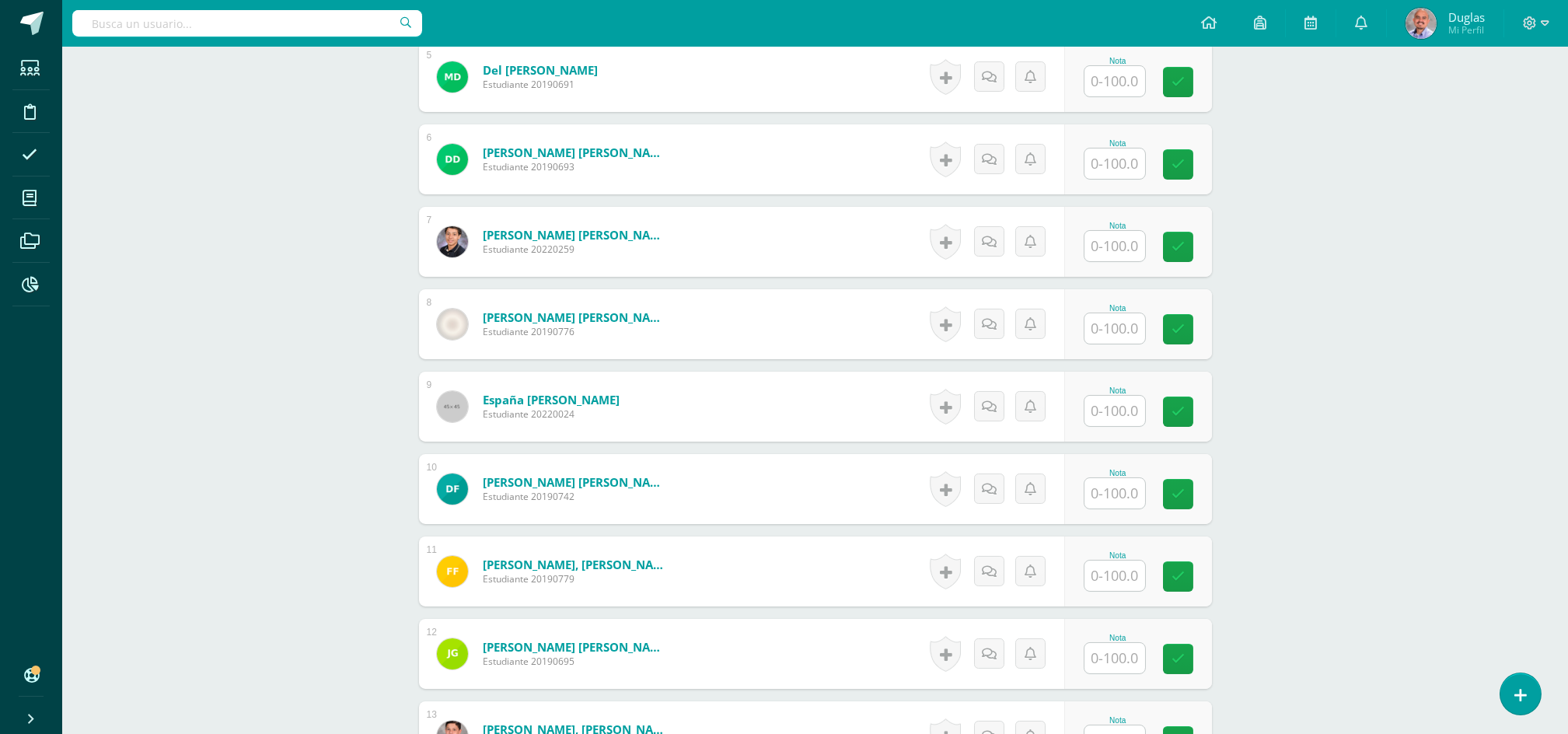
scroll to position [937, 0]
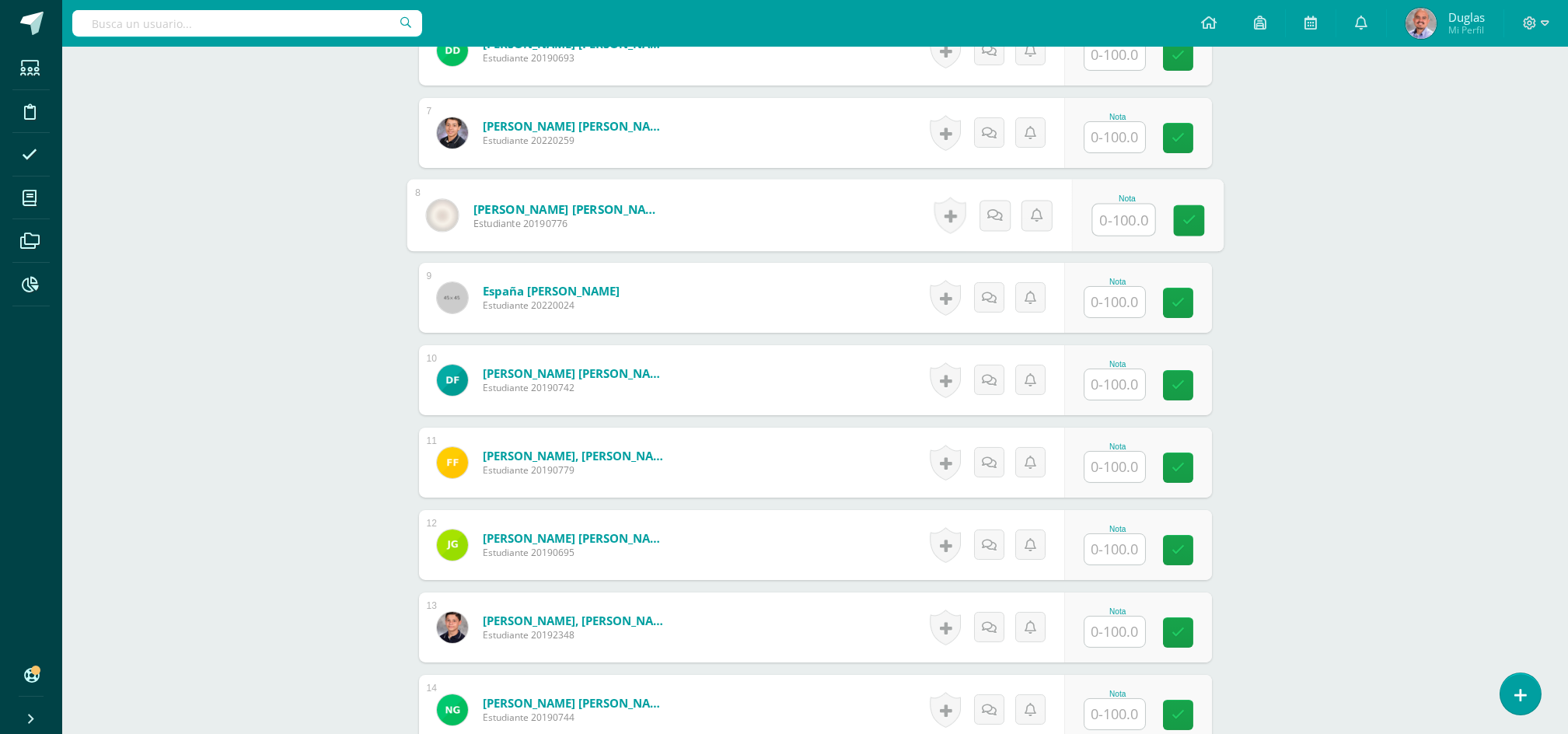
click at [1114, 213] on input "text" at bounding box center [1123, 220] width 62 height 31
type input "50"
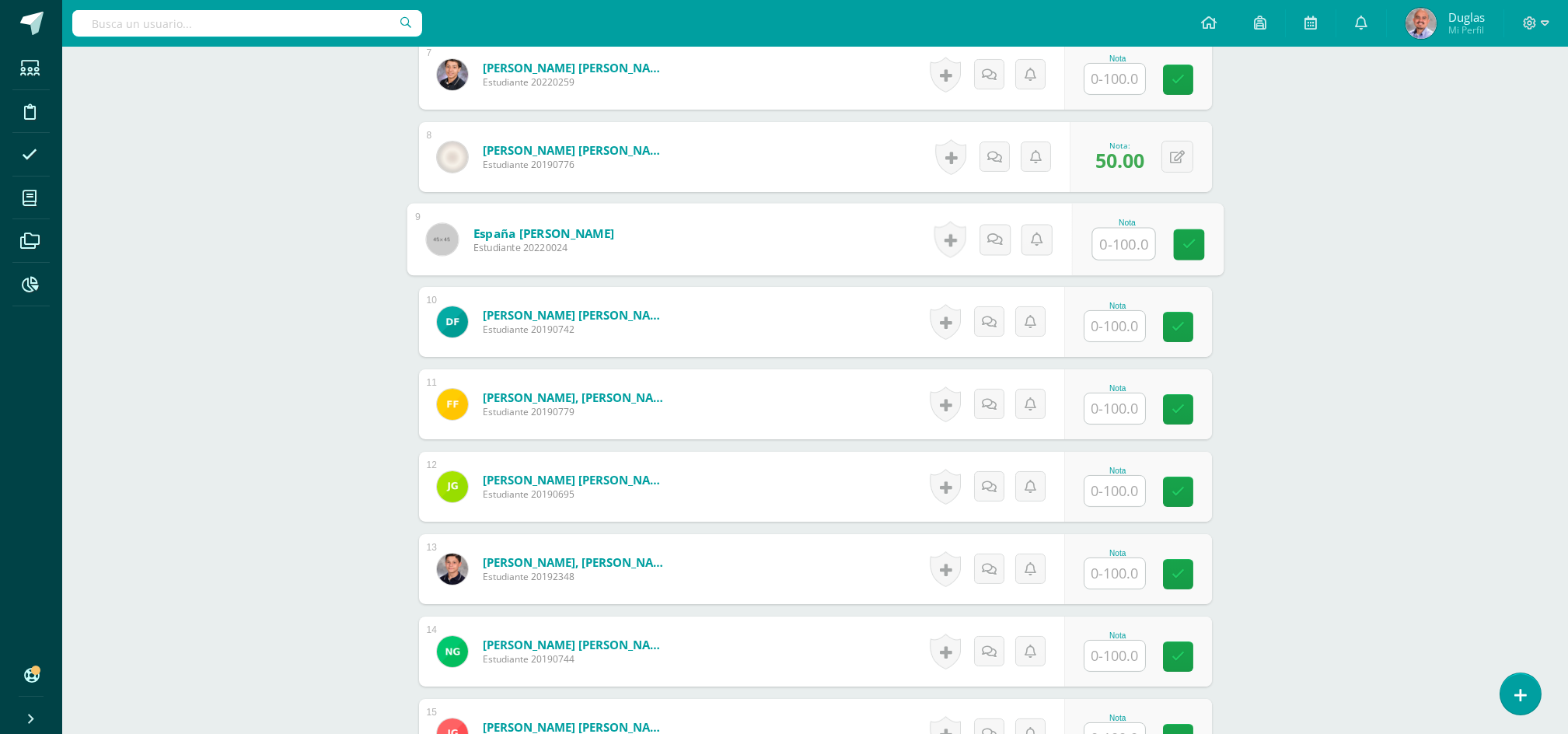
scroll to position [1249, 0]
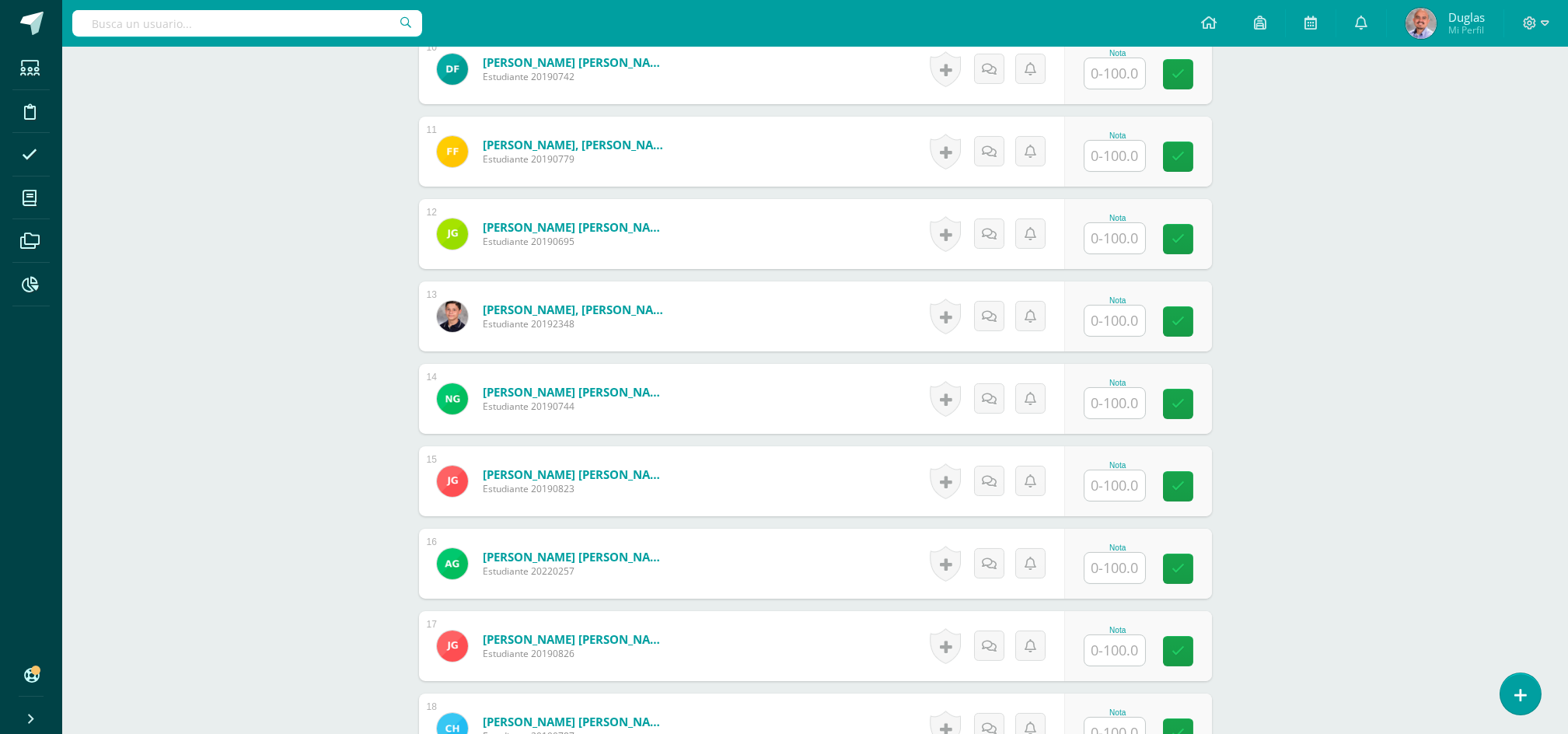
click at [1110, 325] on input "text" at bounding box center [1115, 321] width 61 height 30
type input "50"
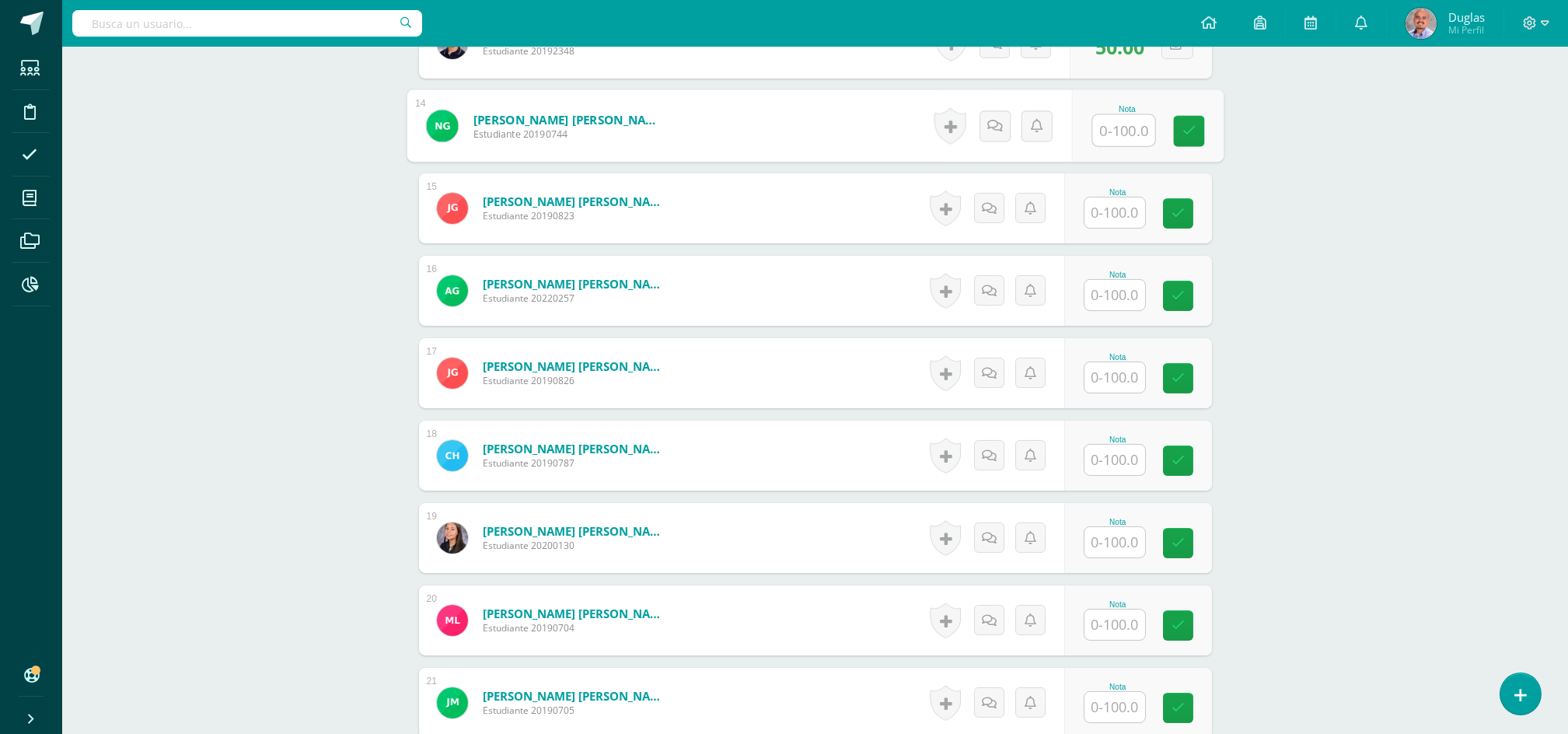
scroll to position [1456, 0]
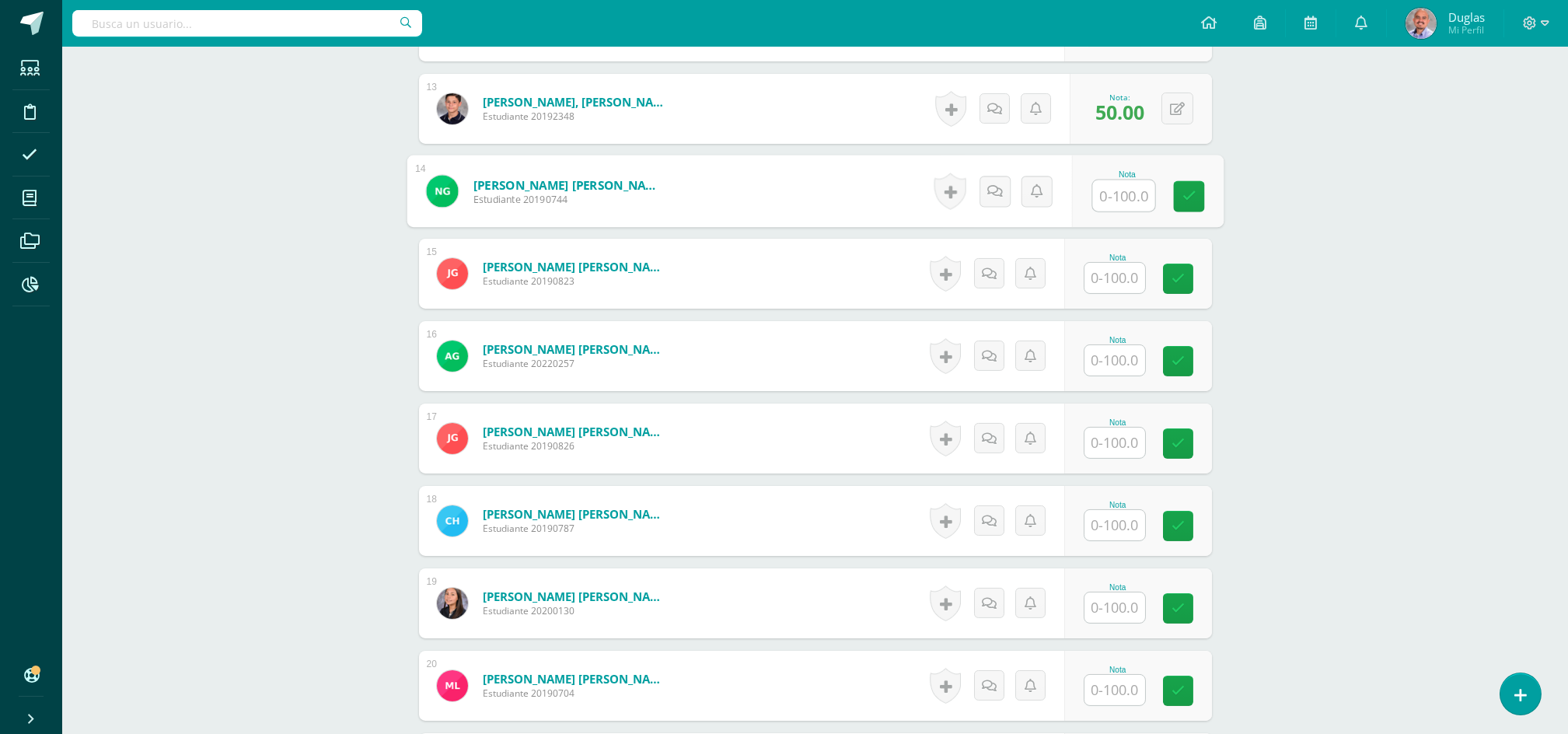
click at [1113, 352] on input "text" at bounding box center [1115, 360] width 61 height 30
type input "50"
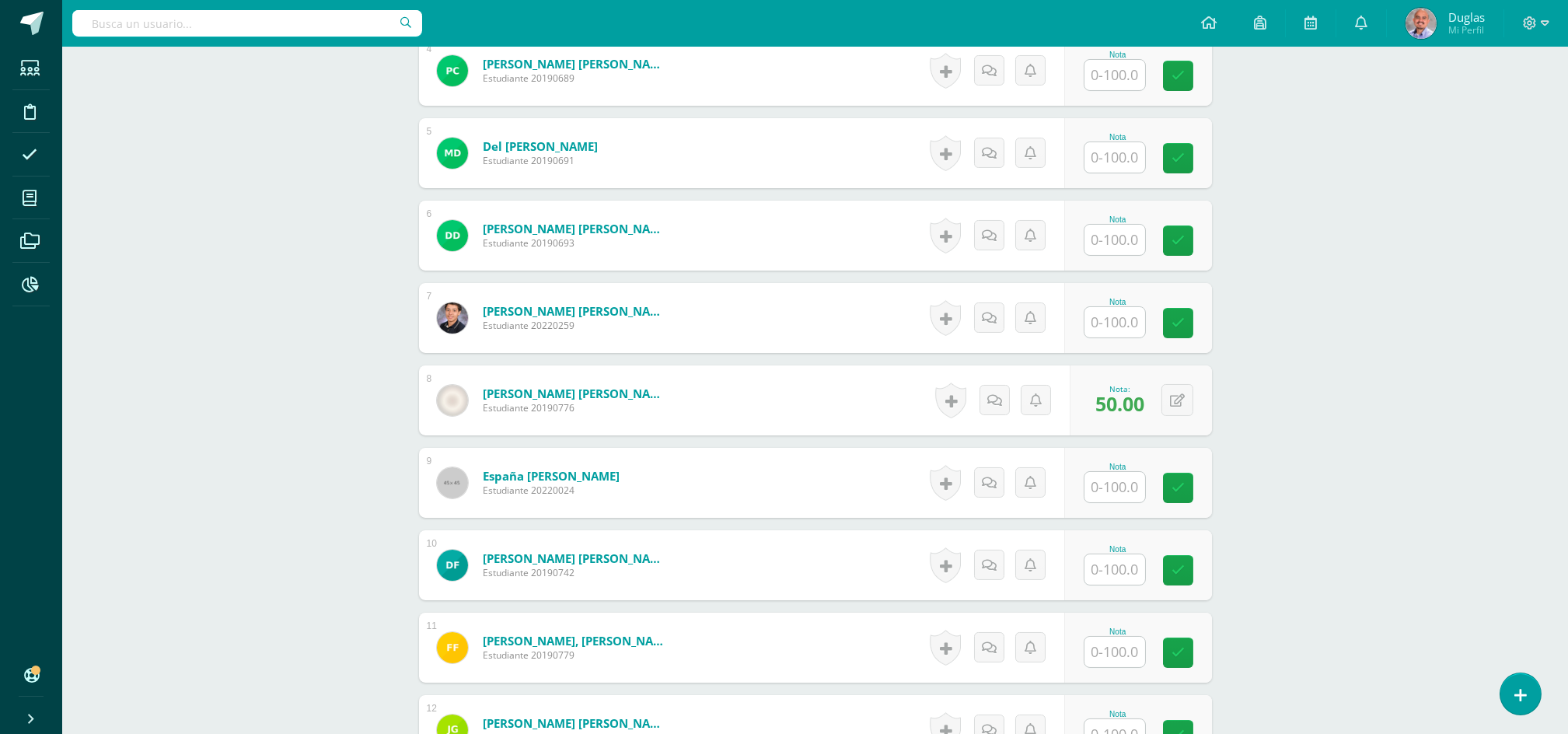
scroll to position [834, 0]
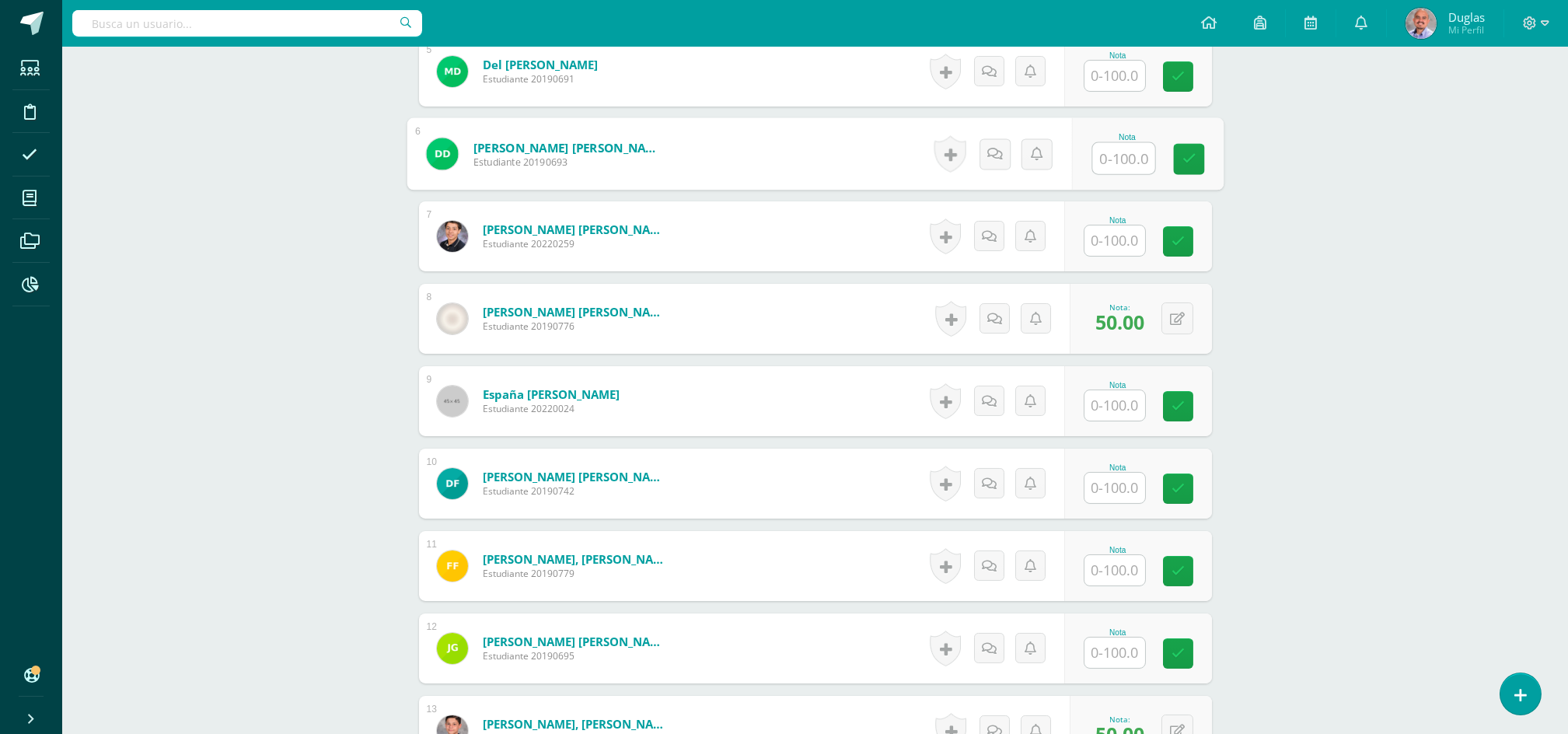
click at [1114, 152] on input "text" at bounding box center [1123, 158] width 62 height 31
type input "0"
click at [1120, 237] on input "text" at bounding box center [1123, 241] width 62 height 31
type input "0"
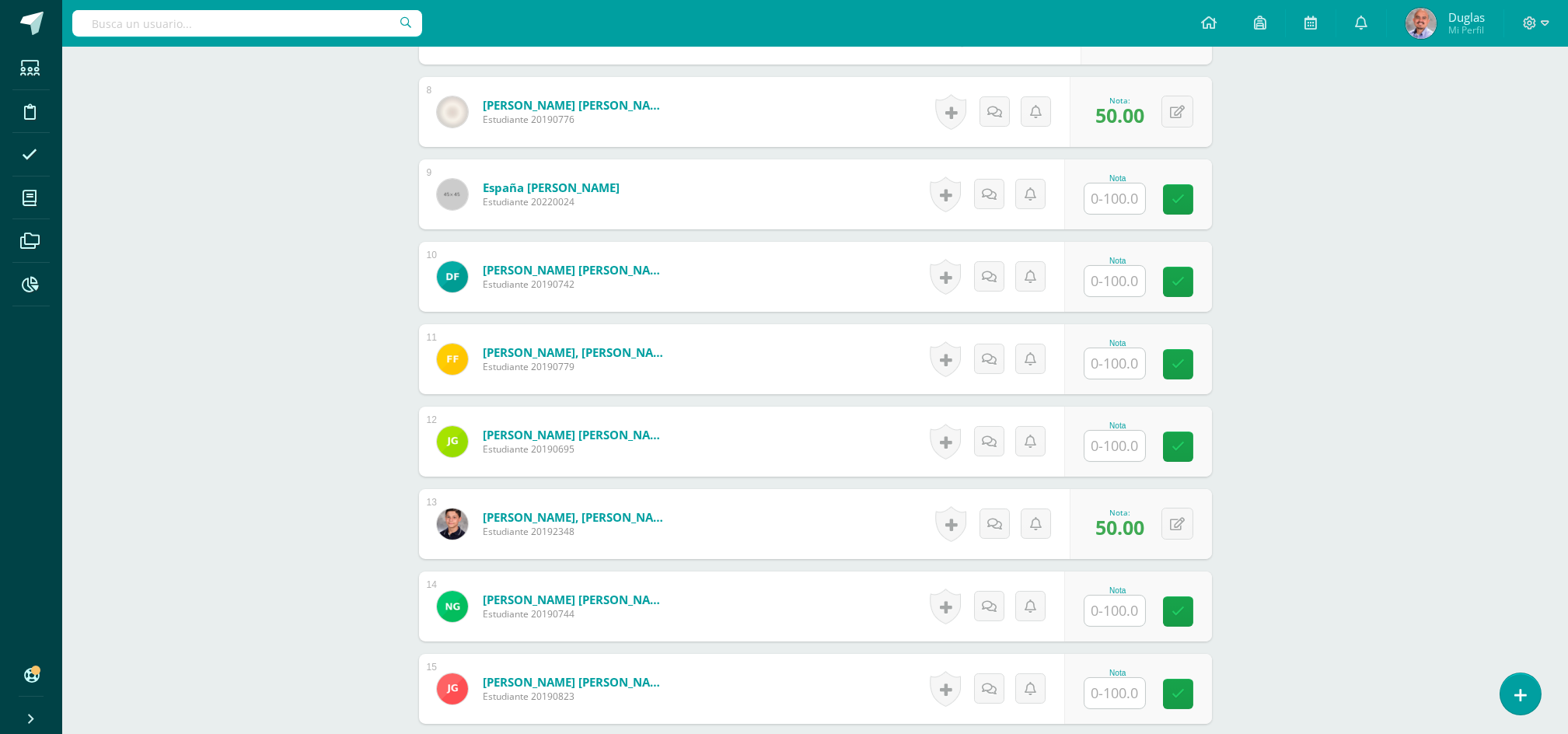
click at [1122, 365] on input "text" at bounding box center [1115, 363] width 61 height 30
type input "0"
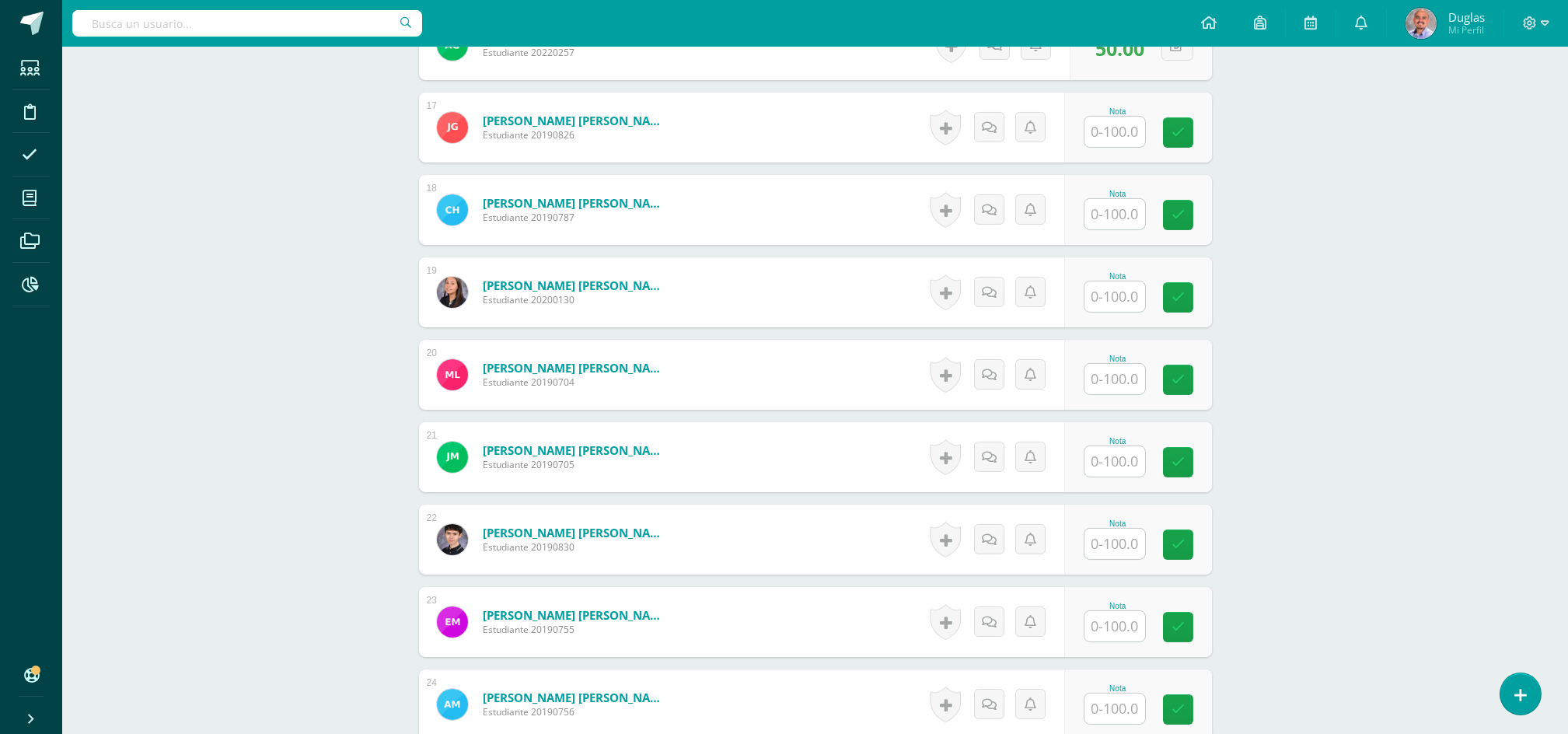
scroll to position [1663, 0]
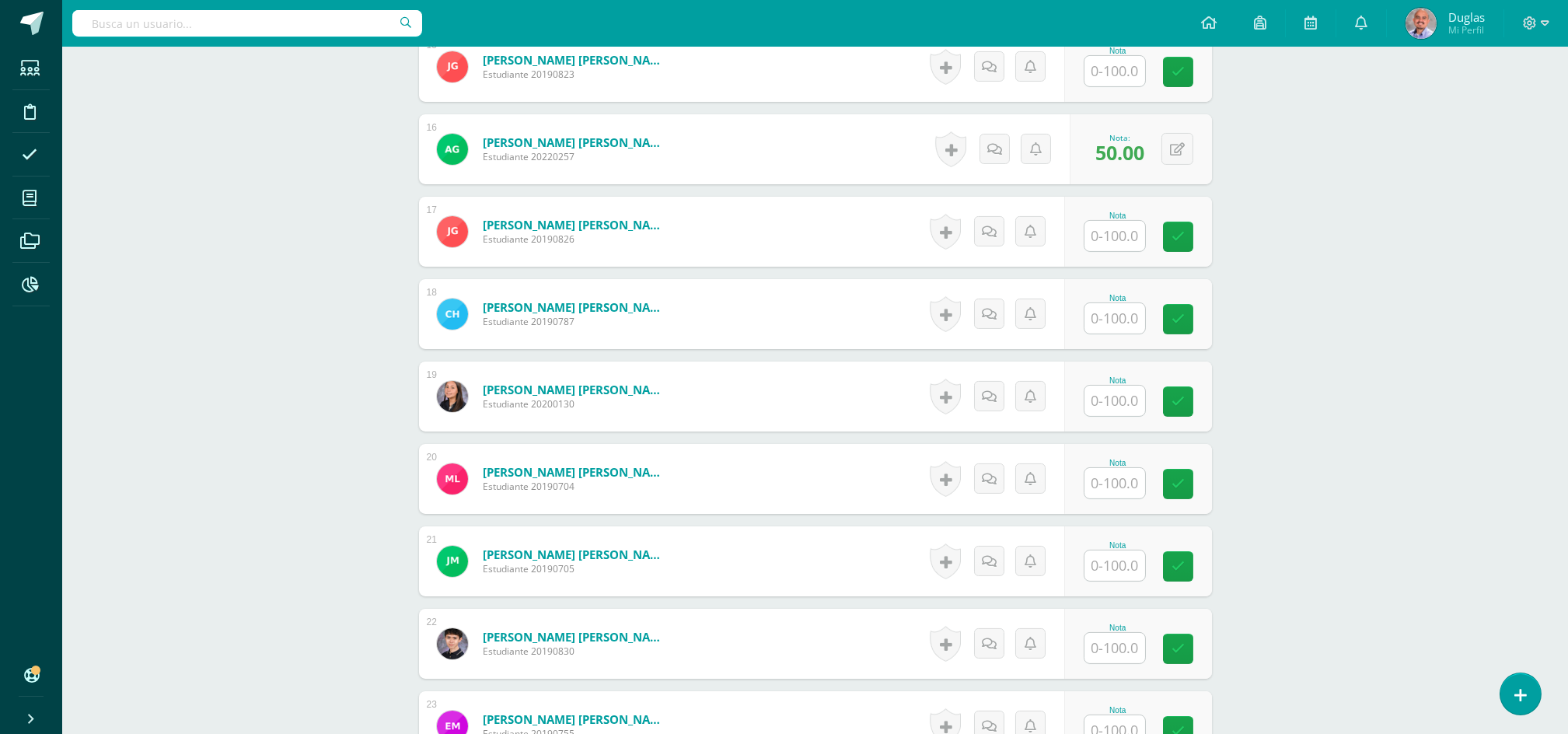
click at [1153, 315] on div "Nota" at bounding box center [1138, 314] width 148 height 70
click at [1118, 316] on input "text" at bounding box center [1115, 319] width 61 height 30
type input "0"
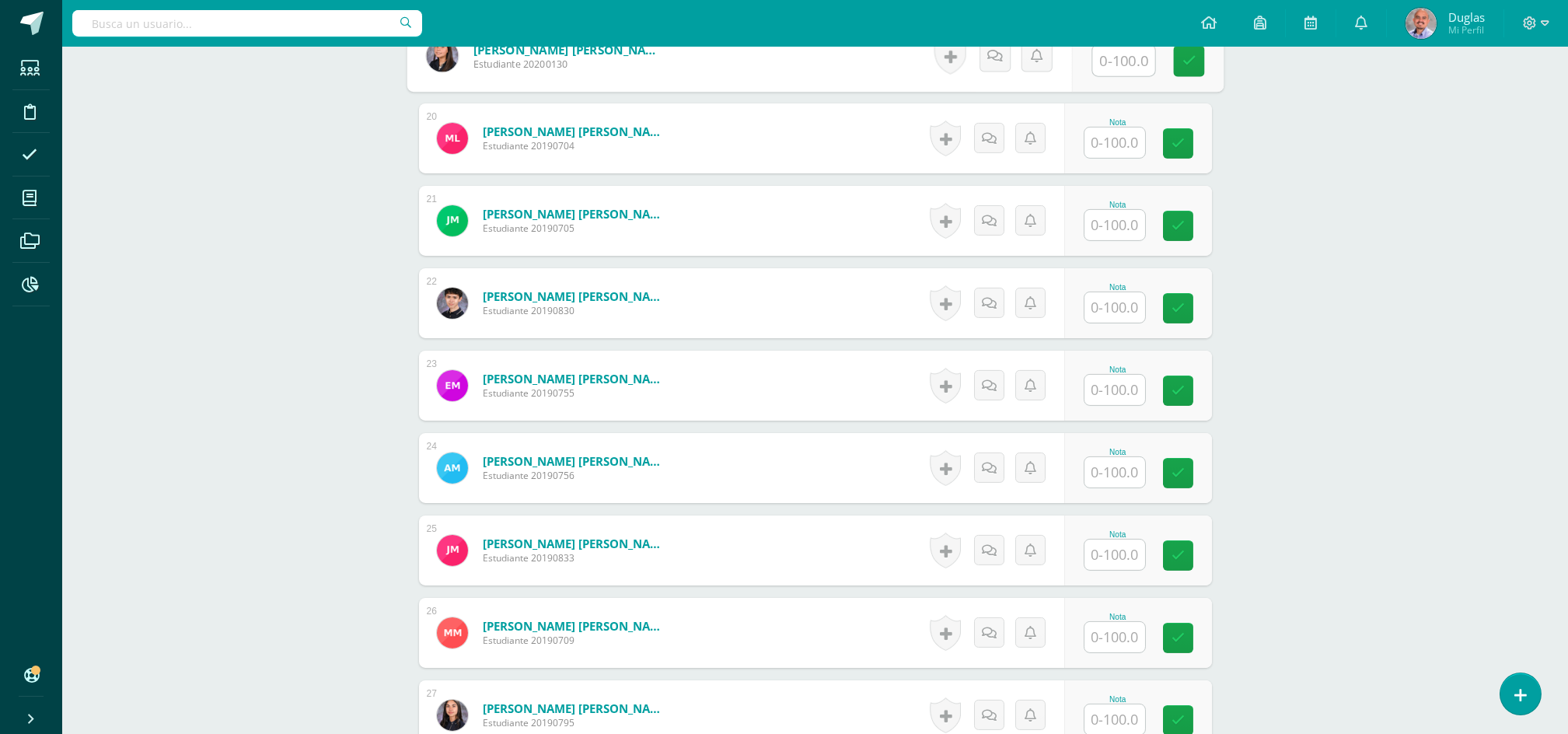
scroll to position [2078, 0]
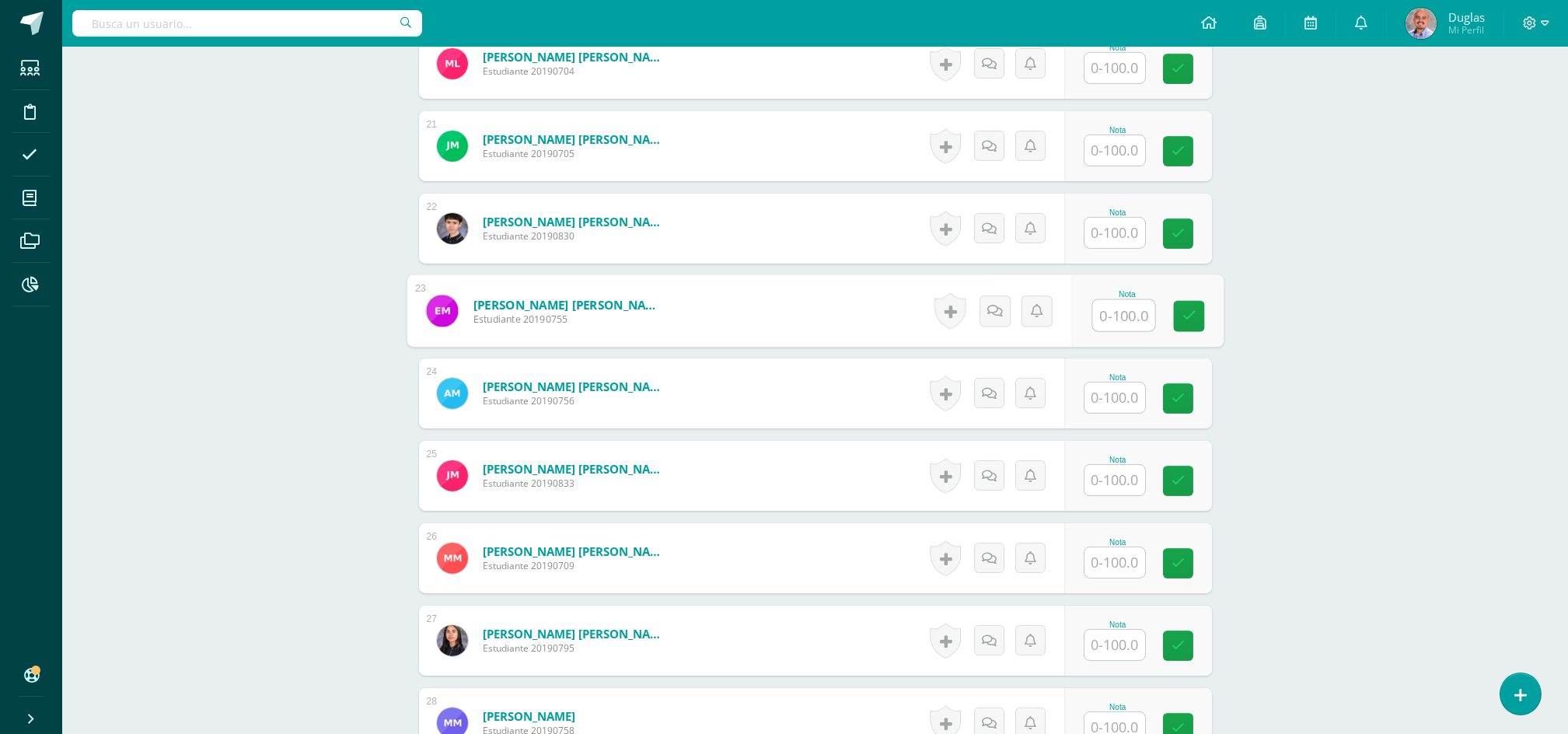
click at [1118, 304] on input "text" at bounding box center [1123, 315] width 62 height 31
type input "0"
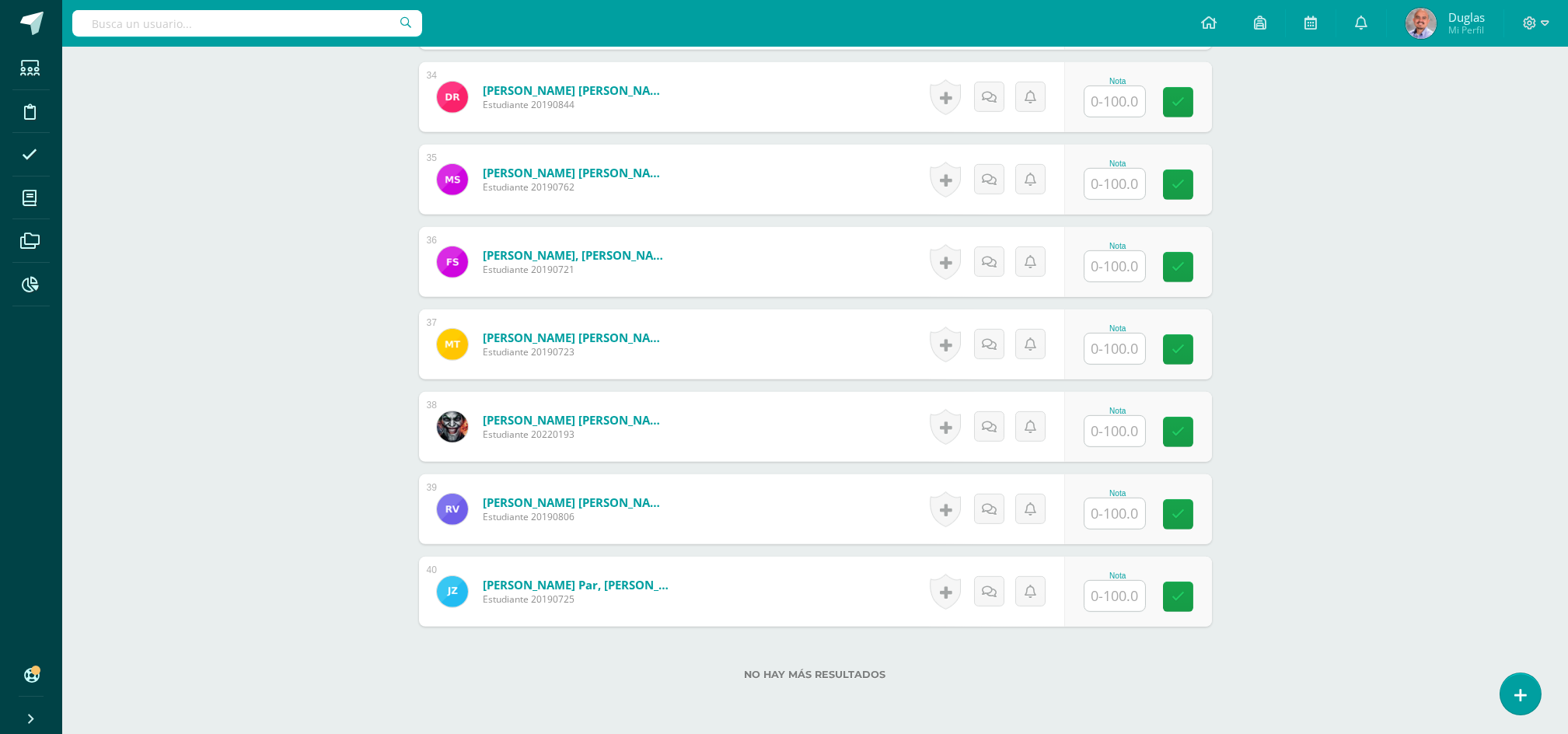
scroll to position [3271, 0]
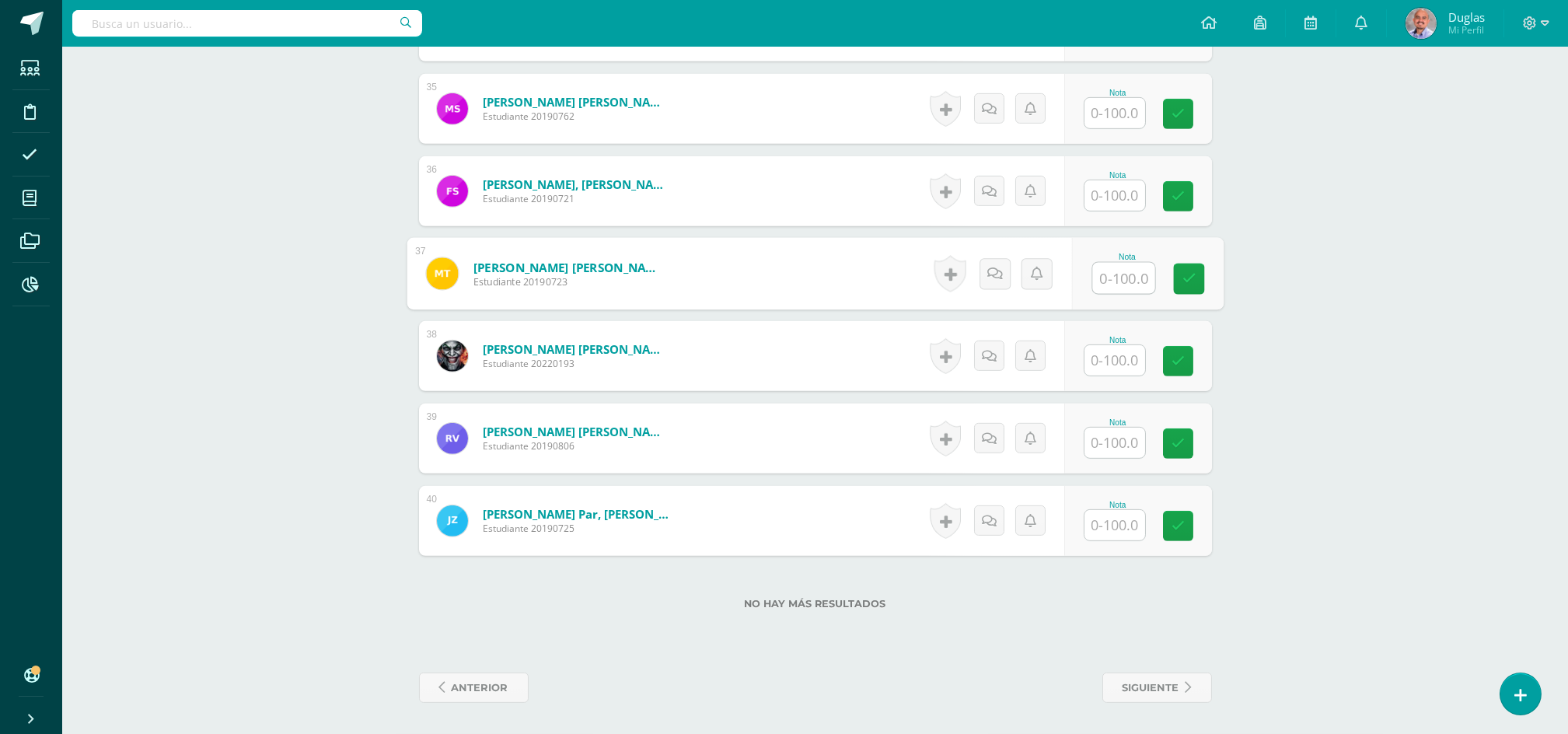
click at [1102, 274] on input "text" at bounding box center [1123, 278] width 62 height 31
type input "0"
click at [1113, 521] on input "text" at bounding box center [1115, 525] width 61 height 30
type input "0"
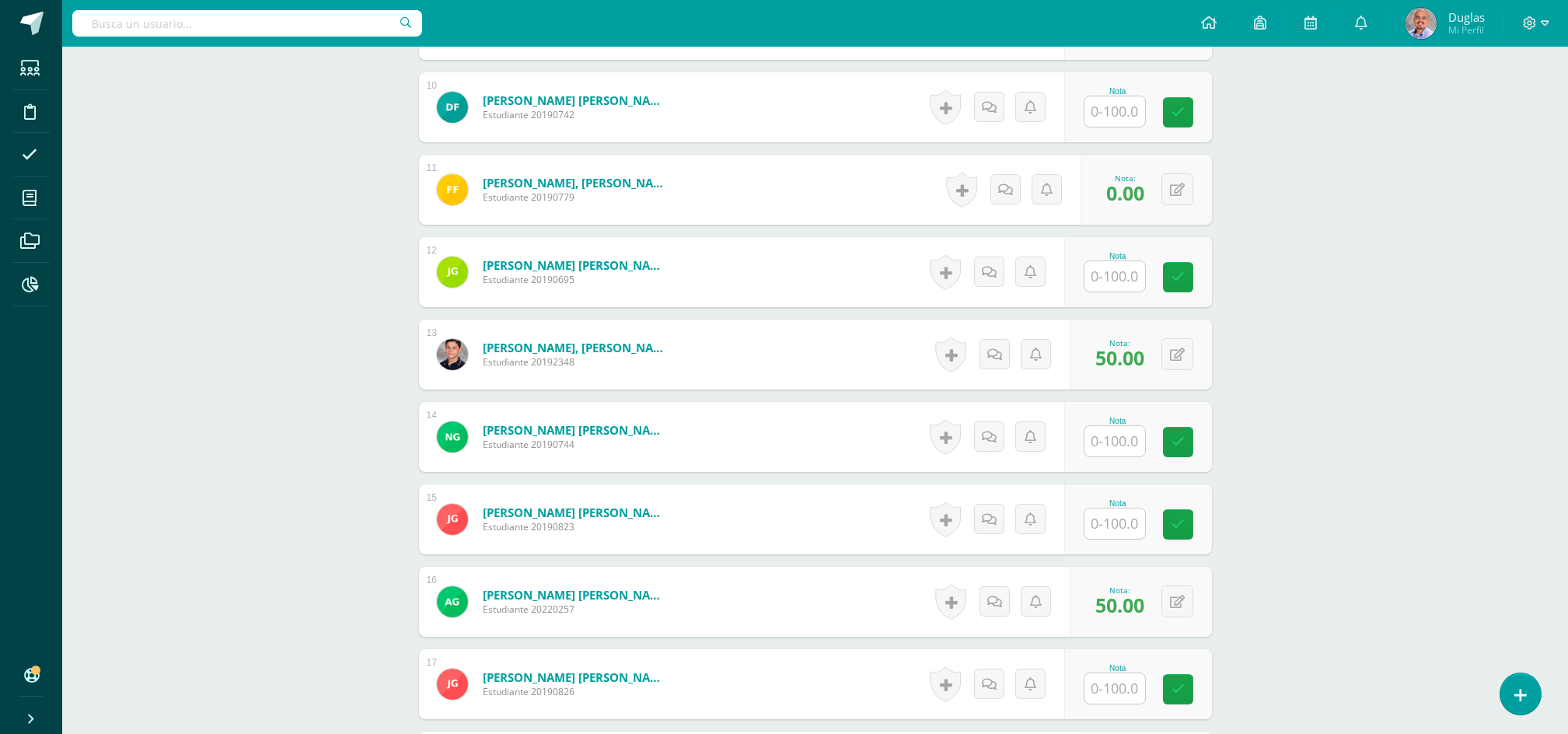
scroll to position [1245, 0]
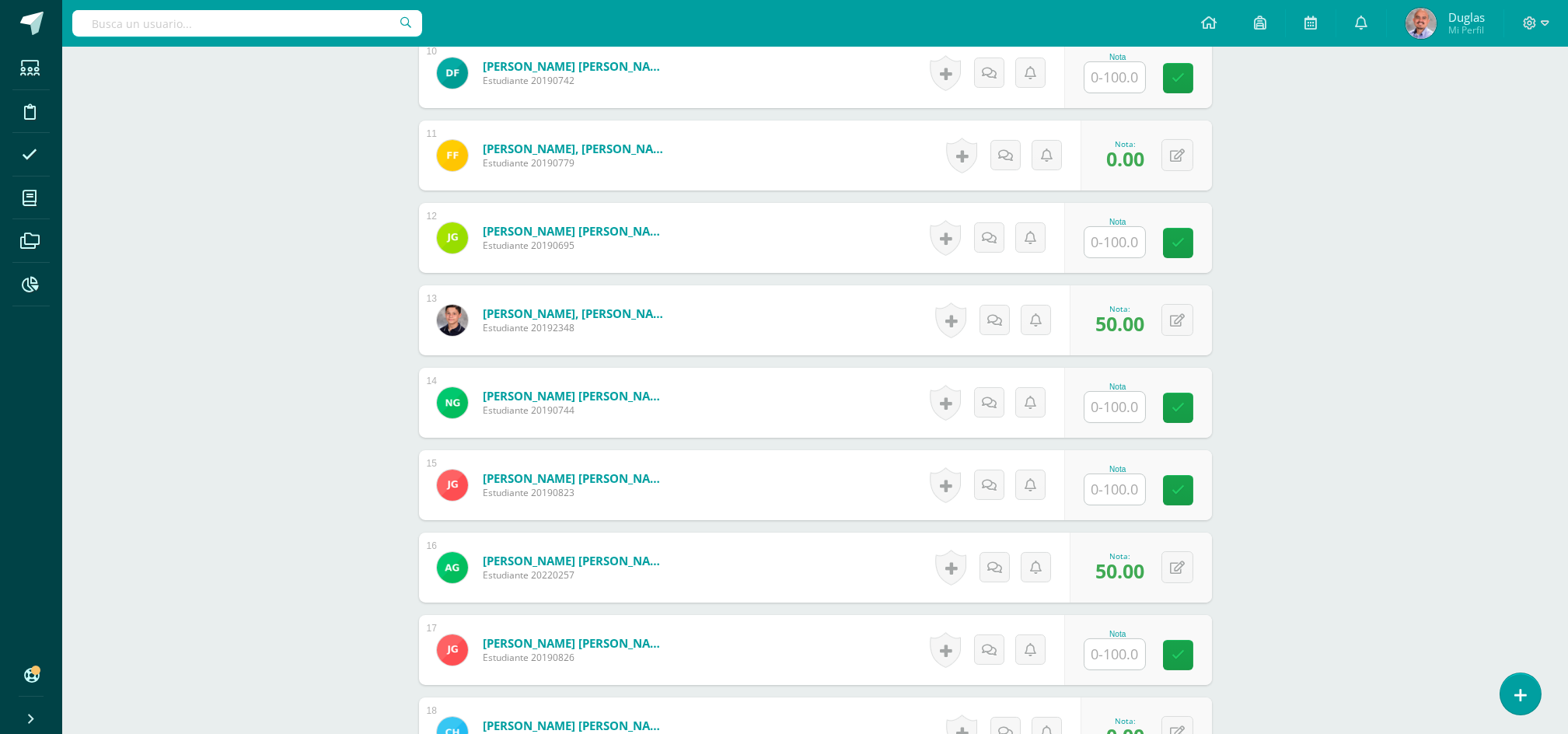
click at [1125, 488] on input "text" at bounding box center [1115, 490] width 61 height 30
type input "60"
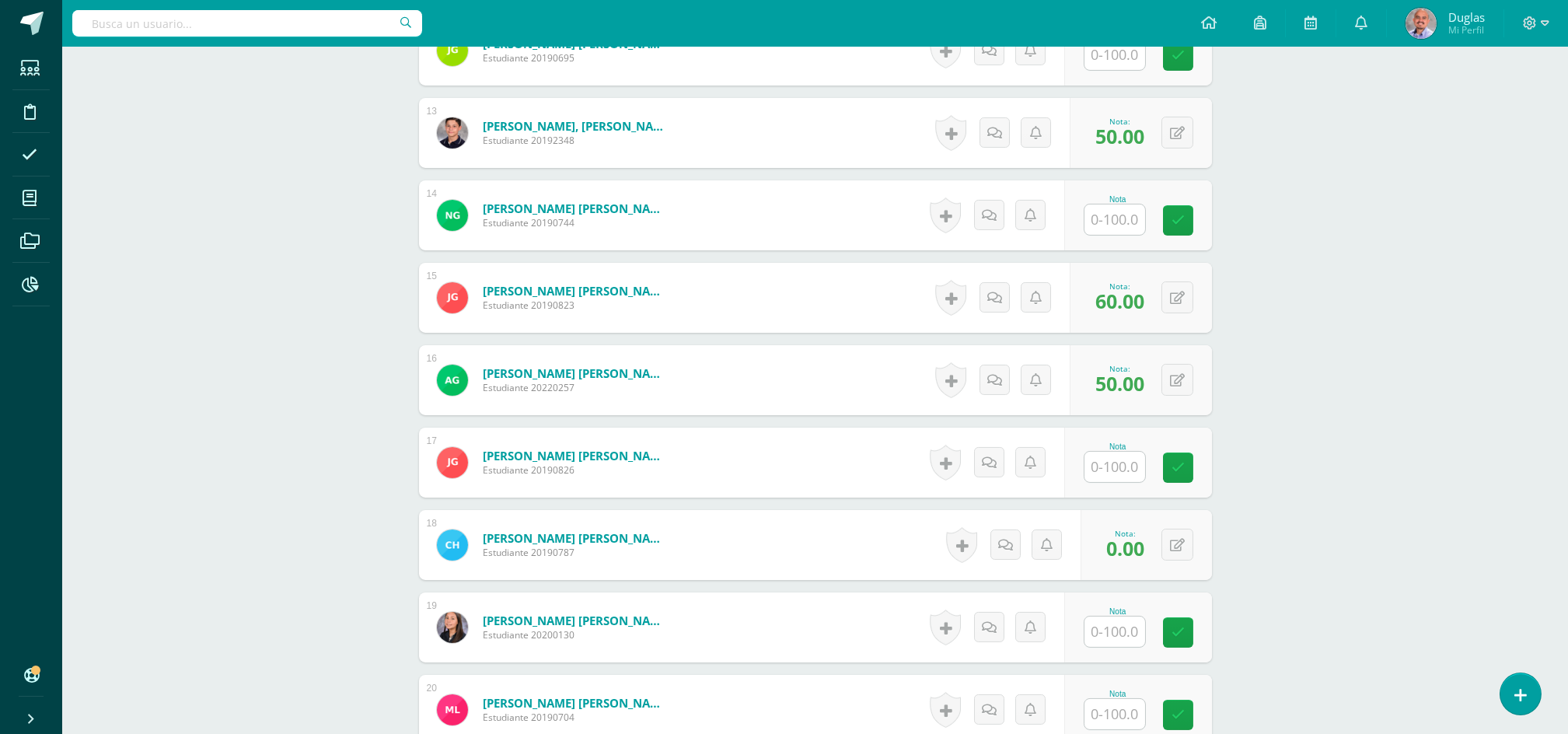
scroll to position [1555, 0]
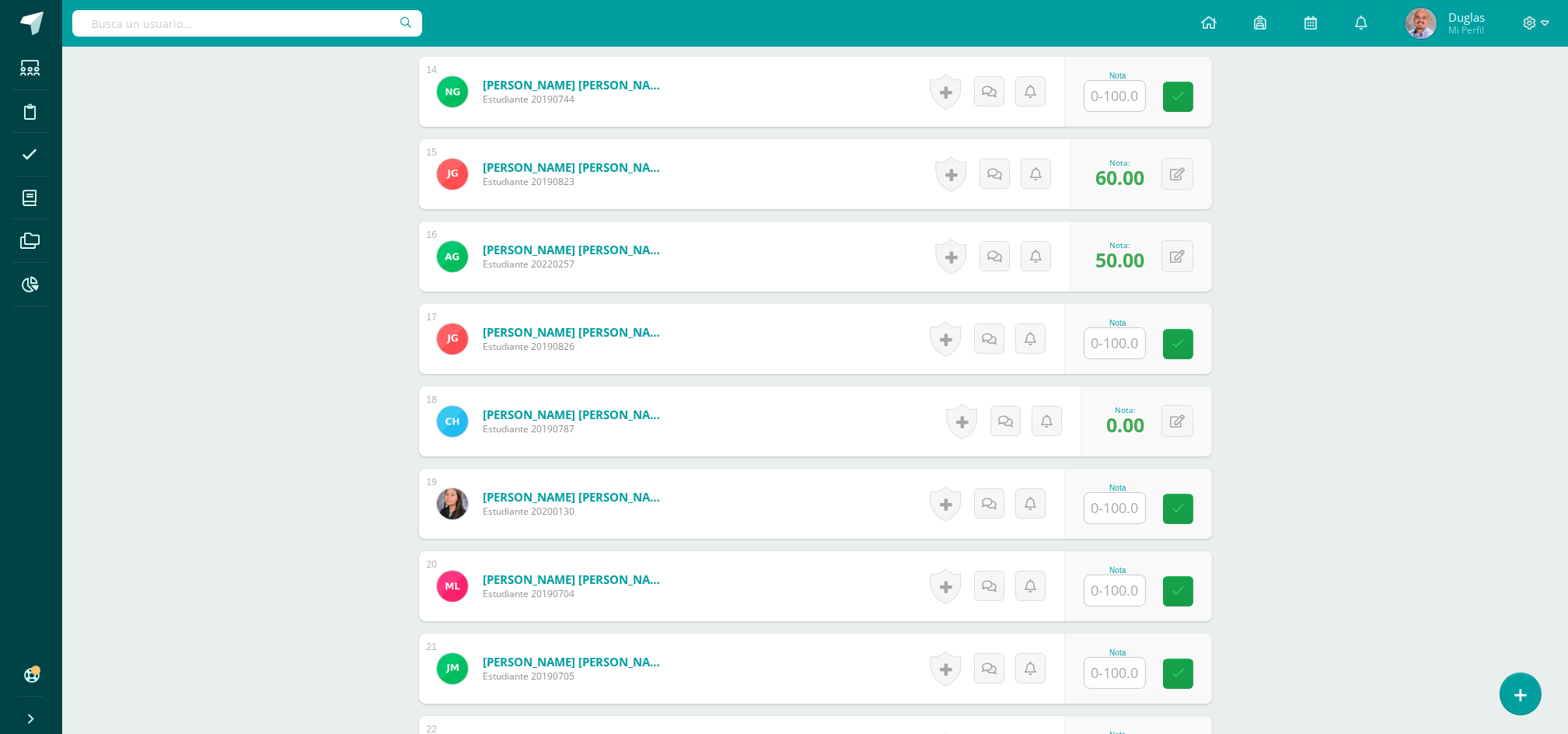
click at [1129, 589] on input "text" at bounding box center [1115, 591] width 61 height 30
type input "60"
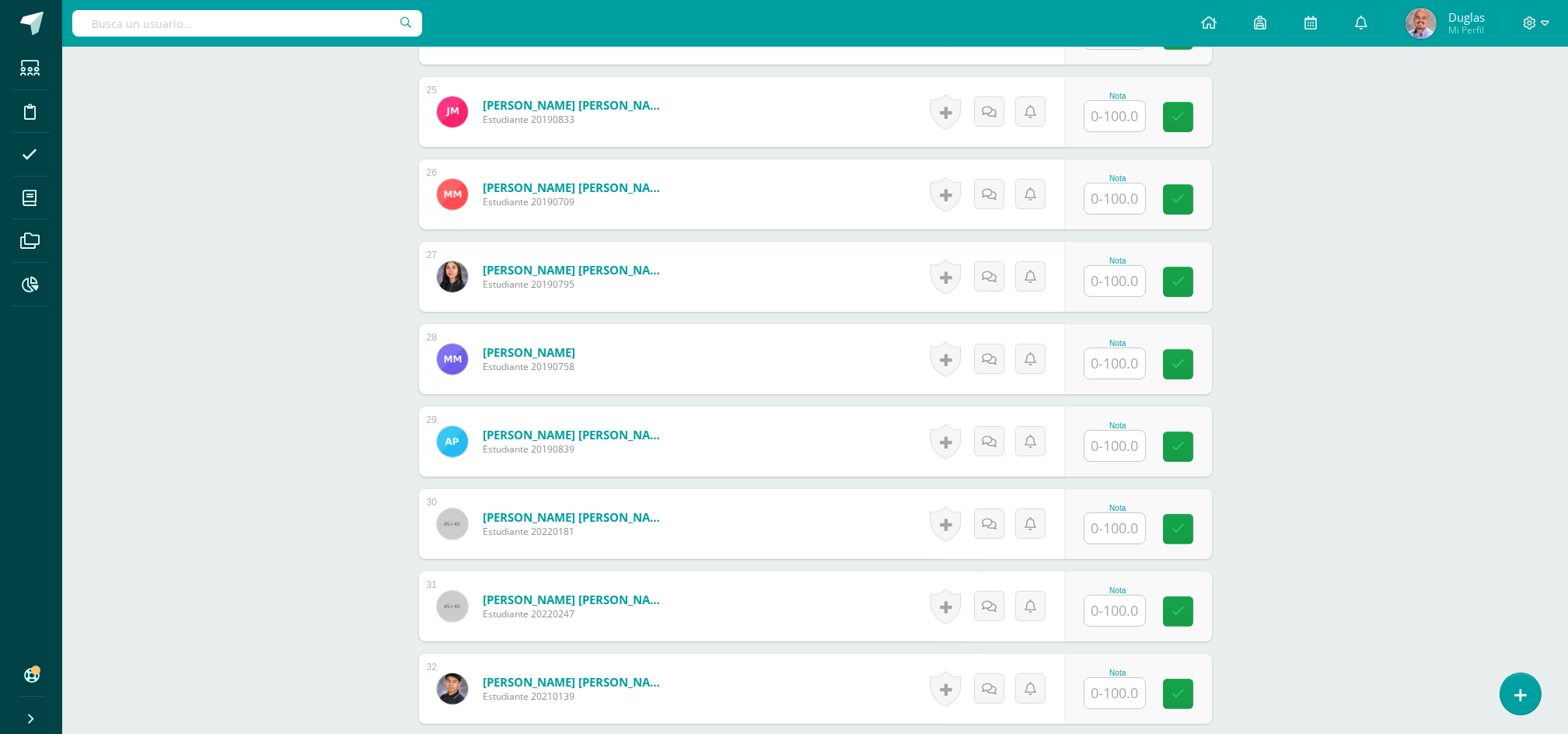
scroll to position [2489, 0]
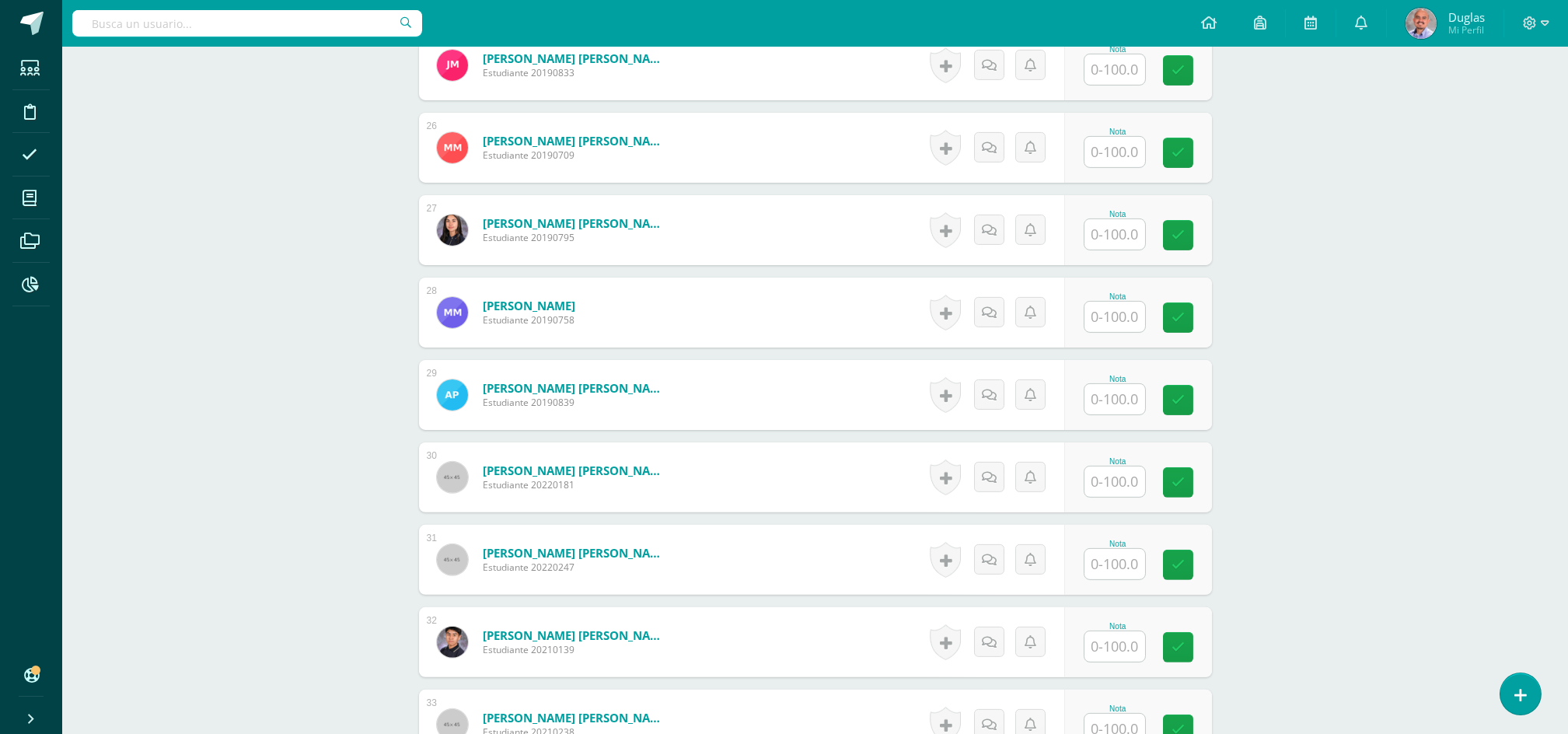
click at [1099, 245] on input "text" at bounding box center [1115, 235] width 61 height 30
type input "70"
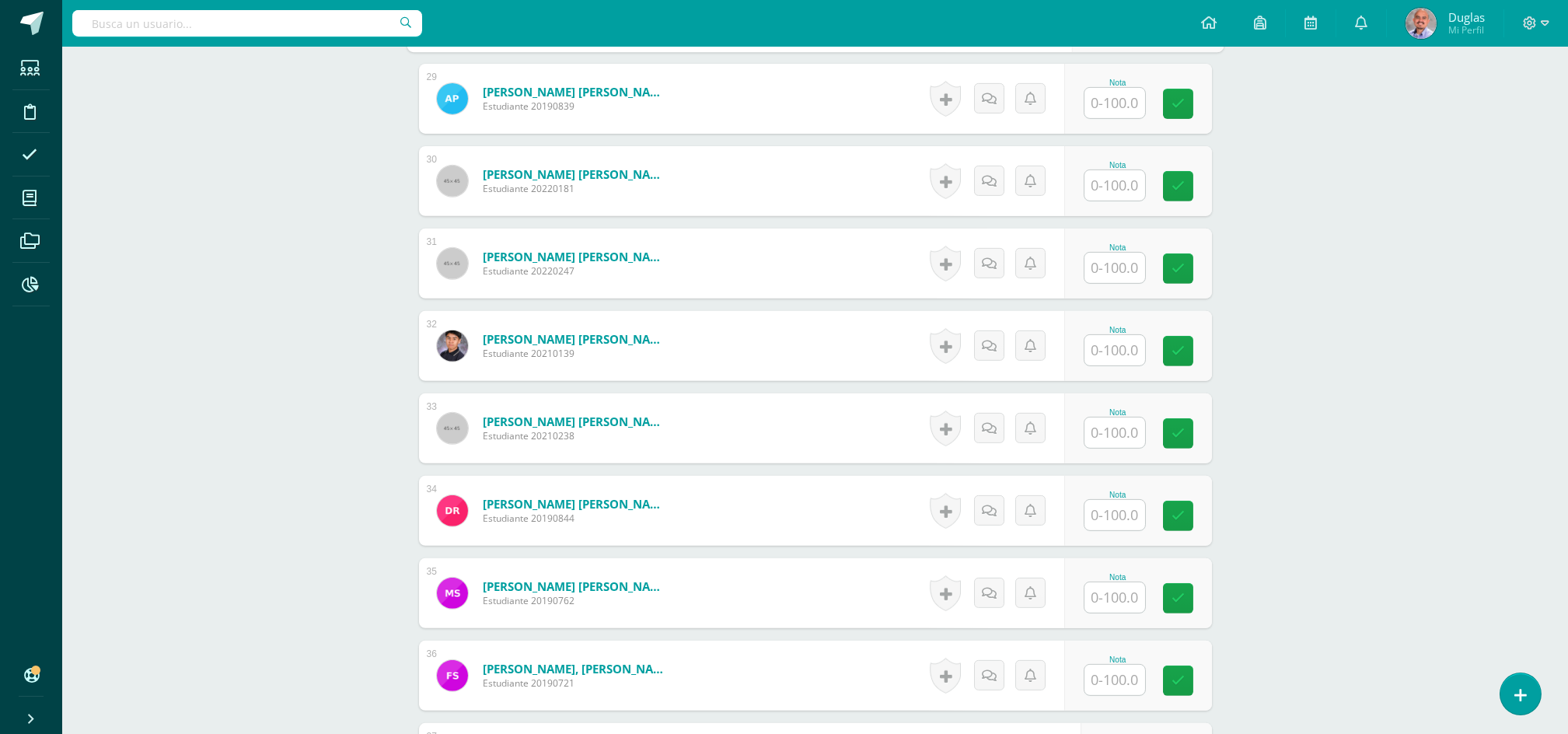
scroll to position [2800, 0]
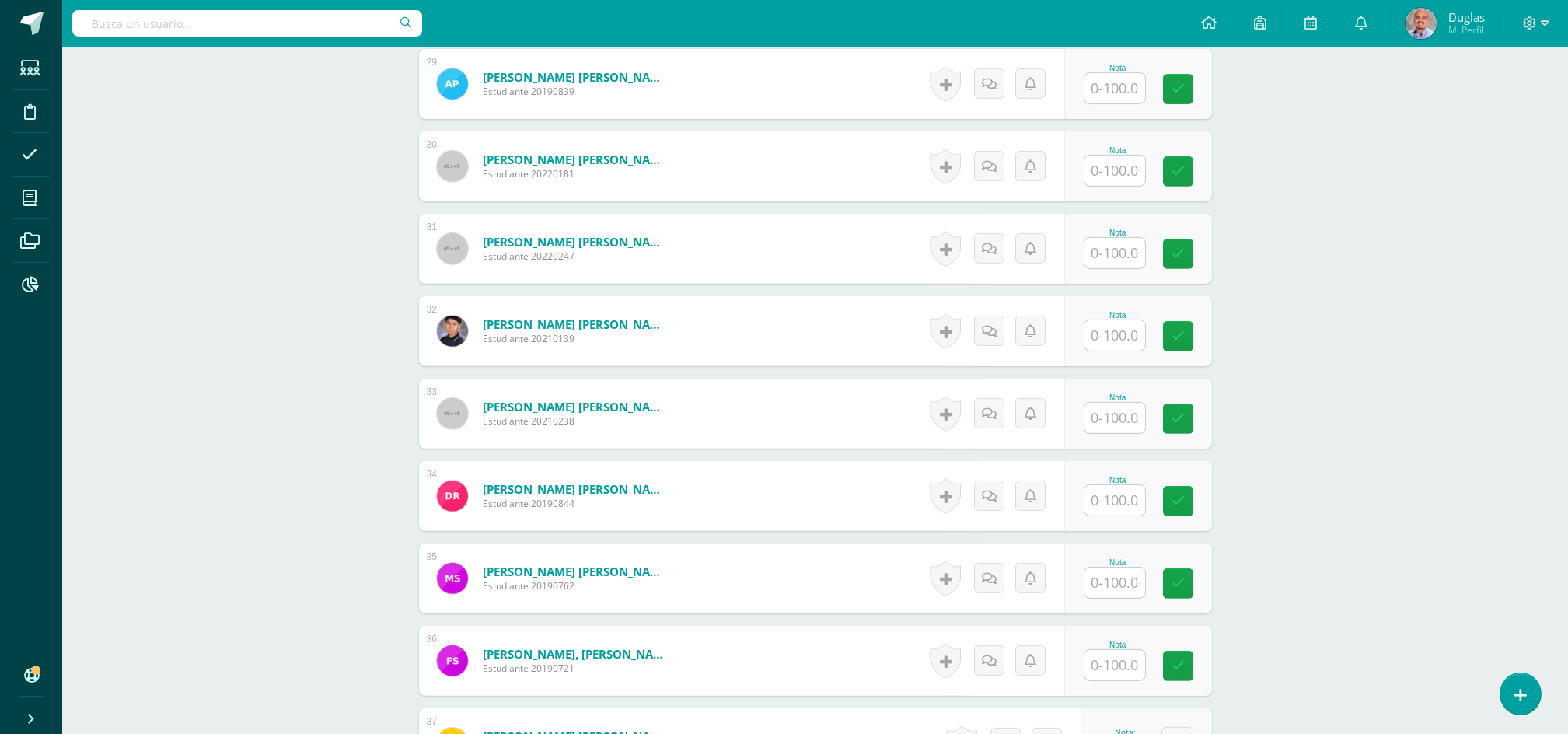
click at [1124, 247] on input "text" at bounding box center [1115, 253] width 61 height 30
type input "70"
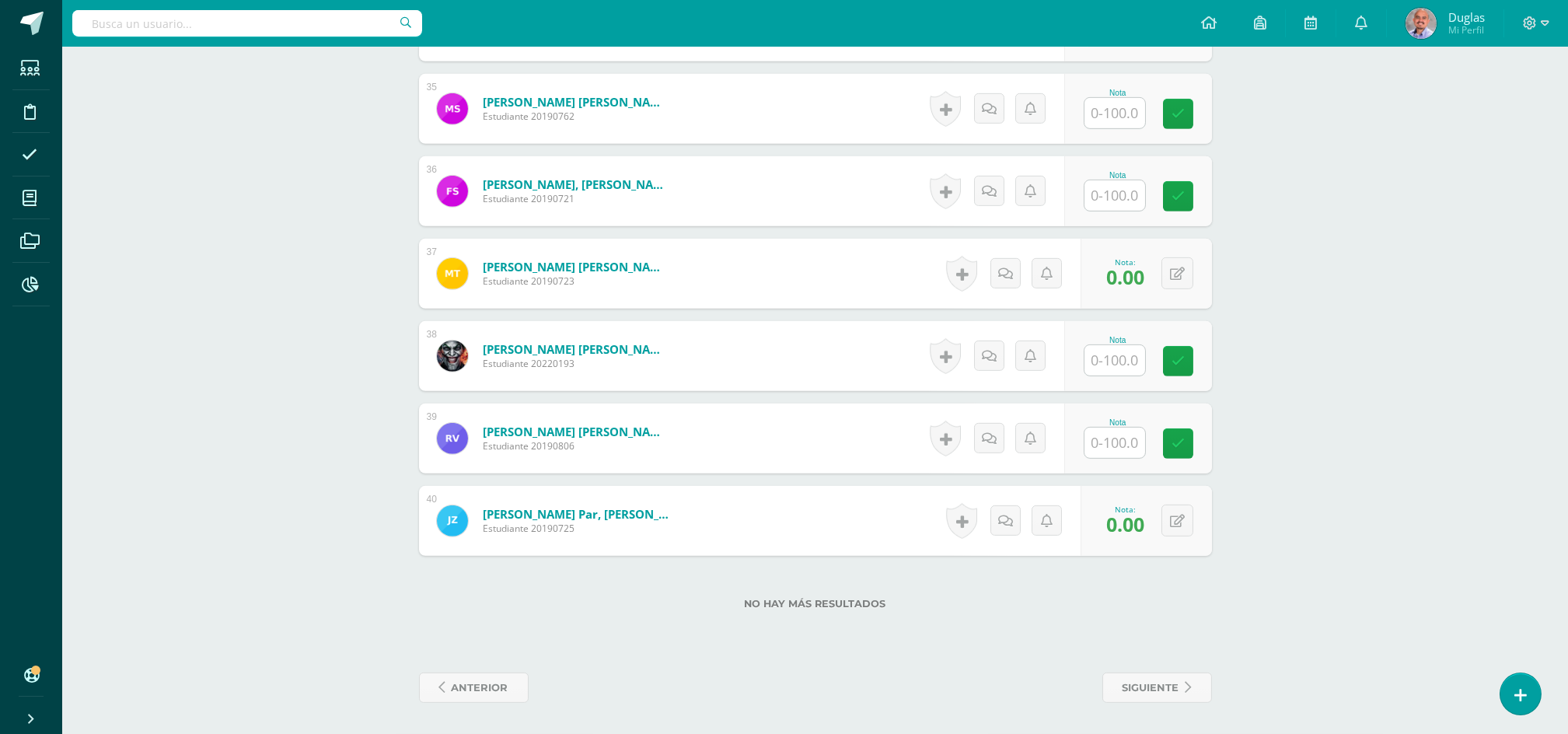
scroll to position [3064, 0]
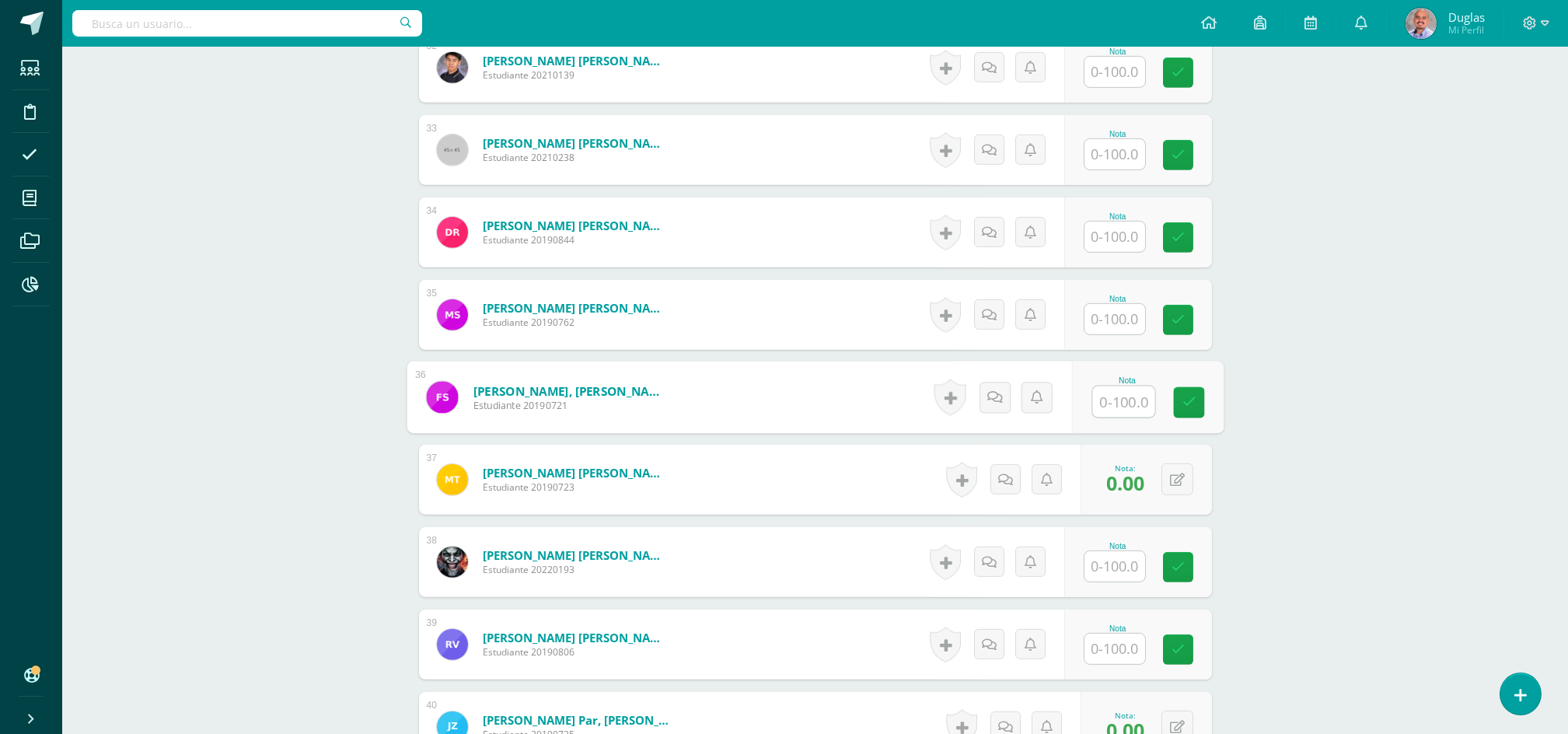
click at [1088, 407] on div "Nota" at bounding box center [1146, 398] width 151 height 72
type input "90"
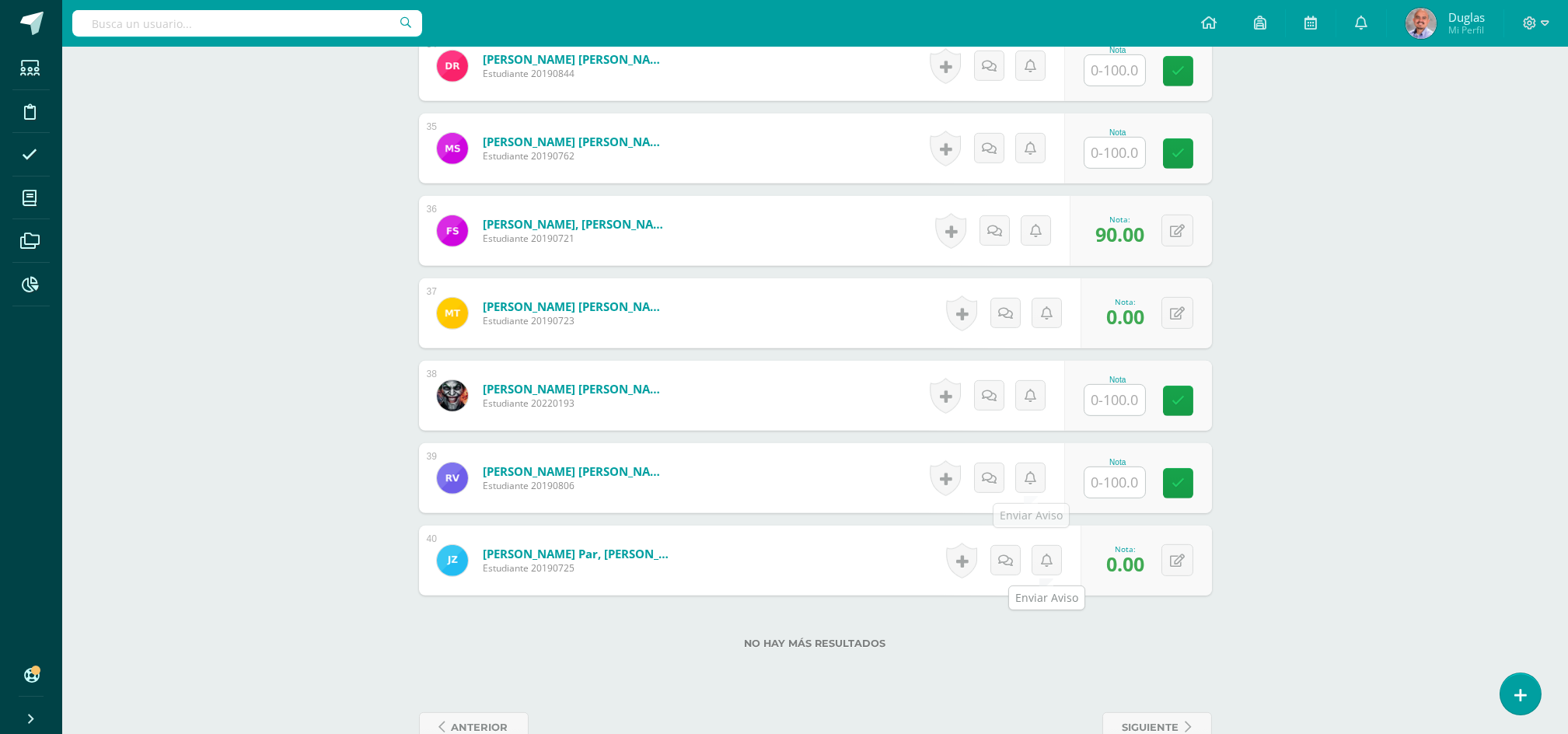
scroll to position [3271, 0]
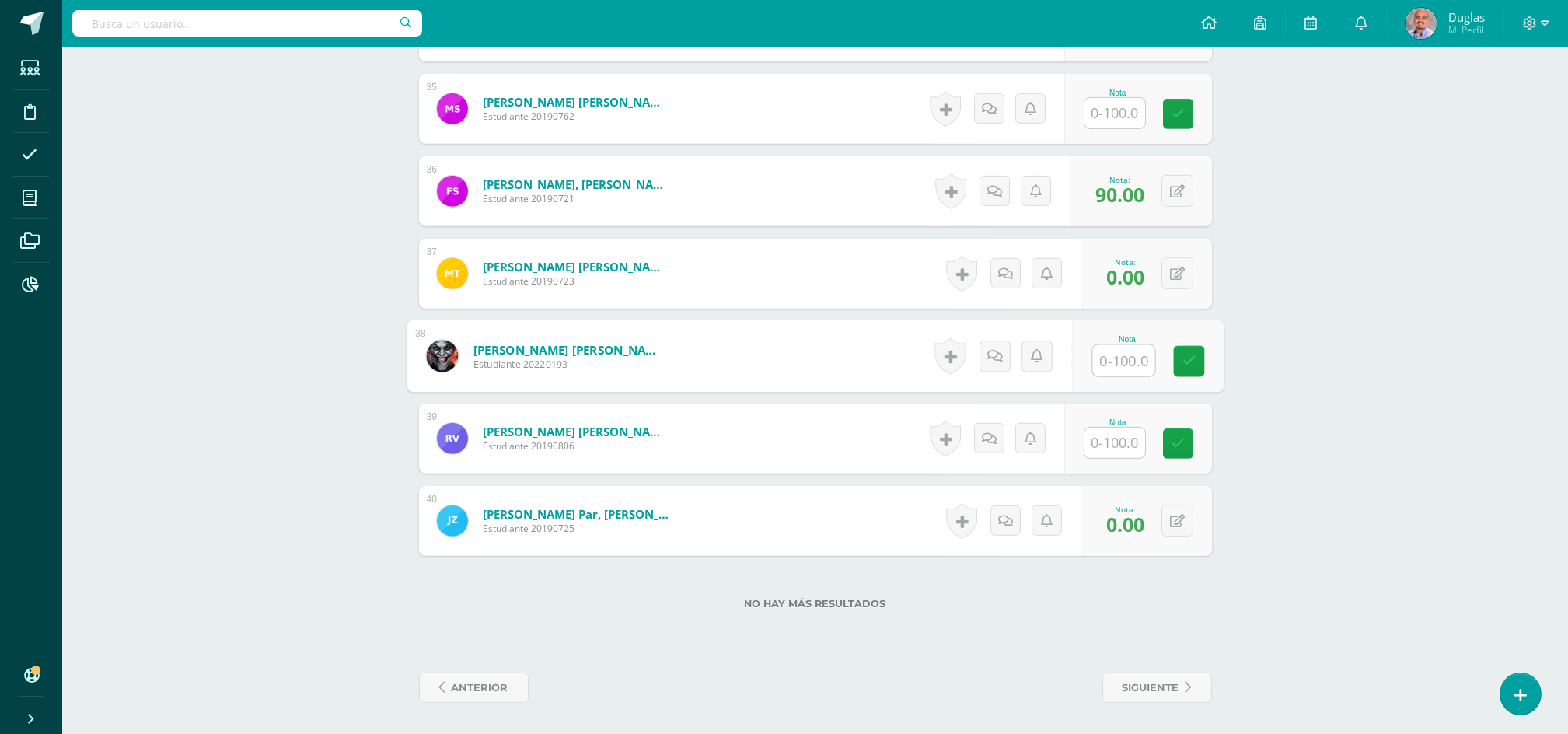
click at [1114, 355] on input "text" at bounding box center [1123, 360] width 62 height 31
type input "60"
type input "100"
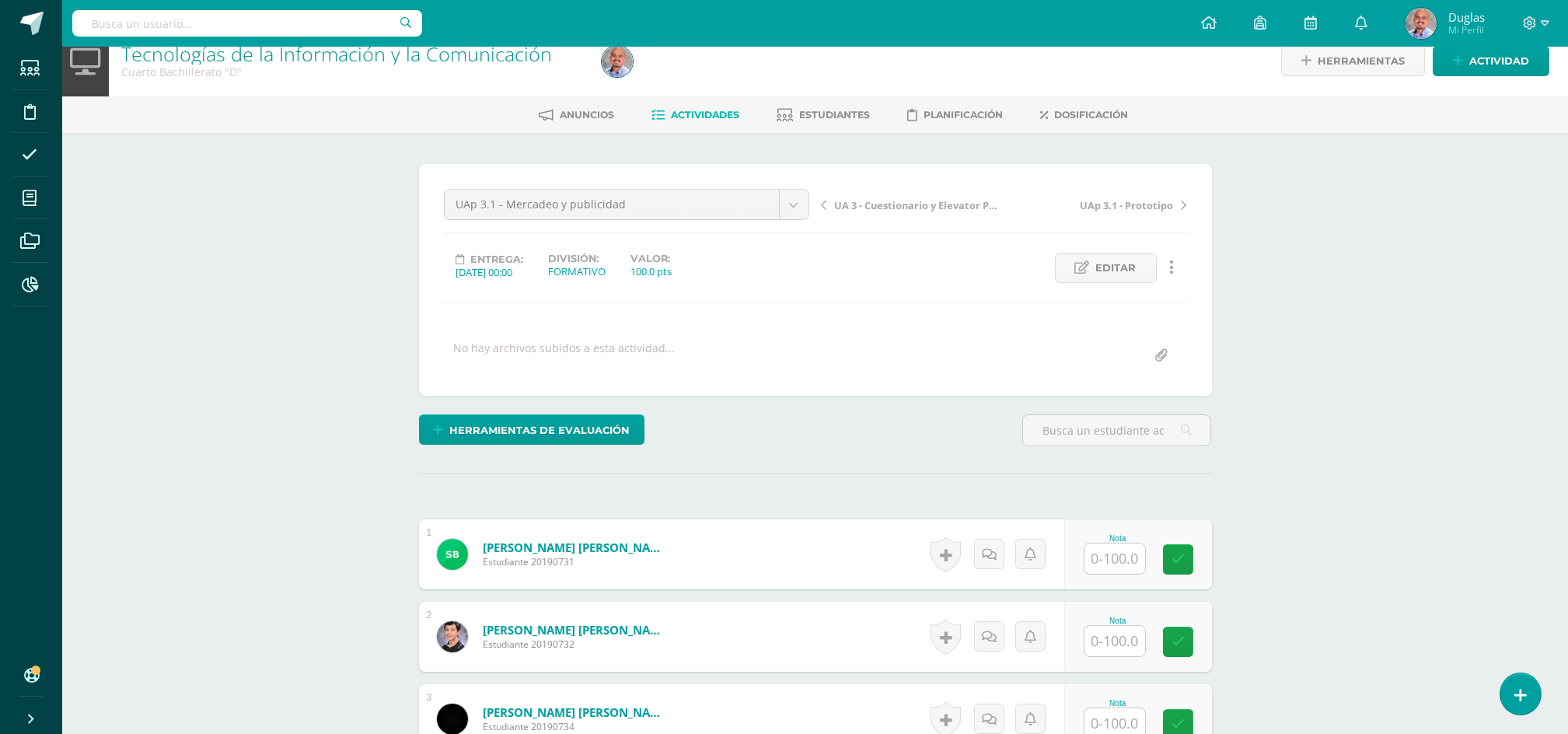
scroll to position [0, 0]
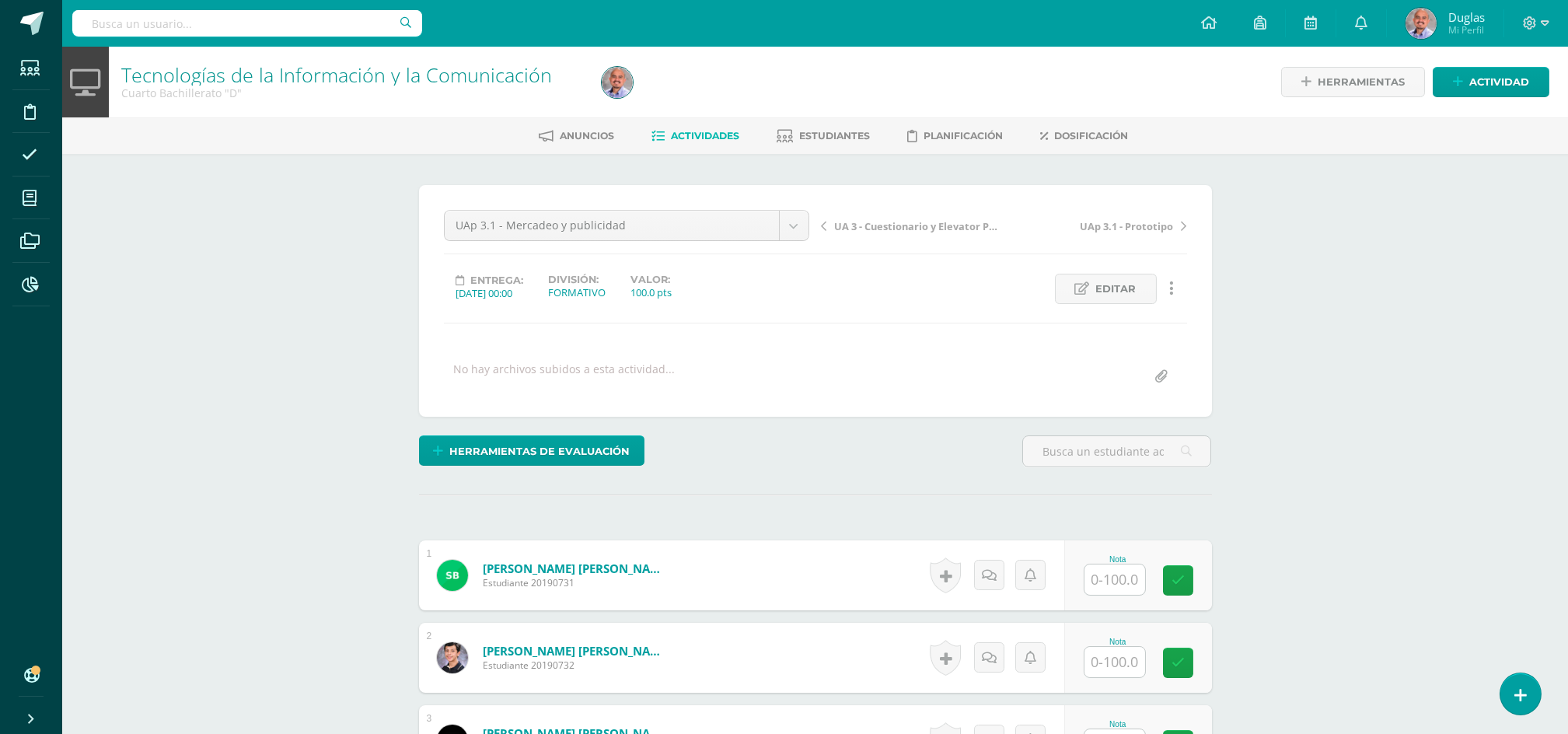
click at [1114, 575] on input "text" at bounding box center [1115, 580] width 61 height 30
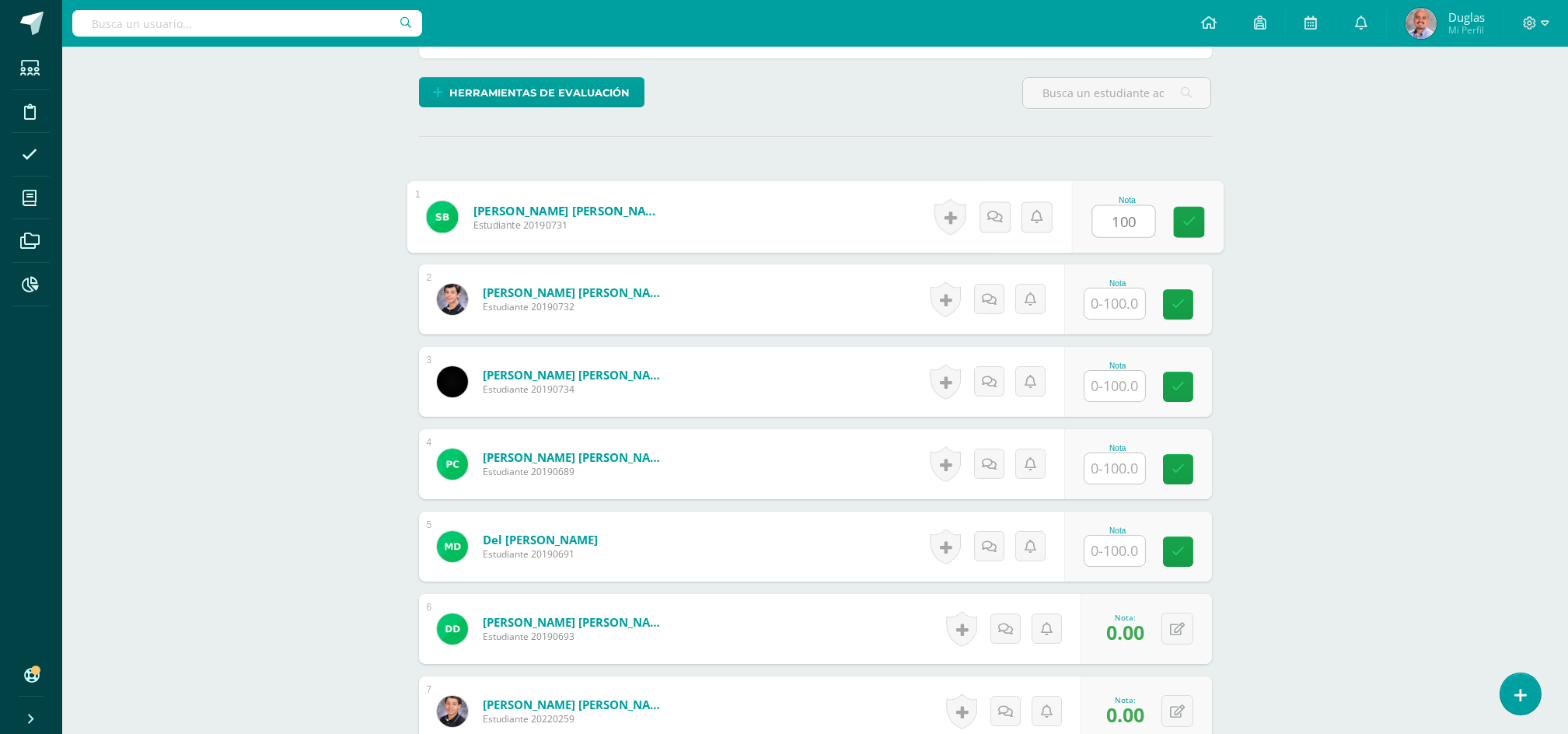
scroll to position [415, 0]
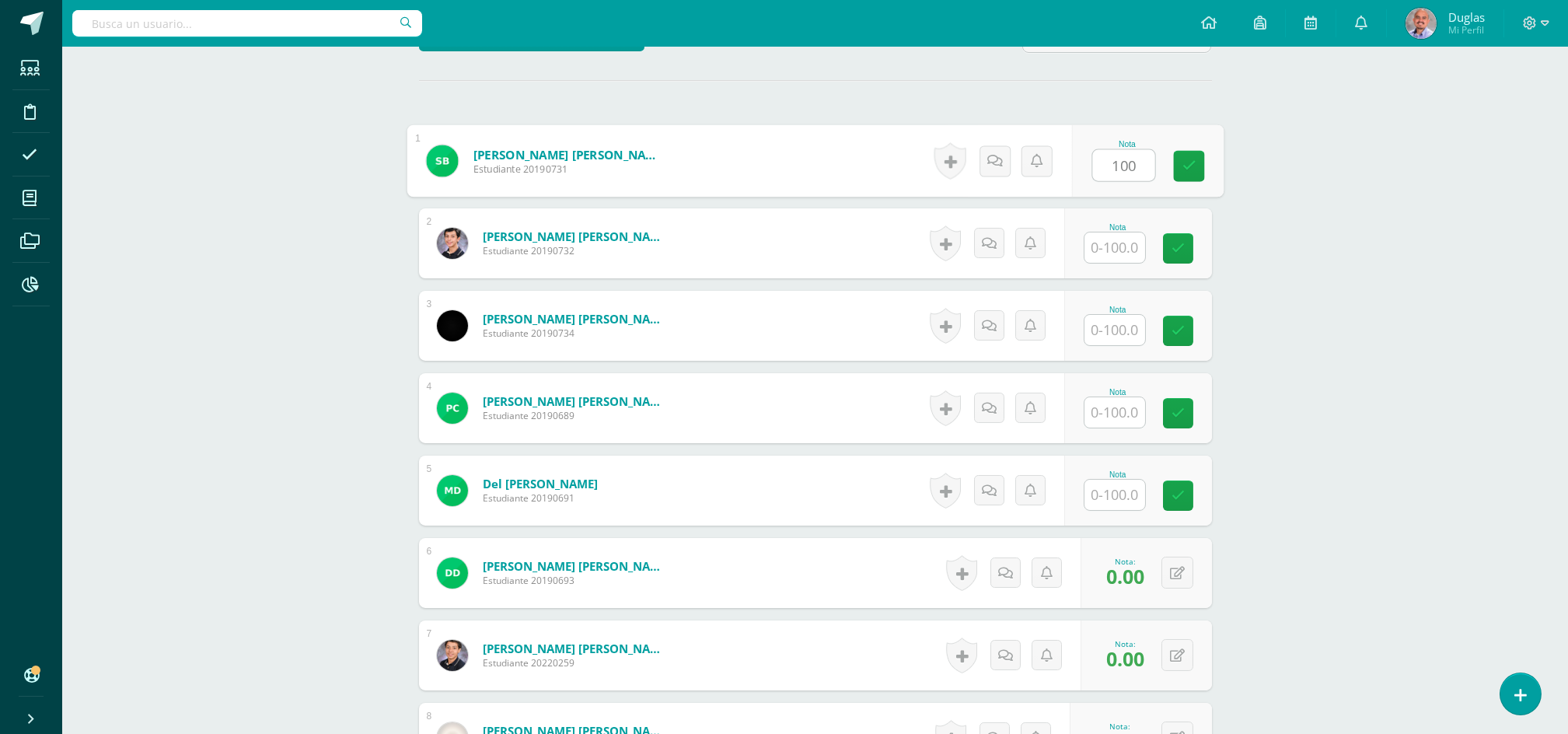
type input "100"
click at [1123, 251] on input "text" at bounding box center [1123, 248] width 62 height 31
paste input "100"
type input "100"
click at [1123, 322] on input "text" at bounding box center [1115, 331] width 61 height 30
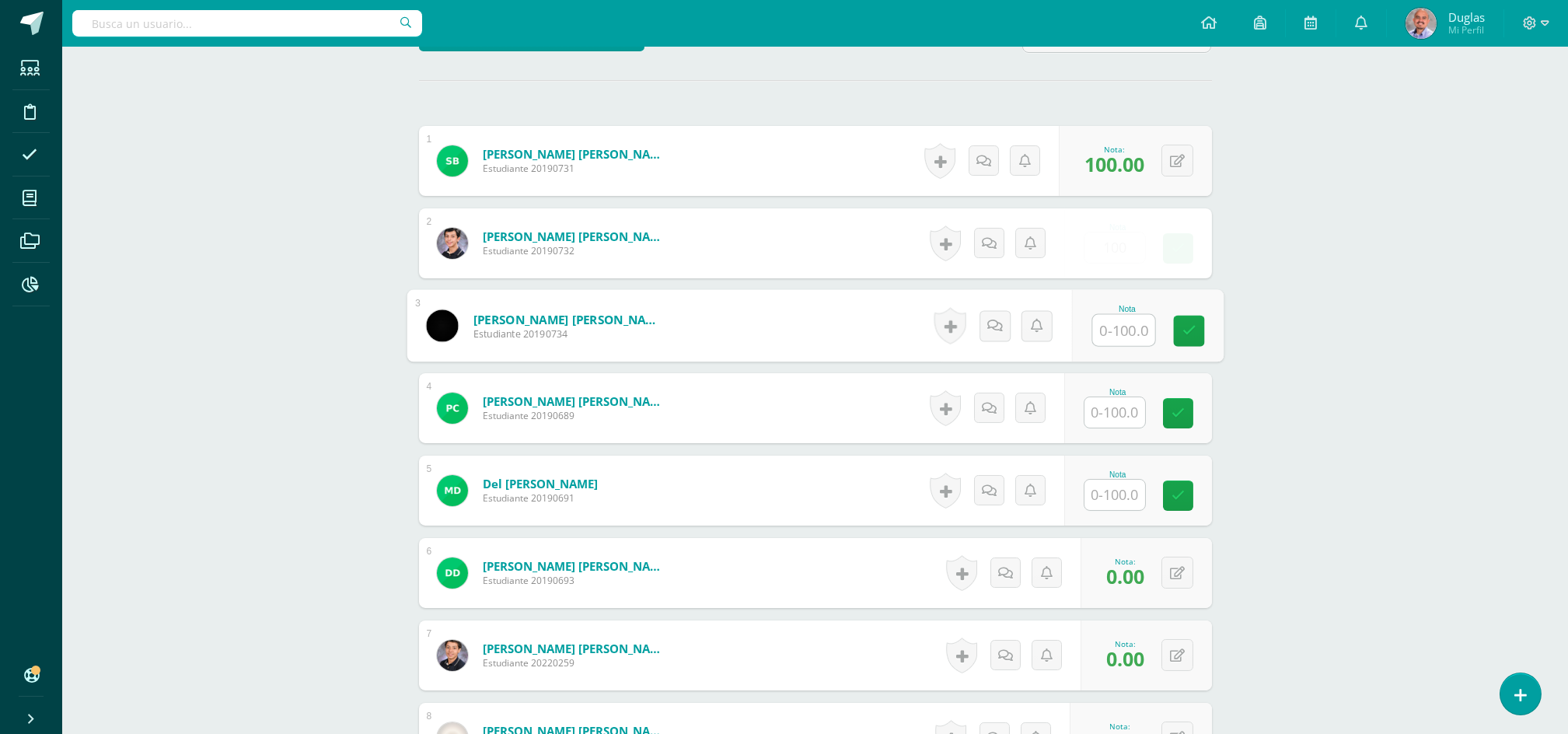
paste input "100"
type input "100"
click at [1112, 415] on input "text" at bounding box center [1115, 413] width 61 height 30
paste input "100"
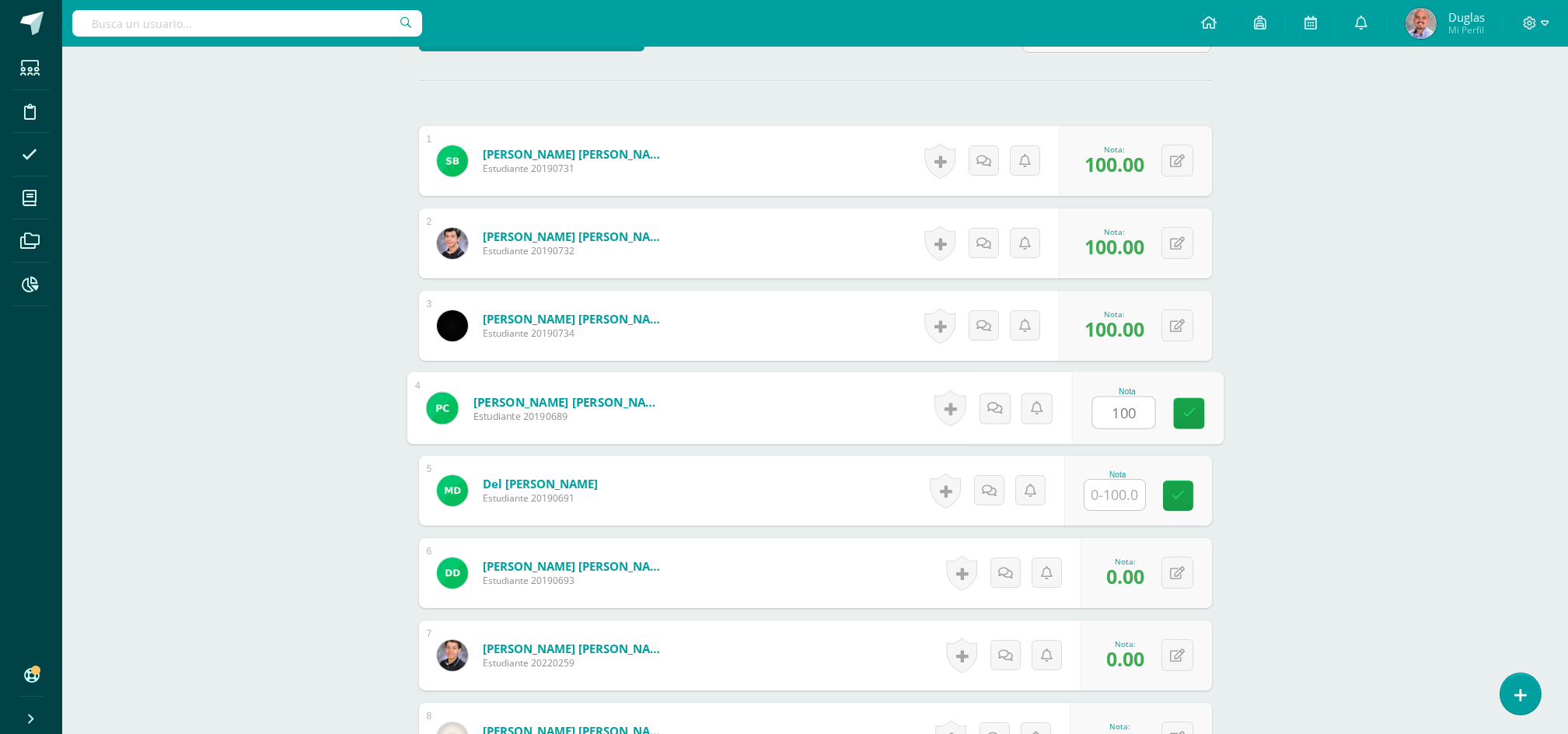
type input "100"
click at [1111, 499] on input "text" at bounding box center [1123, 495] width 62 height 31
paste input "100"
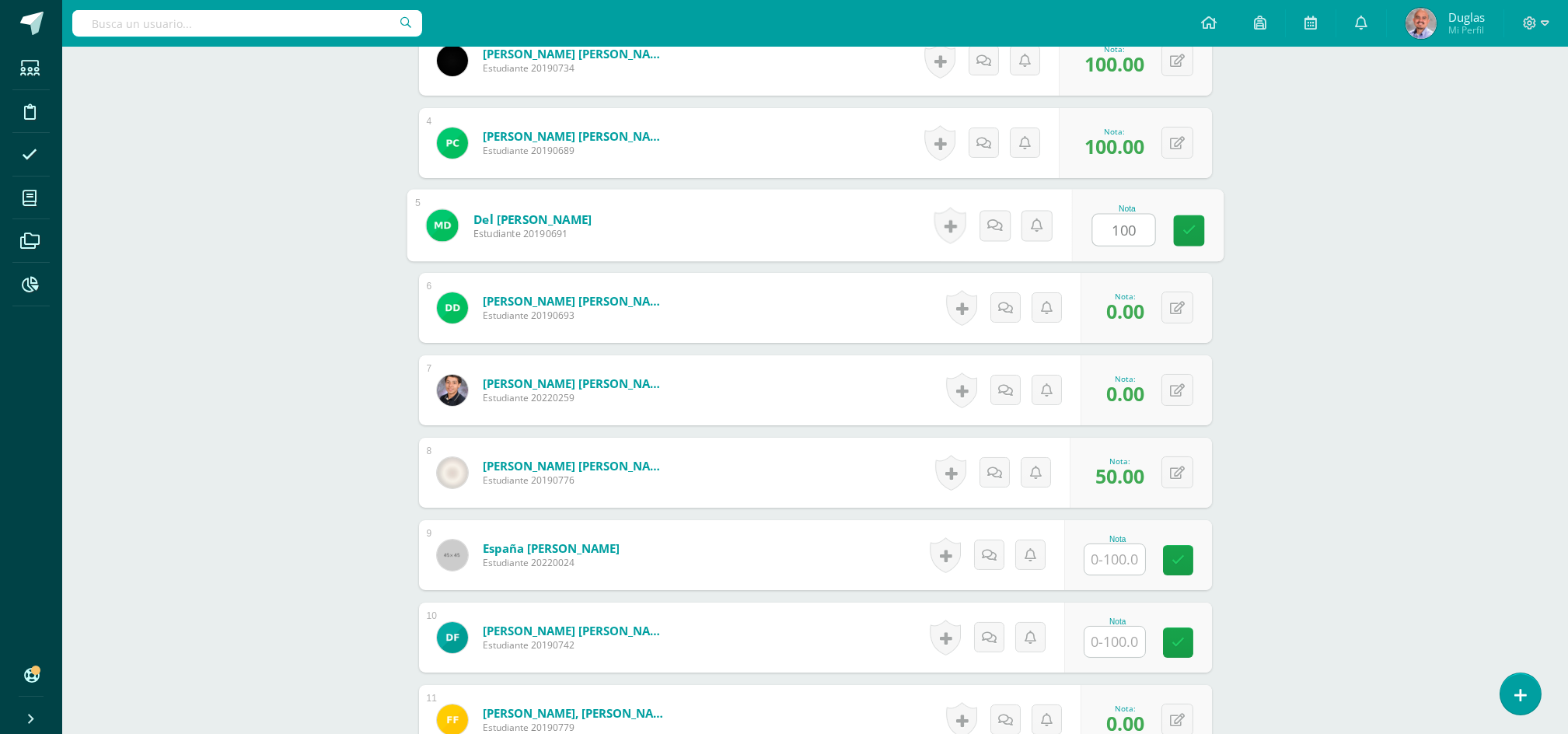
scroll to position [829, 0]
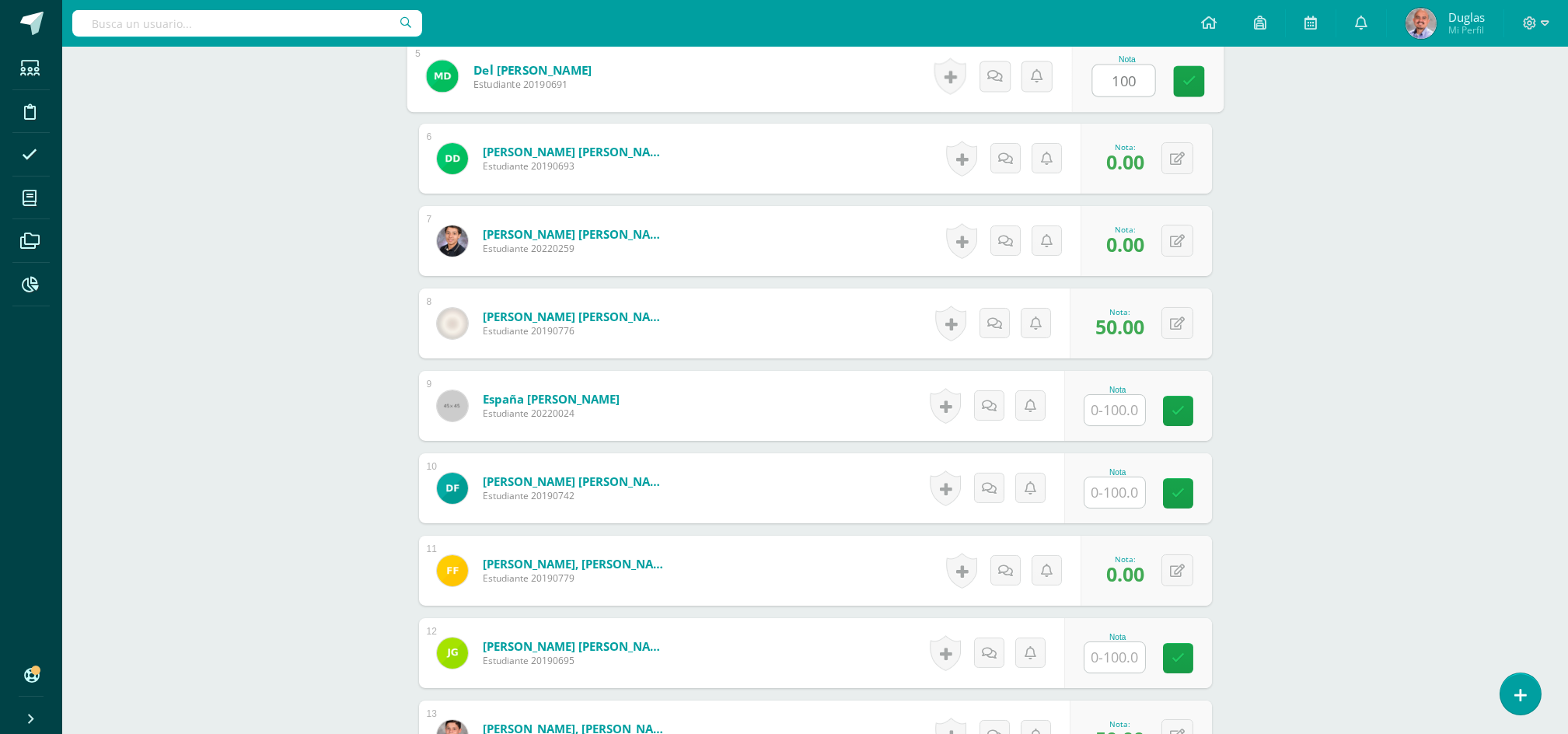
type input "100"
click at [1119, 413] on input "text" at bounding box center [1123, 411] width 62 height 31
paste input "100"
type input "100"
click at [1120, 487] on input "text" at bounding box center [1115, 493] width 61 height 30
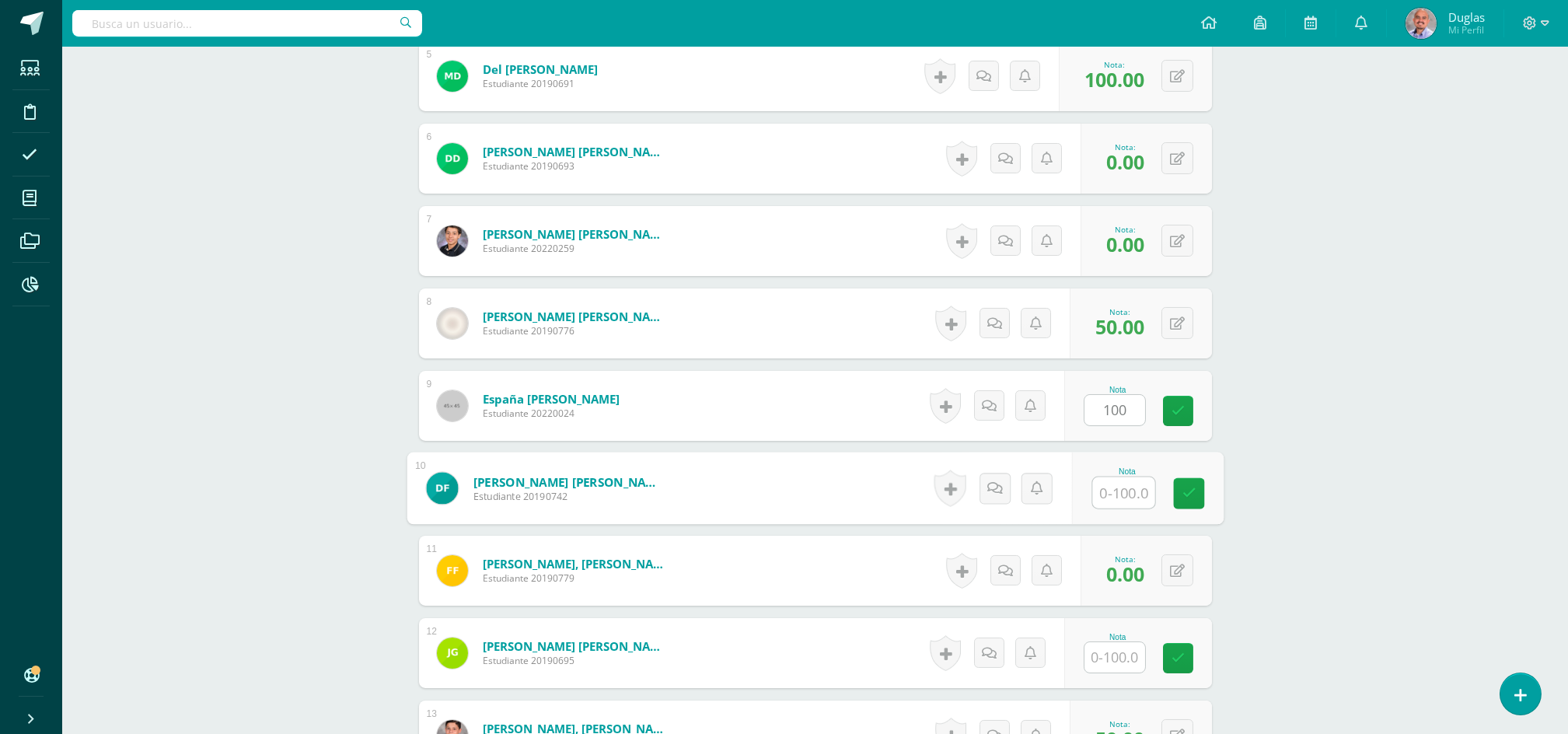
paste input "100"
type input "100"
click at [1111, 648] on input "text" at bounding box center [1115, 658] width 61 height 30
paste input "100"
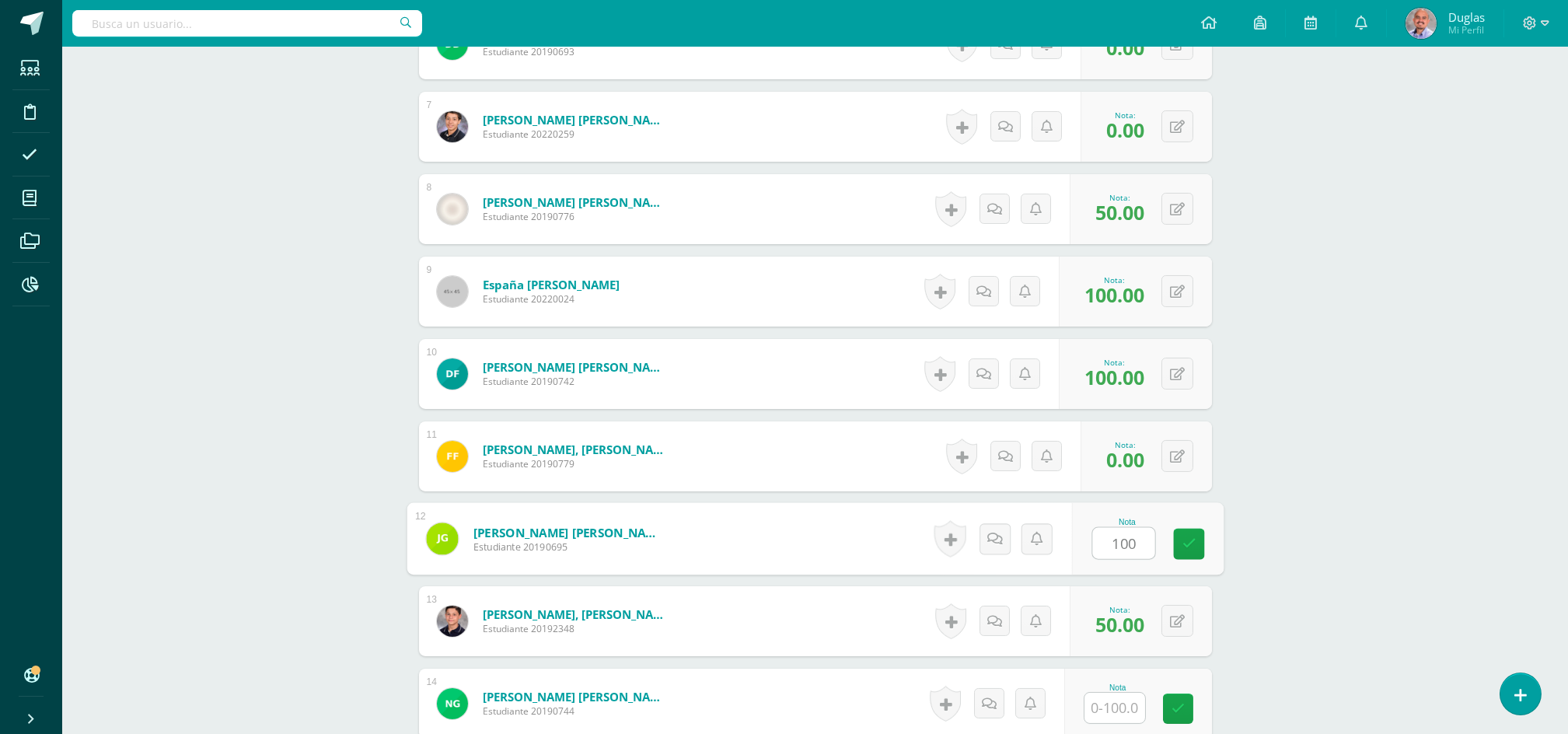
scroll to position [1348, 0]
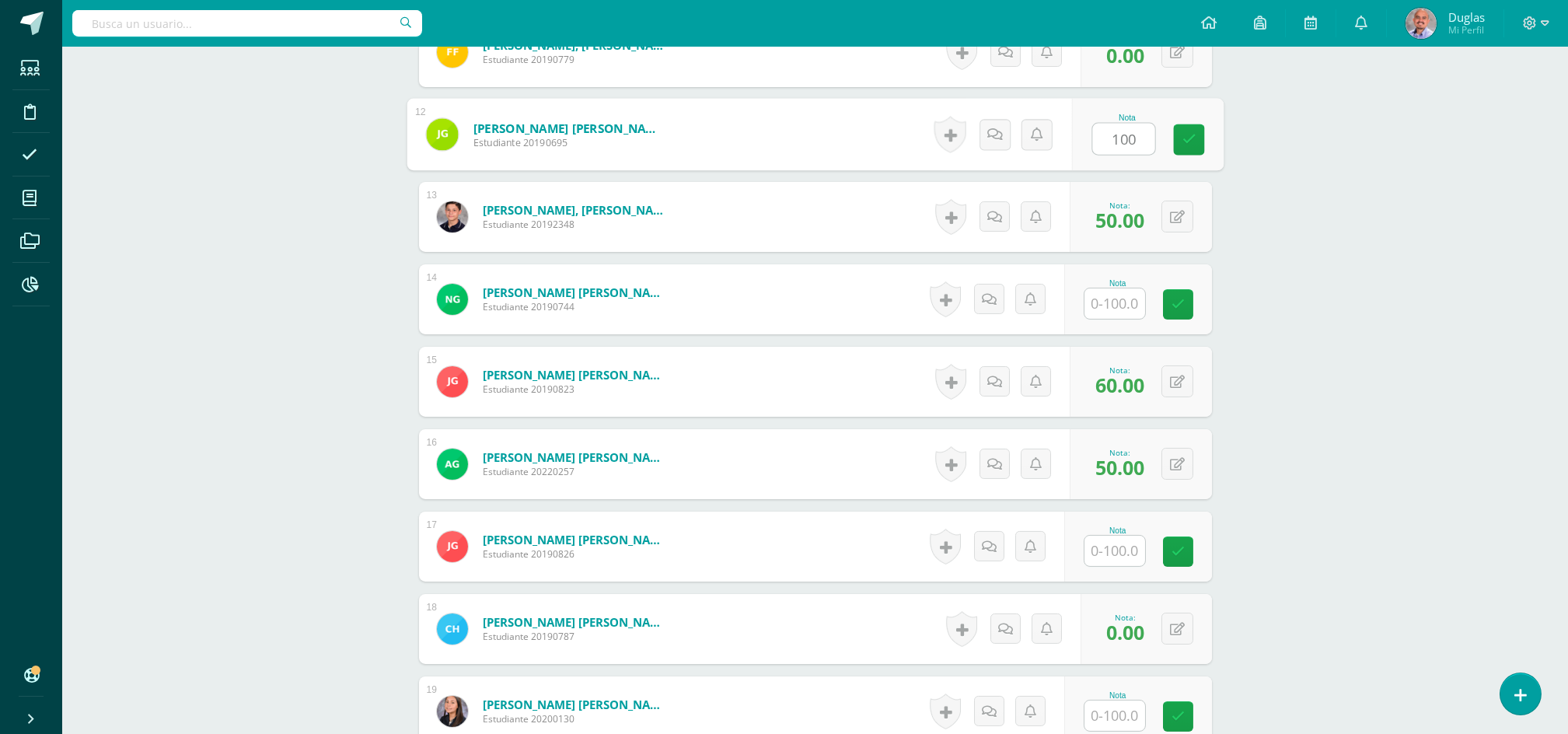
type input "100"
click at [1126, 309] on input "text" at bounding box center [1123, 304] width 62 height 31
paste input "100"
type input "100"
click at [1106, 543] on input "text" at bounding box center [1123, 552] width 62 height 31
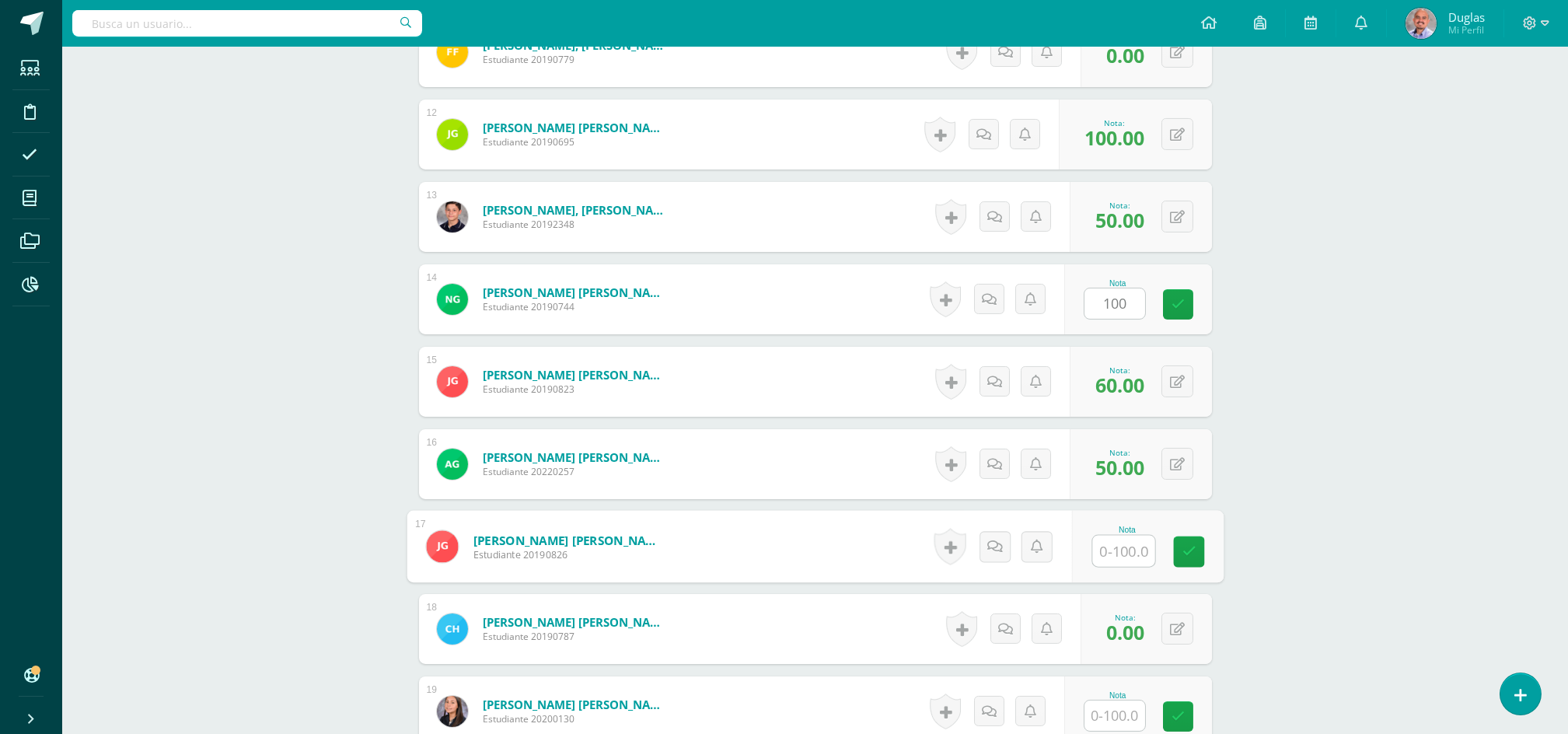
paste input "100"
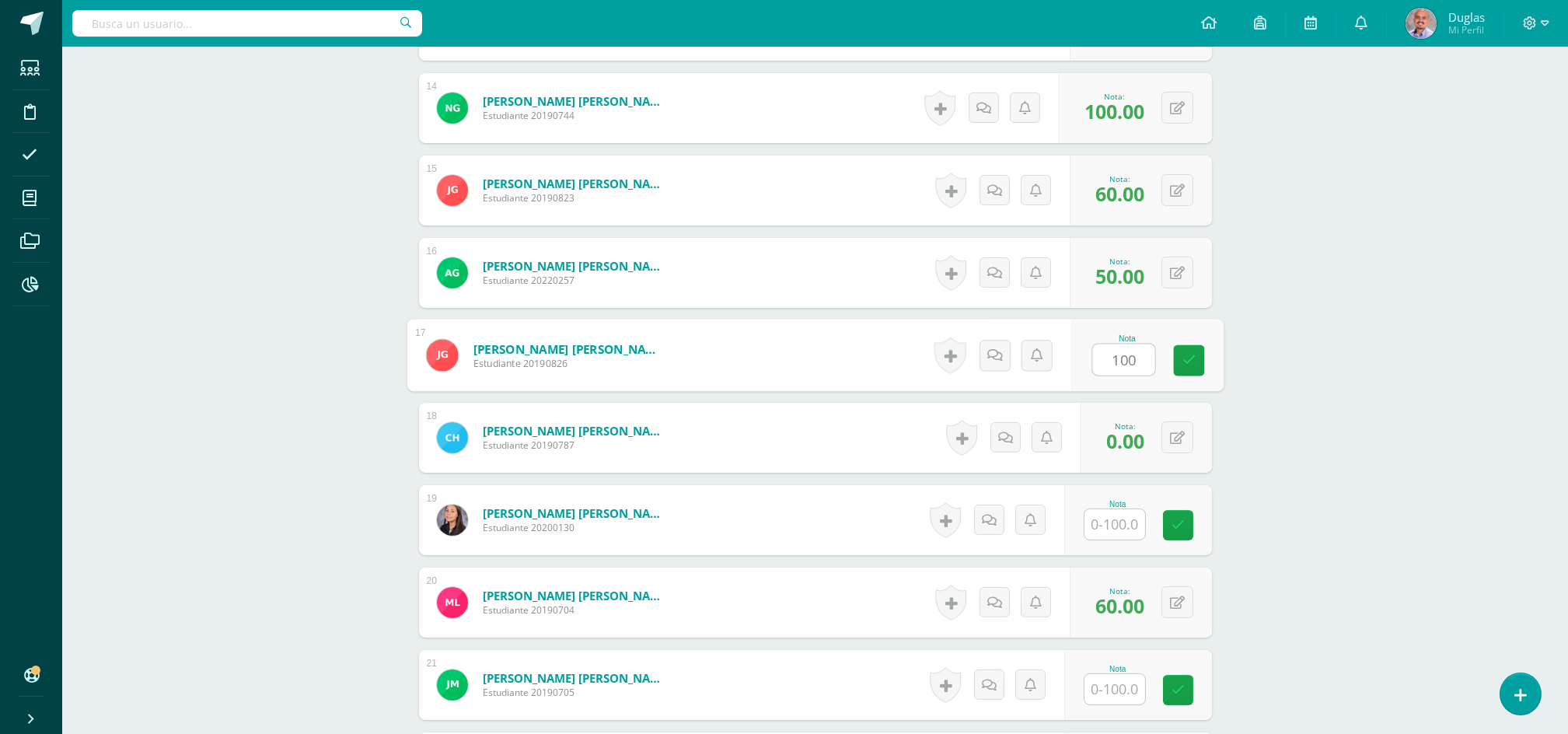
scroll to position [1659, 0]
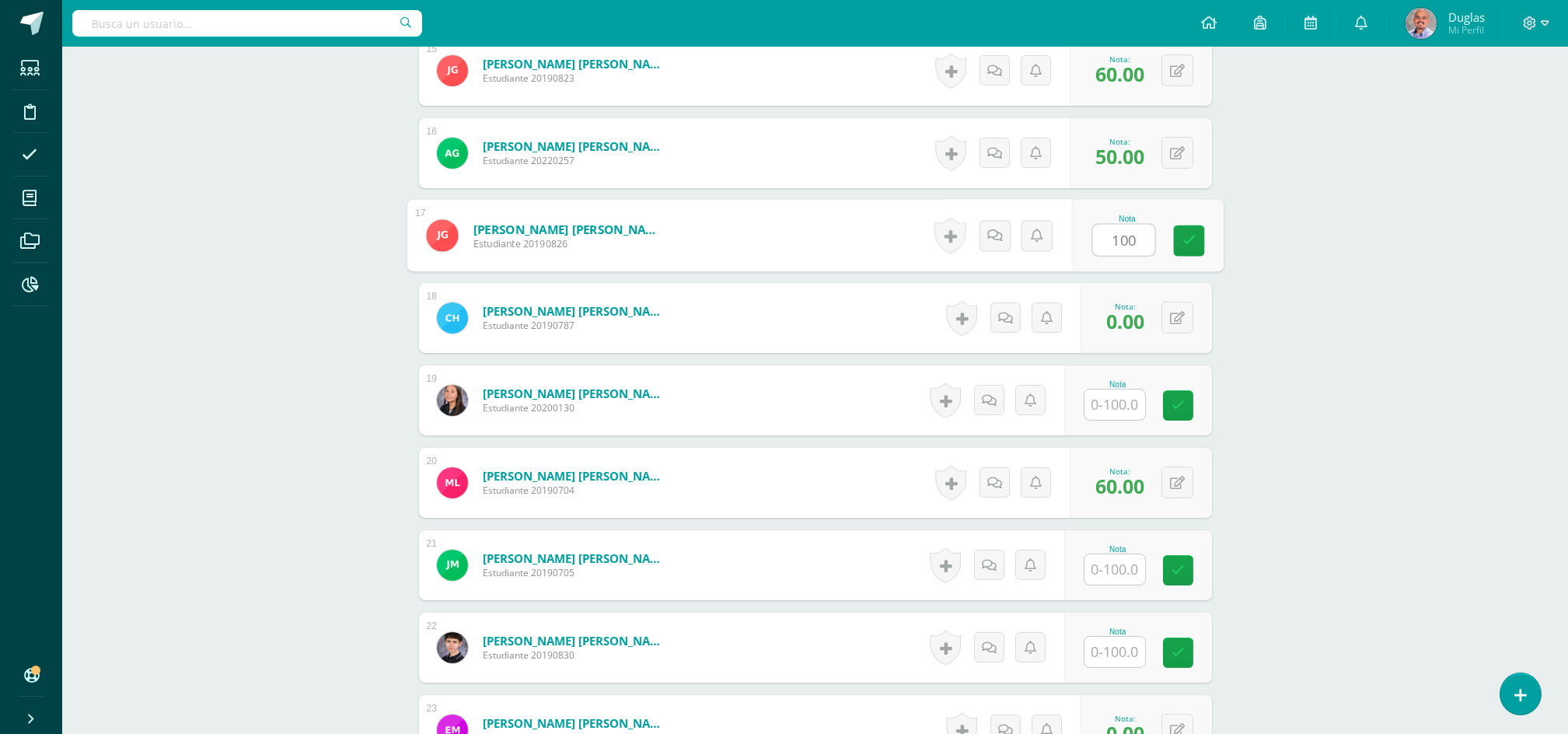
type input "100"
click at [1113, 400] on input "text" at bounding box center [1115, 405] width 61 height 30
paste input "100"
type input "100"
click at [1112, 560] on input "text" at bounding box center [1115, 570] width 61 height 30
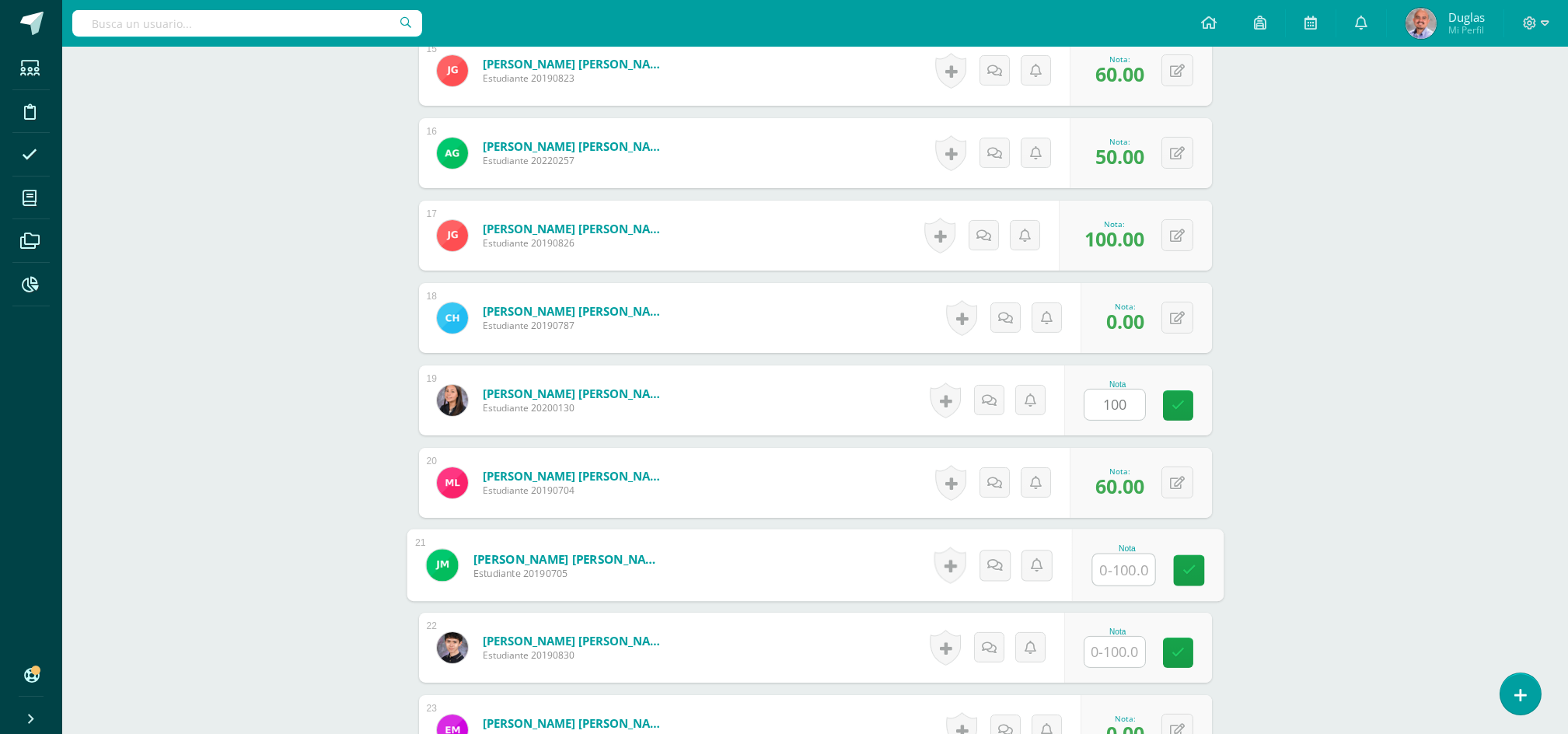
paste input "100"
type input "100"
click at [1125, 656] on input "text" at bounding box center [1123, 652] width 62 height 31
paste input "100"
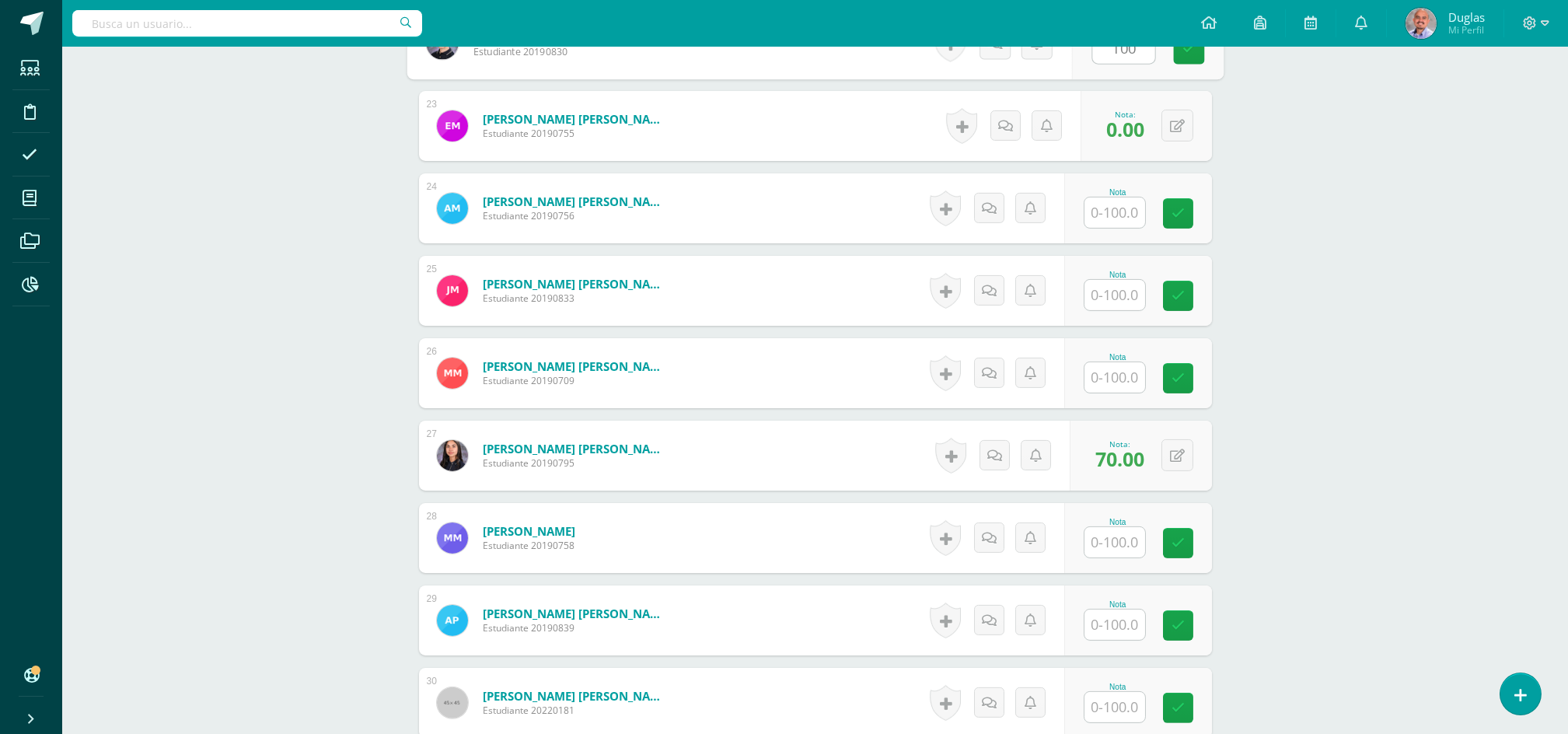
scroll to position [2384, 0]
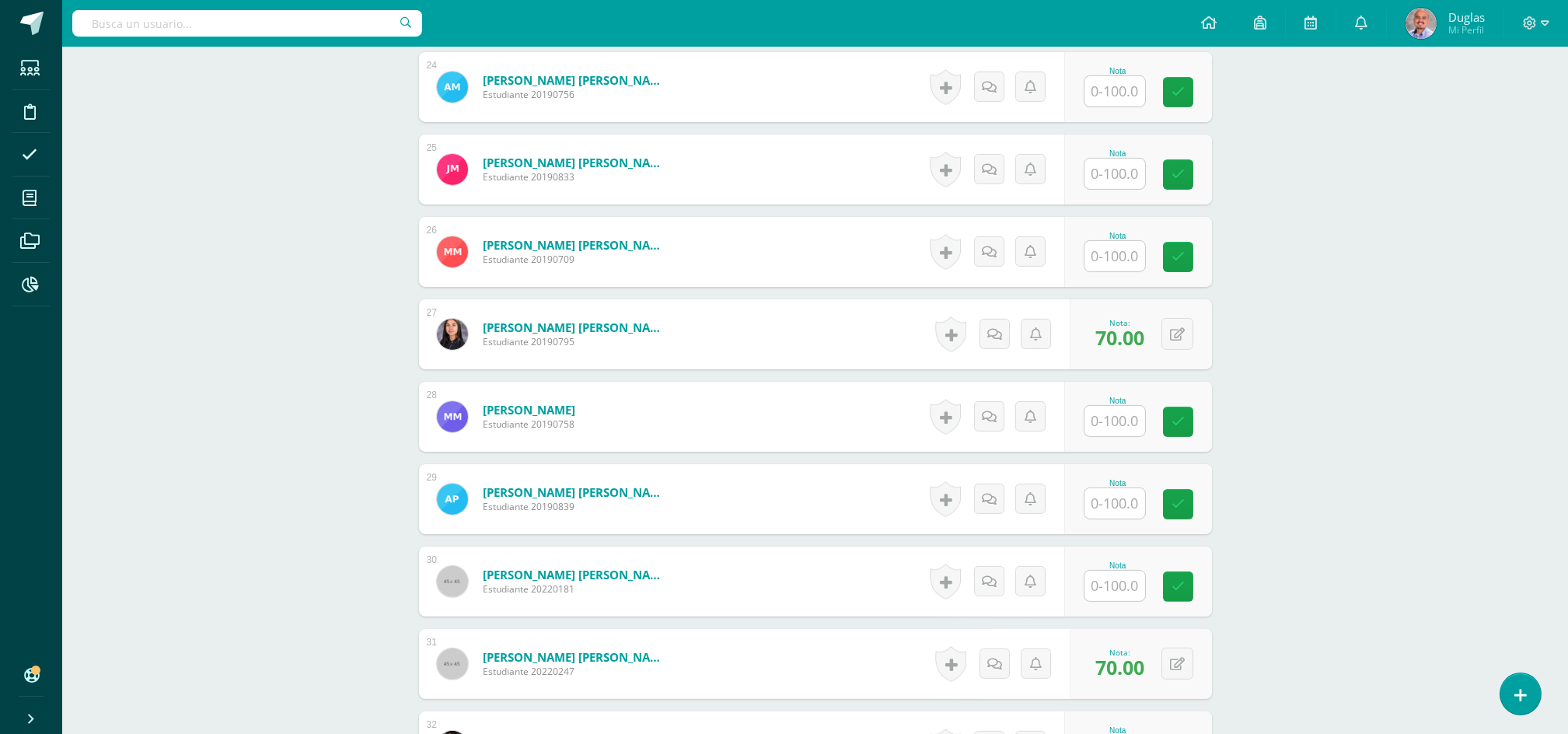
type input "100"
click at [1112, 93] on input "text" at bounding box center [1115, 91] width 61 height 30
paste input "100"
type input "100"
click at [1130, 187] on input "text" at bounding box center [1115, 174] width 61 height 30
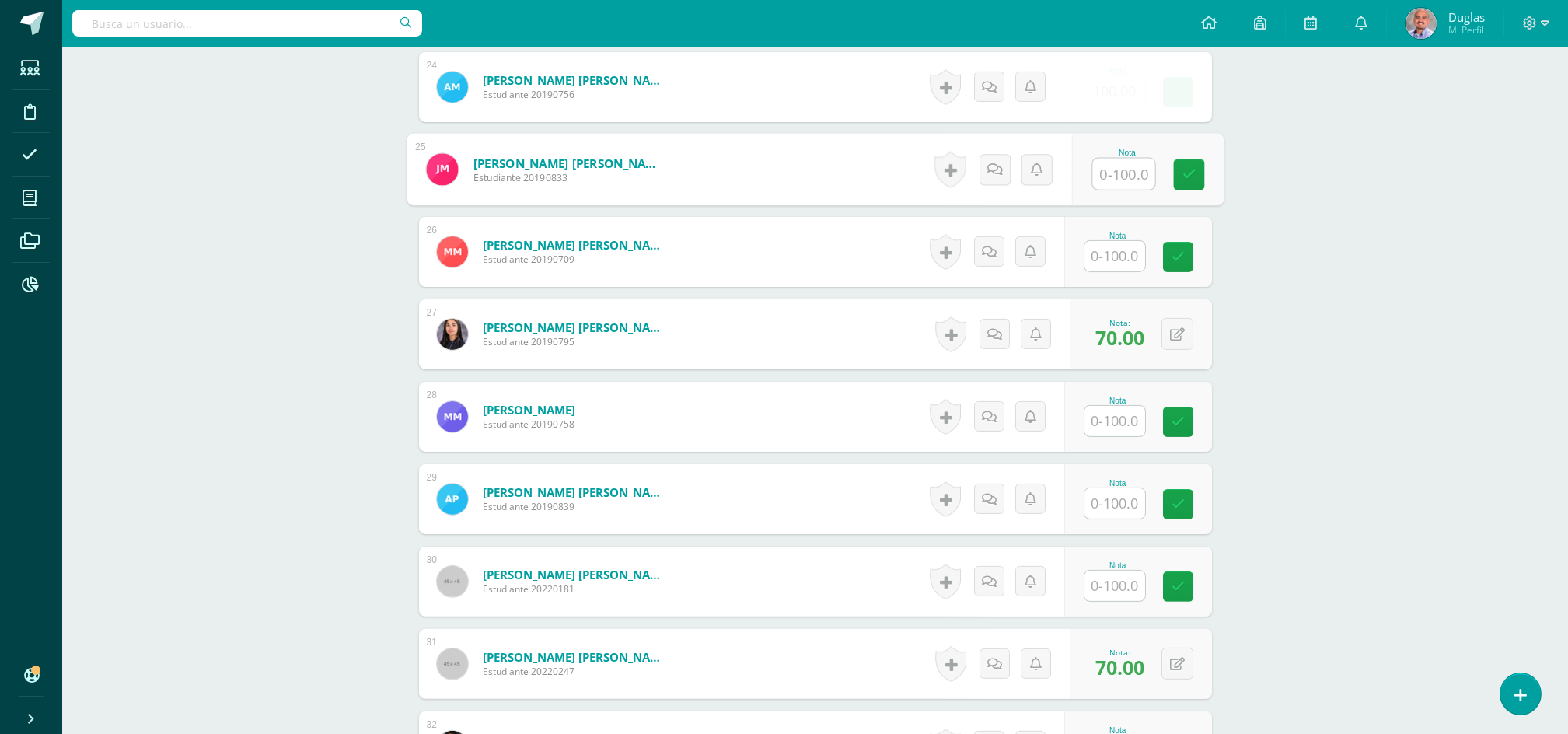
paste input "100"
type input "100"
click at [1106, 259] on input "text" at bounding box center [1115, 256] width 61 height 30
paste input "100"
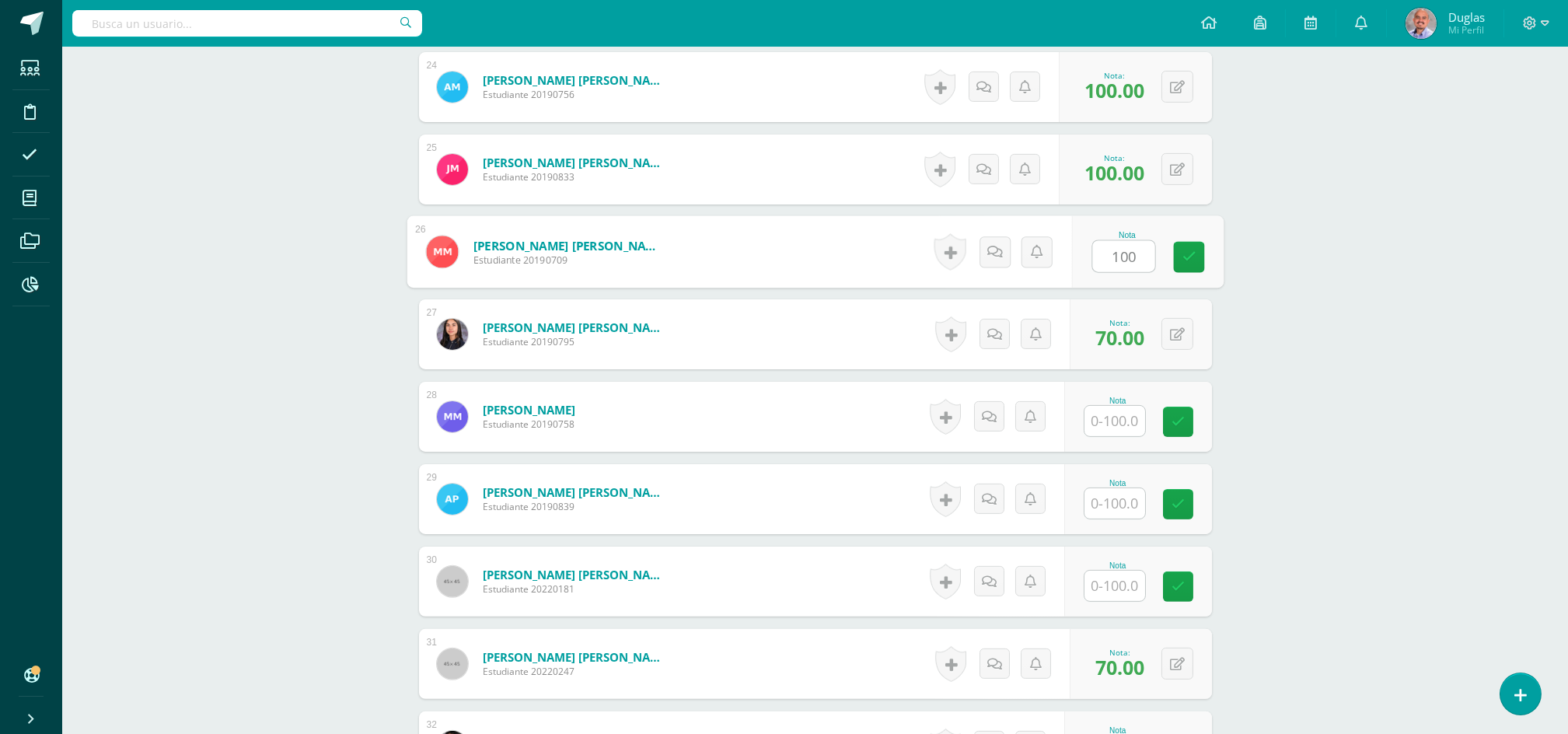
type input "100"
click at [1122, 408] on input "text" at bounding box center [1115, 421] width 61 height 30
paste input "100"
type input "100"
click at [1107, 495] on input "text" at bounding box center [1115, 503] width 61 height 30
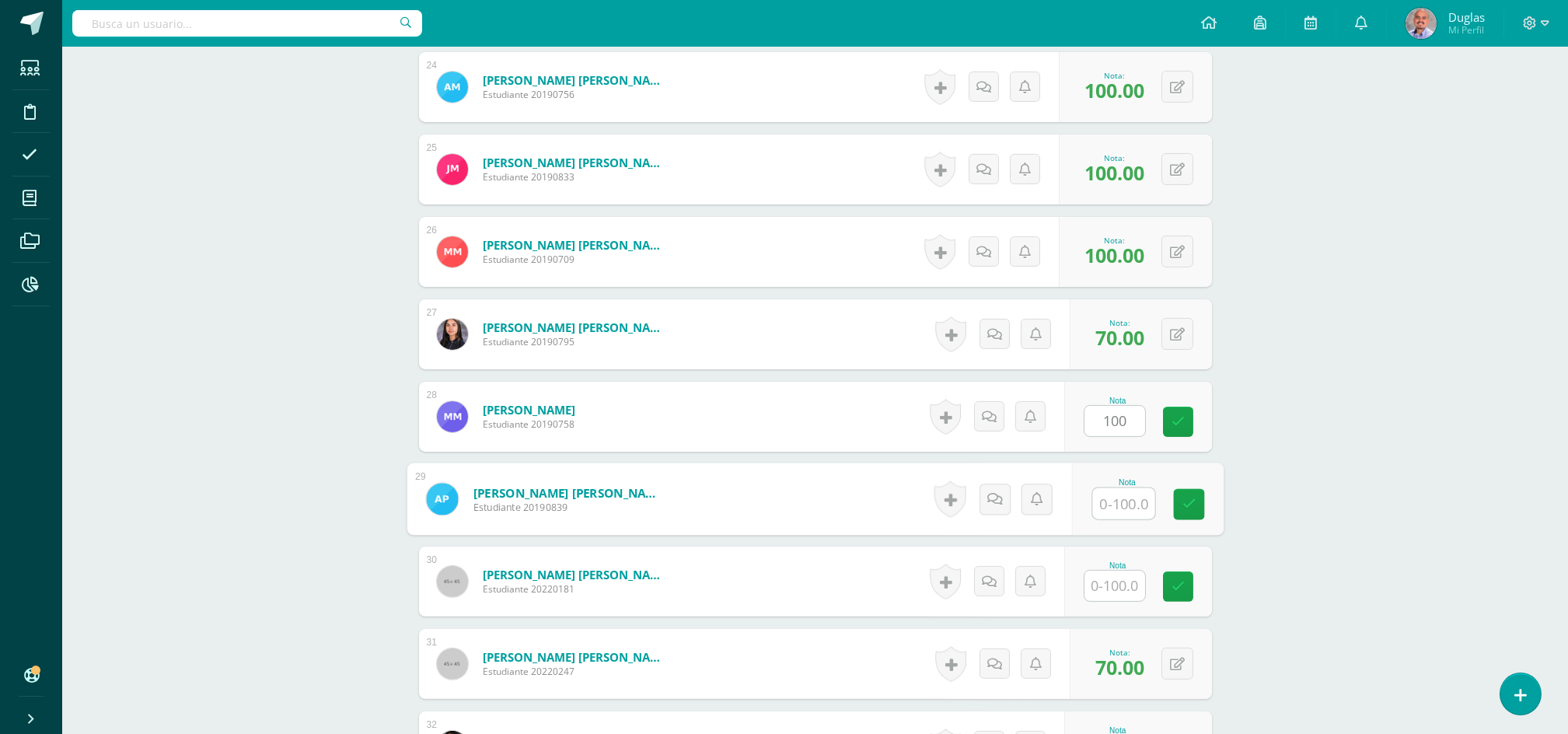
paste input "100"
type input "100"
click at [1107, 588] on input "text" at bounding box center [1115, 586] width 61 height 30
paste input "100"
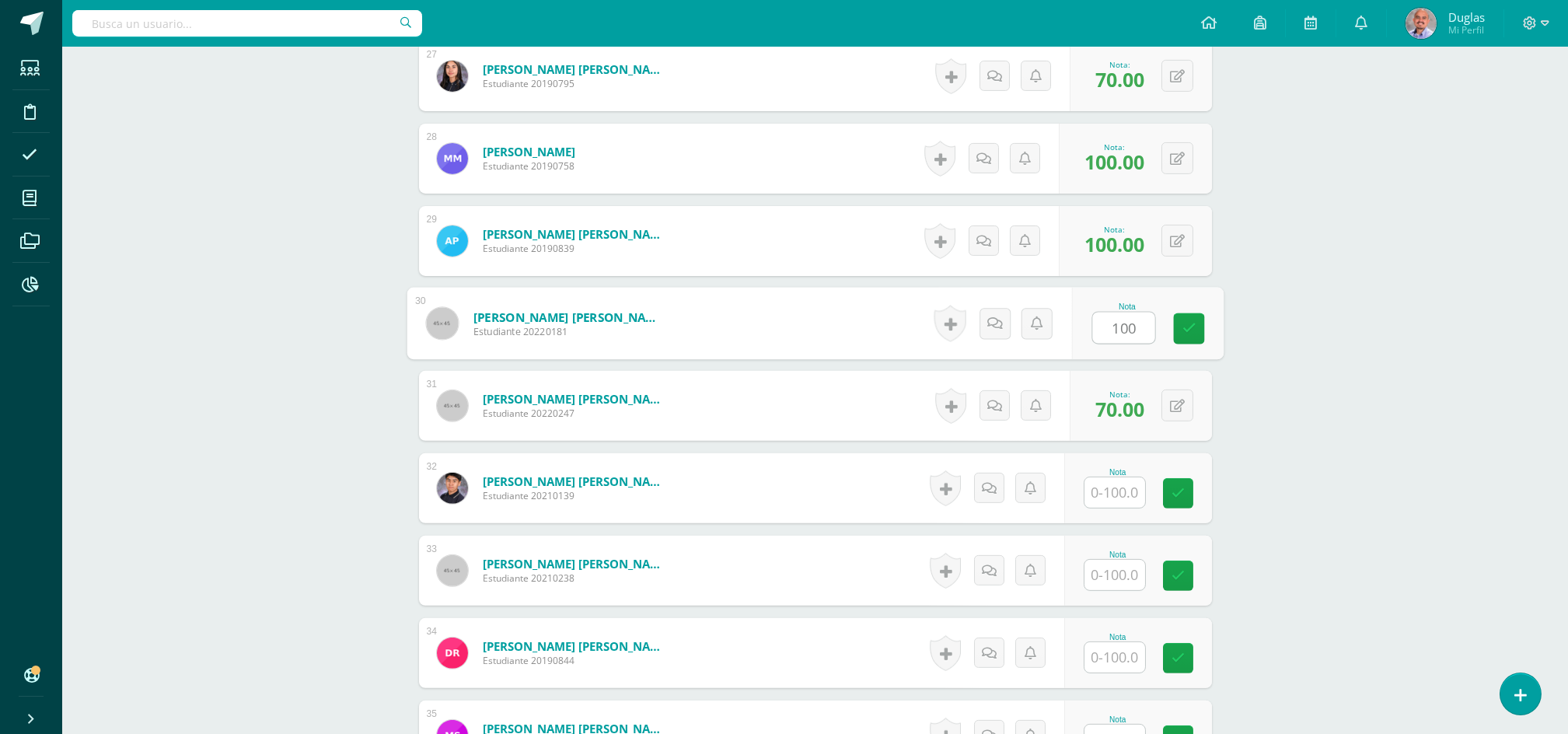
scroll to position [2800, 0]
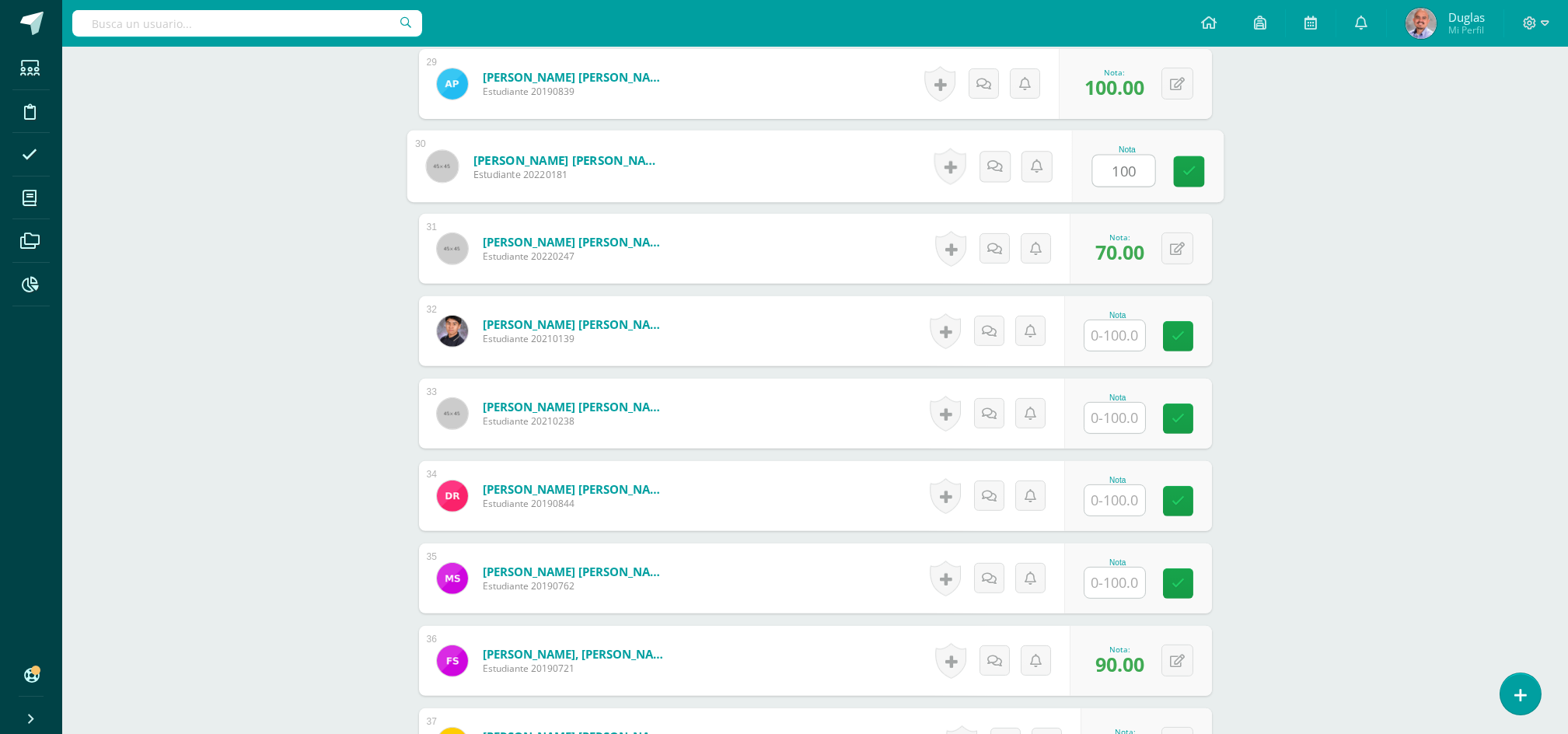
type input "100"
click at [1122, 336] on input "text" at bounding box center [1123, 335] width 62 height 31
paste input "100"
type input "100"
click at [1106, 416] on input "text" at bounding box center [1115, 418] width 61 height 30
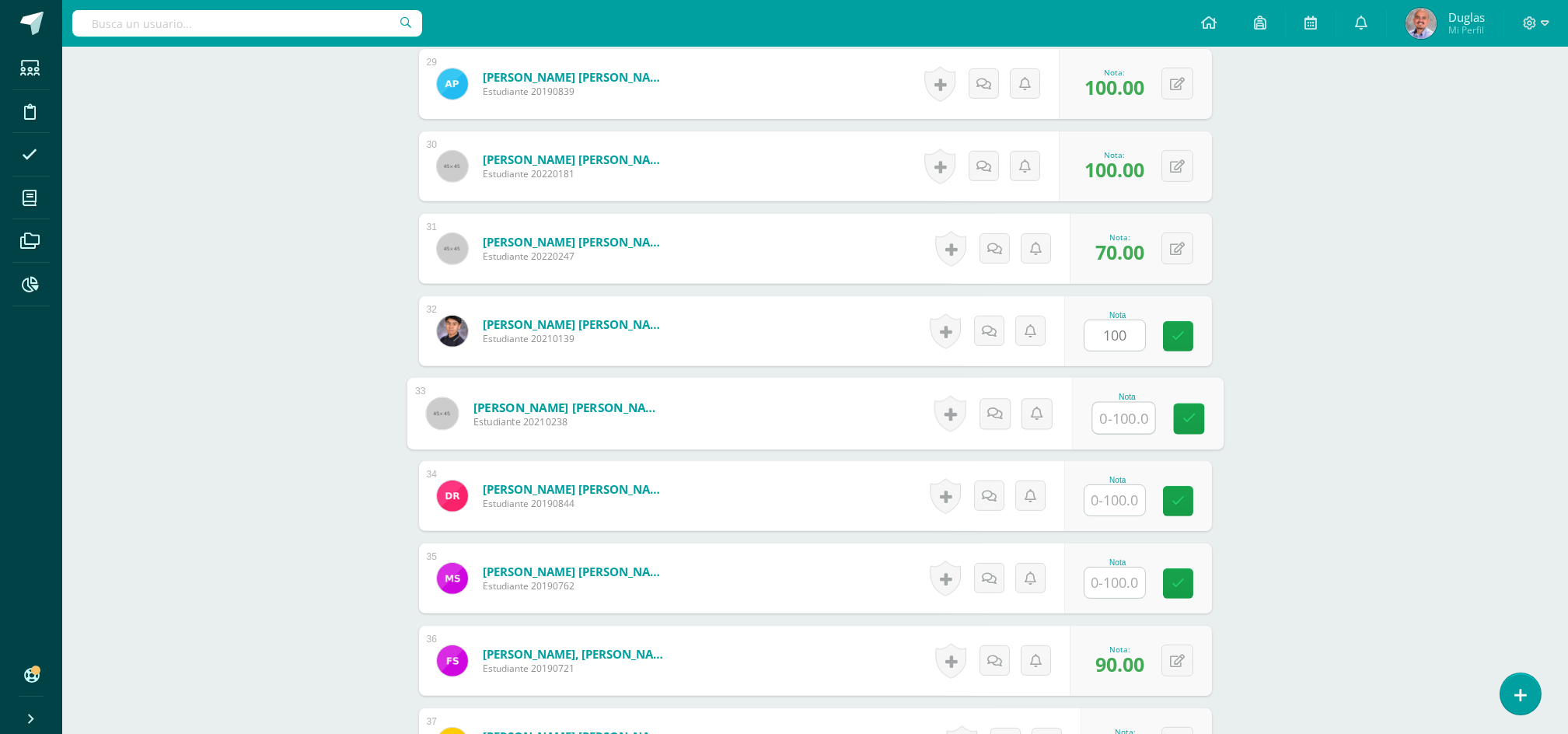
paste input "100"
type input "100"
click at [1102, 508] on input "text" at bounding box center [1123, 500] width 62 height 31
paste input "100"
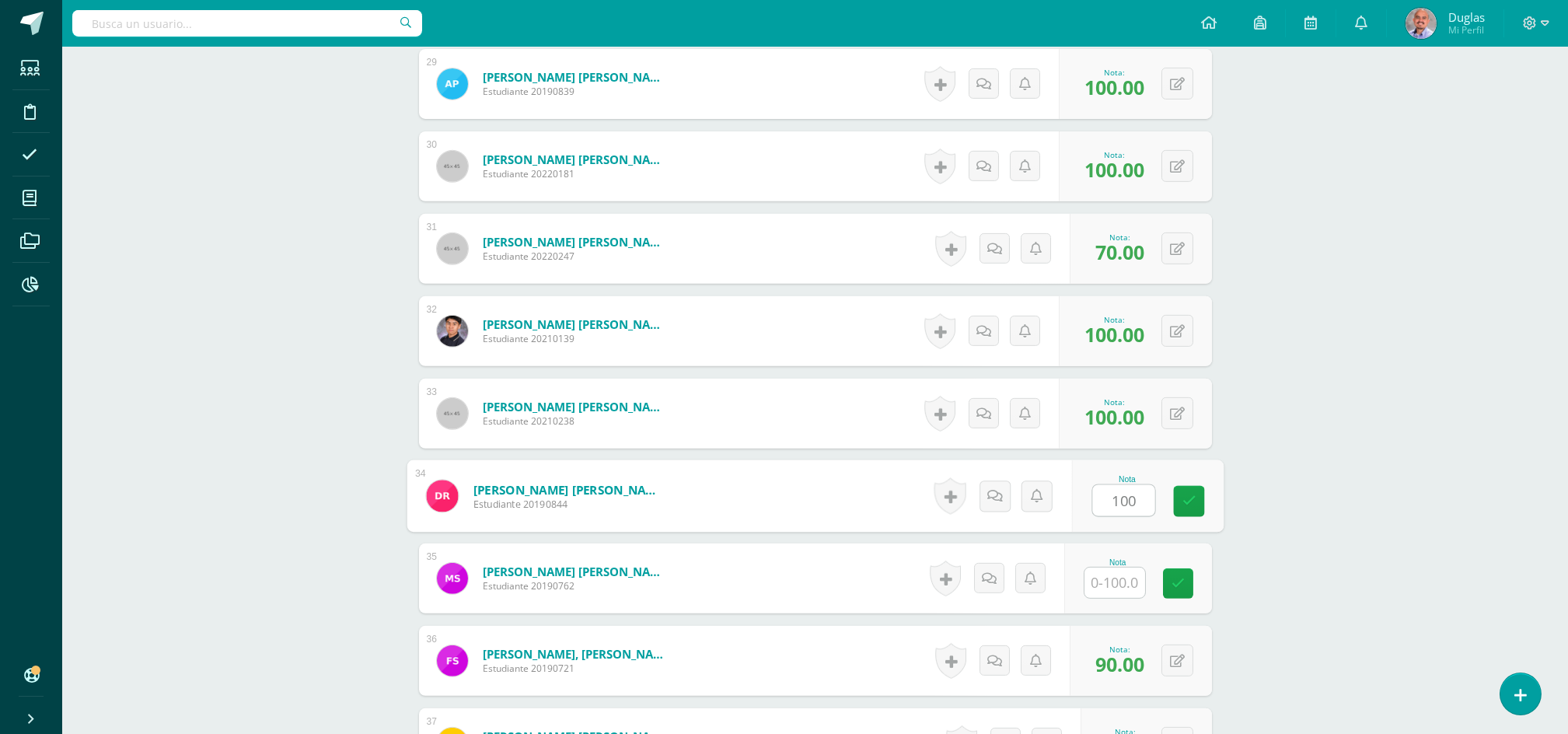
type input "100"
click at [1103, 585] on input "text" at bounding box center [1115, 583] width 61 height 30
paste input "100"
type input "100"
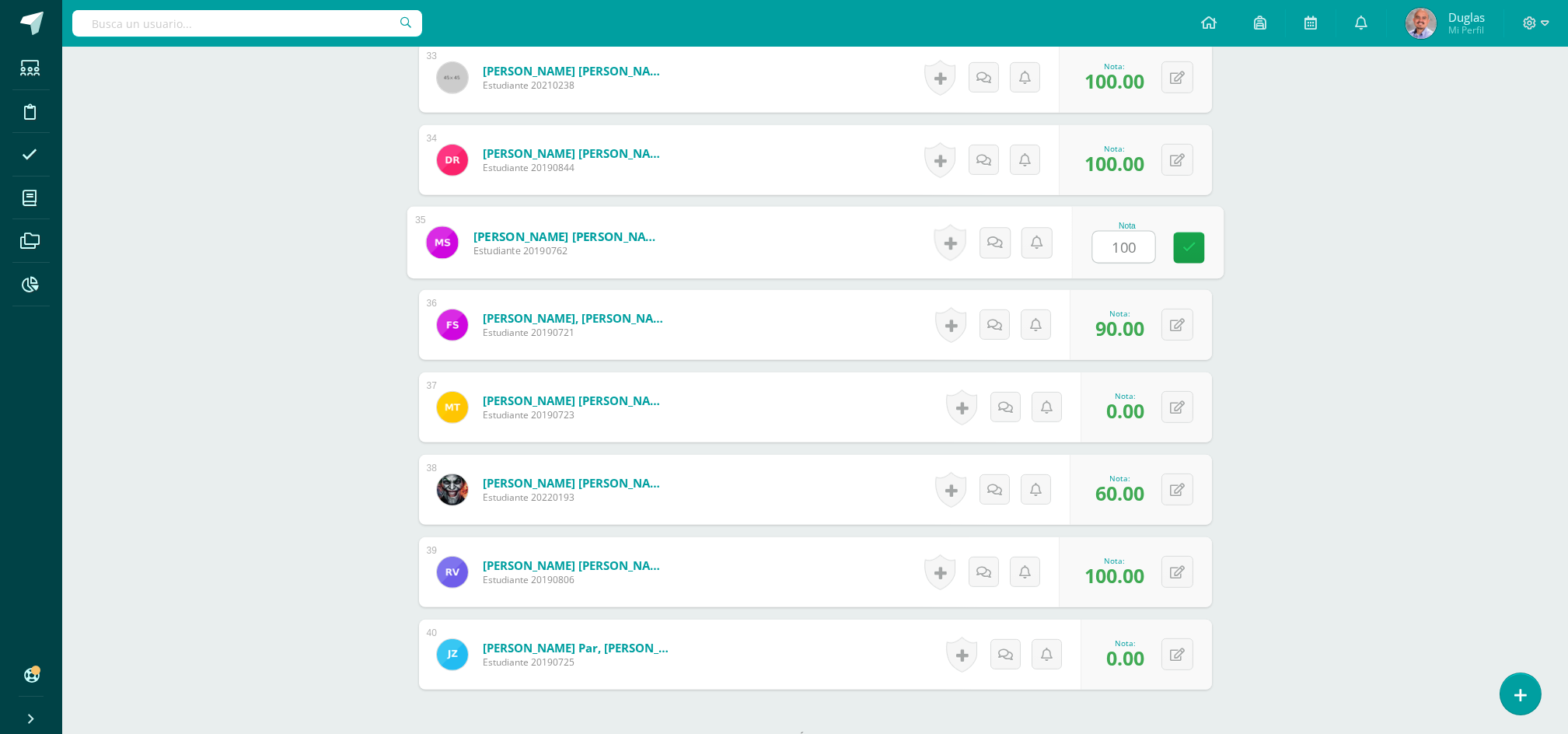
scroll to position [3271, 0]
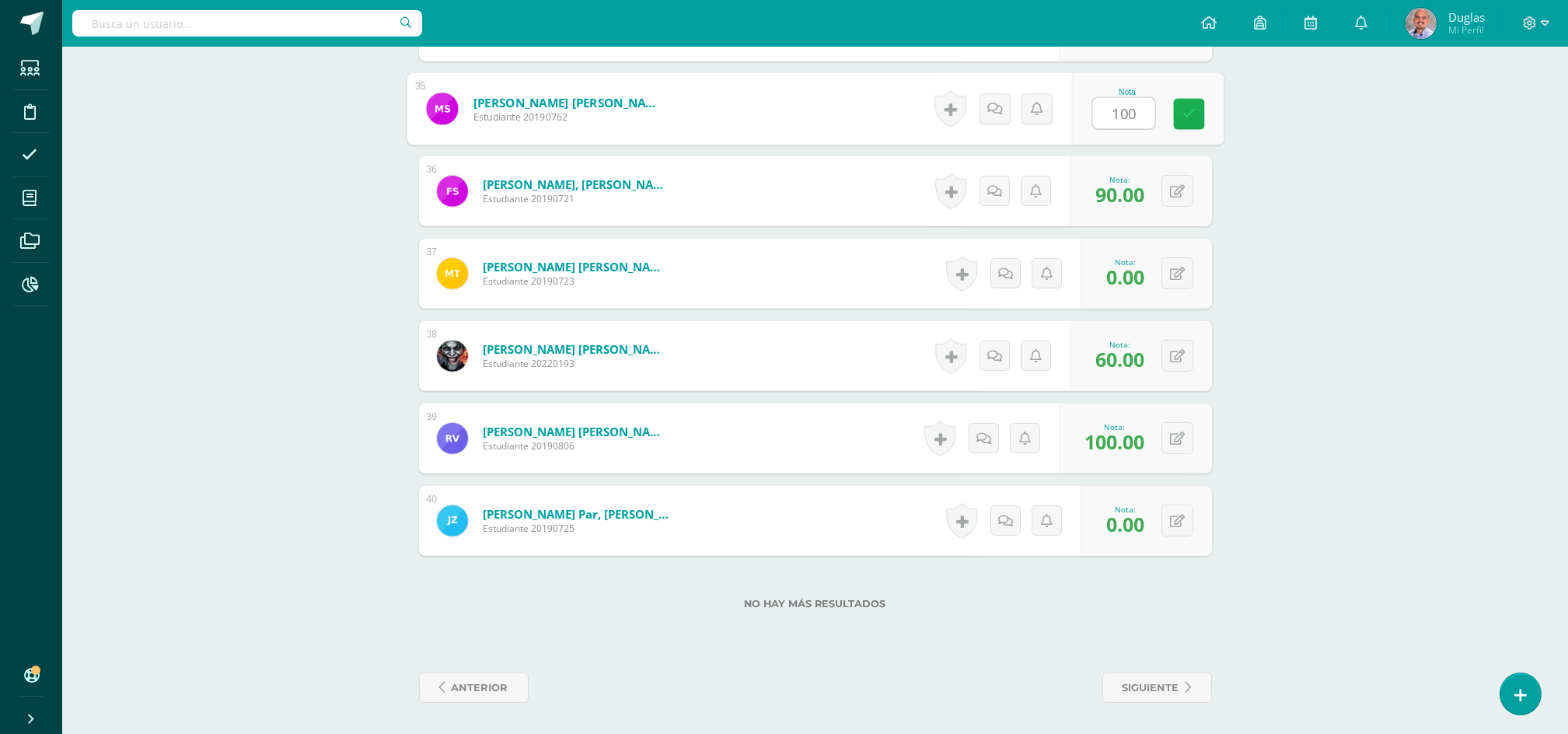
click at [1202, 110] on link at bounding box center [1188, 114] width 31 height 31
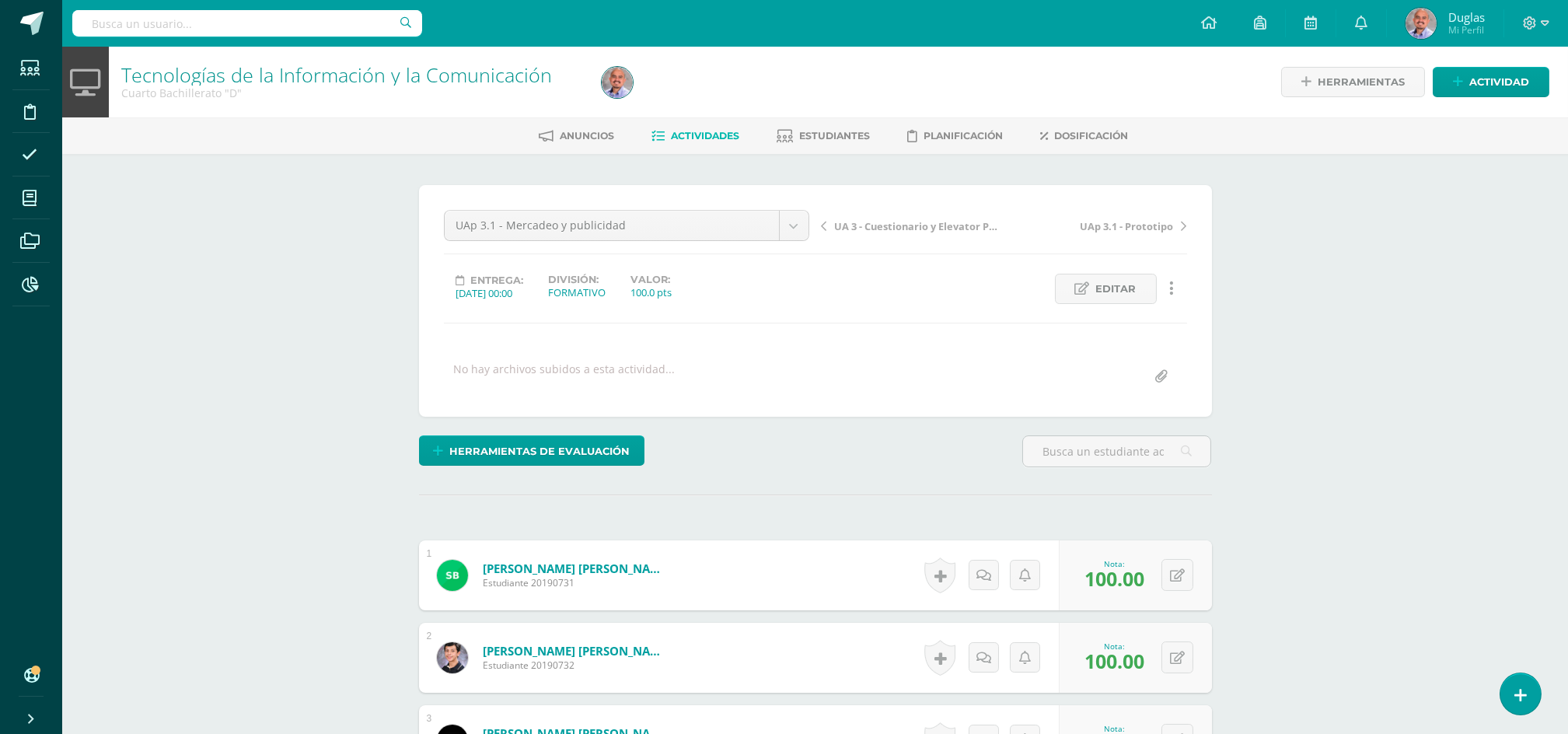
click at [730, 128] on link "Actividades" at bounding box center [696, 136] width 88 height 25
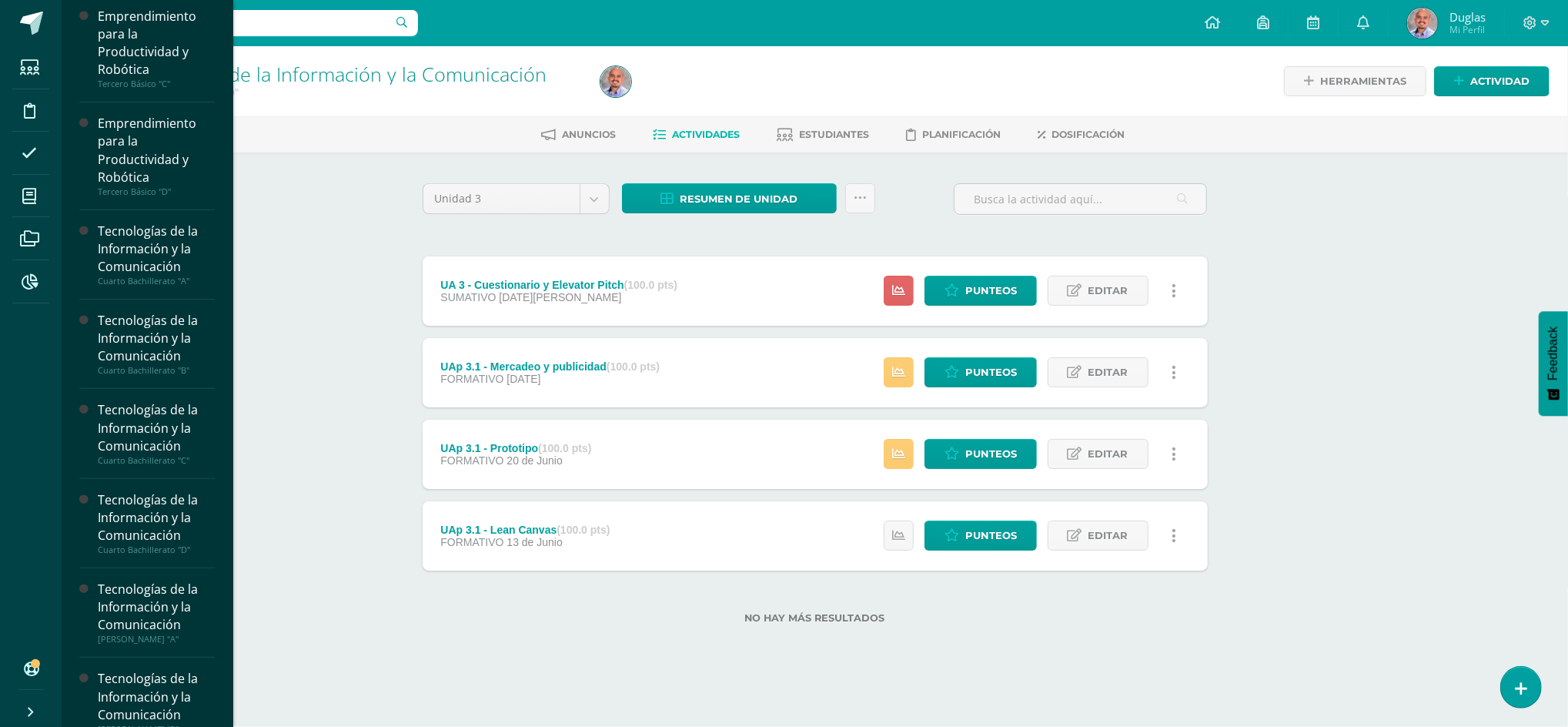
scroll to position [102, 0]
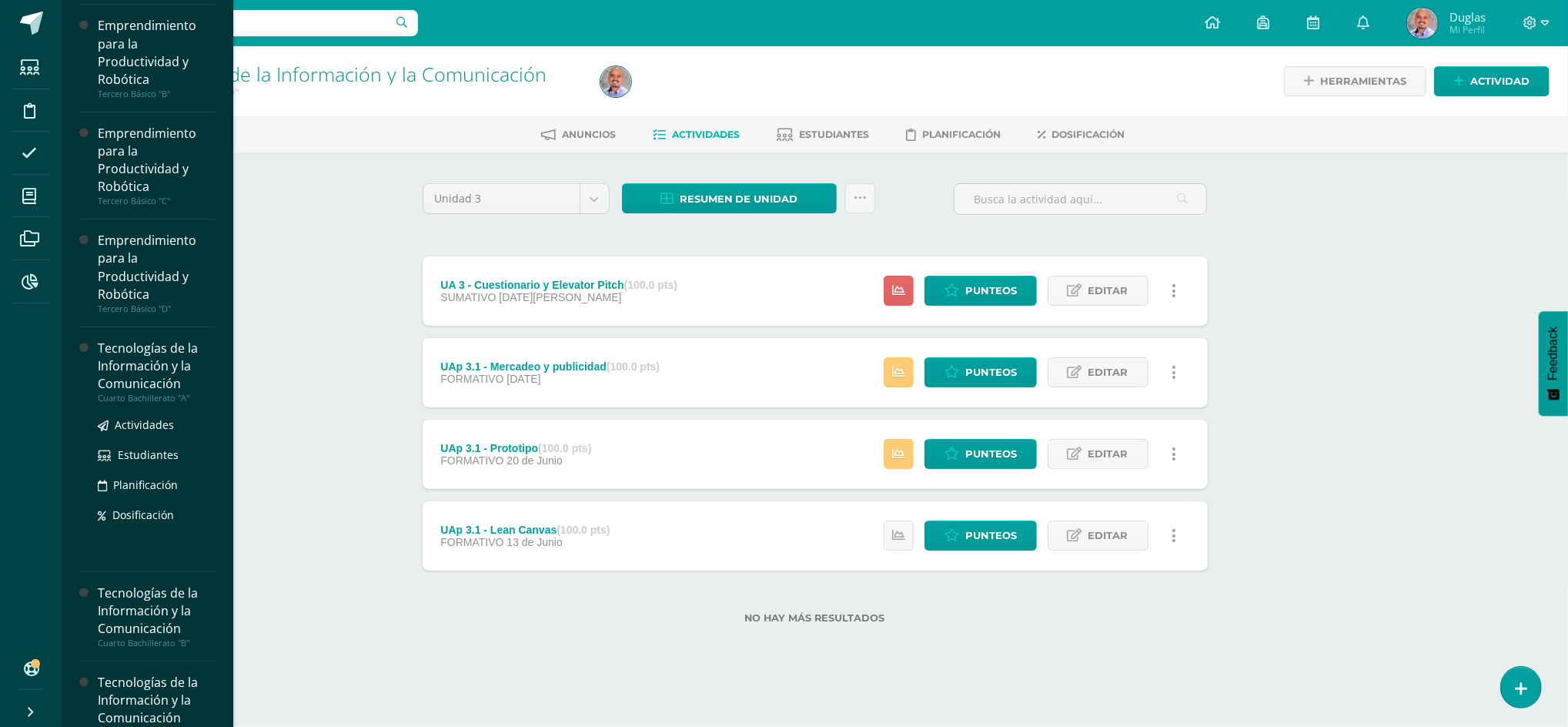
click at [142, 355] on div "Tecnologías de la Información y la Comunicación" at bounding box center [156, 366] width 117 height 53
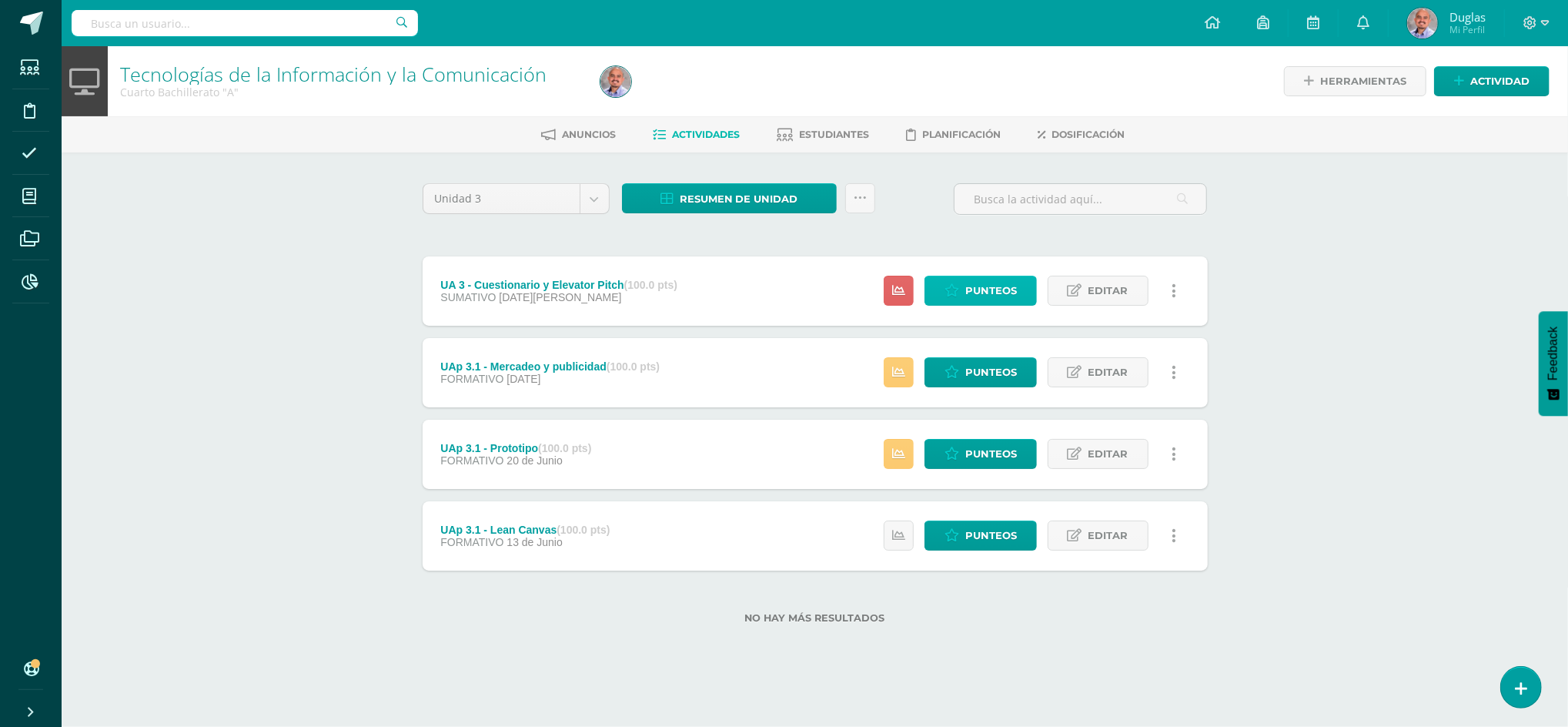
click at [966, 289] on link "Punteos" at bounding box center [981, 291] width 113 height 30
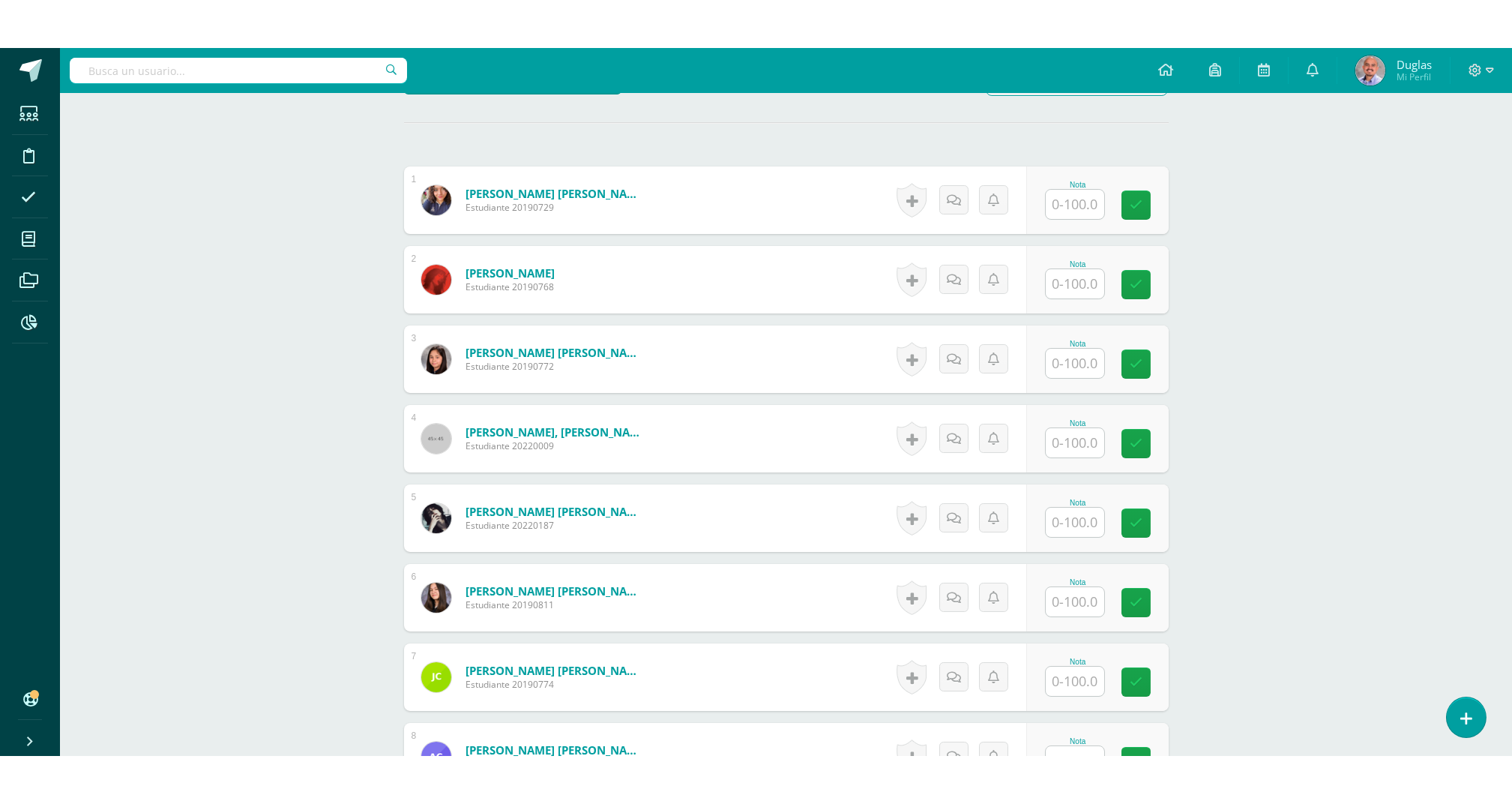
scroll to position [404, 0]
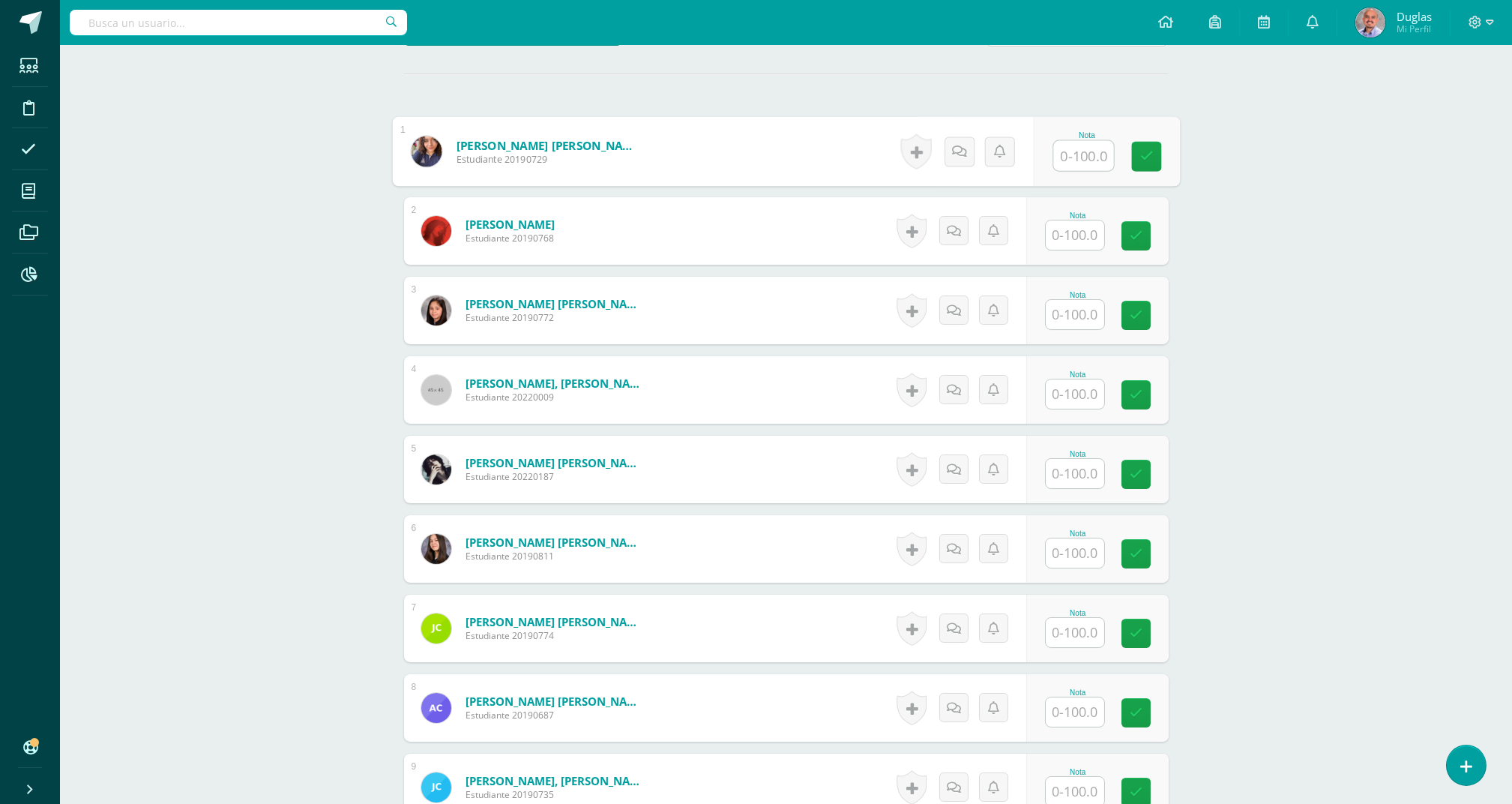
click at [1073, 150] on input "text" at bounding box center [1083, 156] width 60 height 30
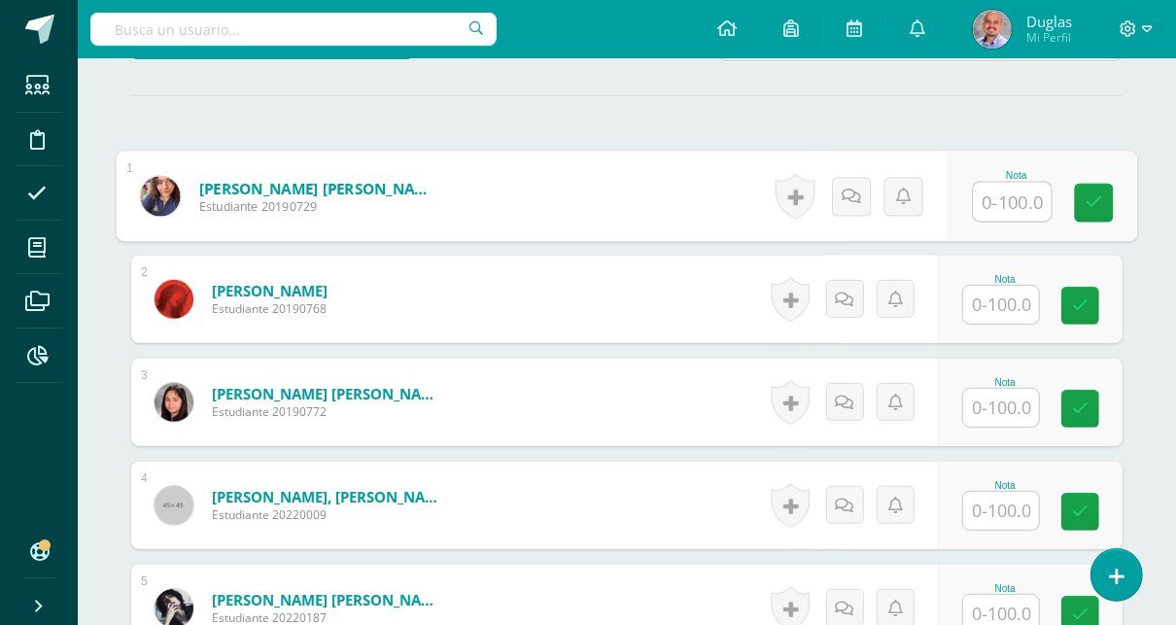
click at [990, 189] on input "text" at bounding box center [1013, 202] width 78 height 39
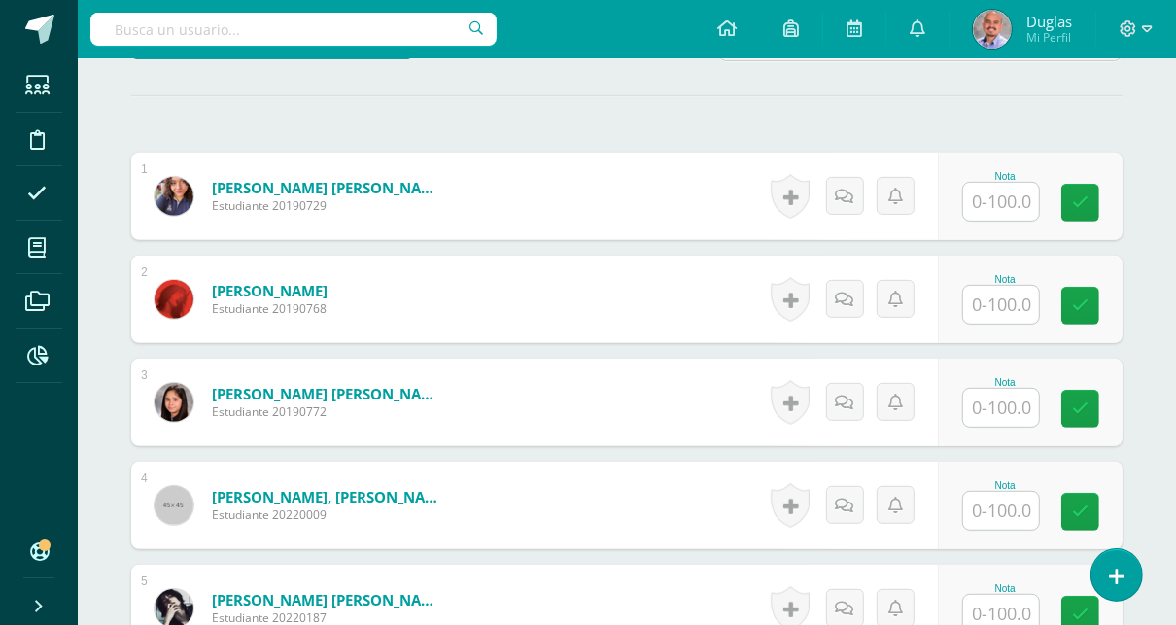
click at [1016, 191] on input "text" at bounding box center [1001, 202] width 76 height 38
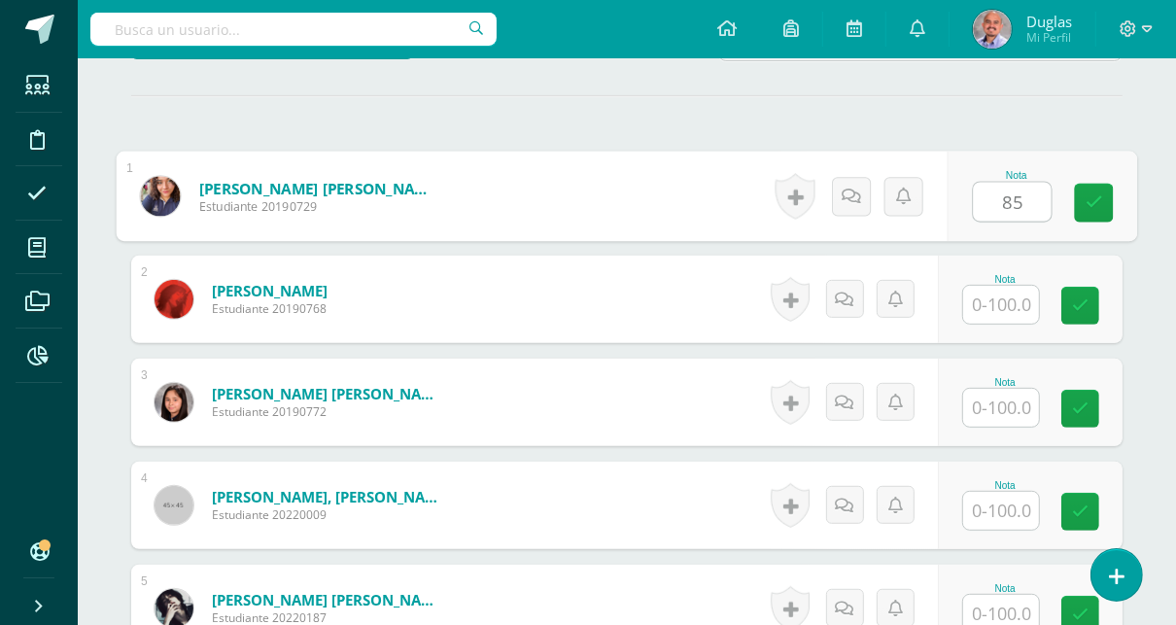
type input "85"
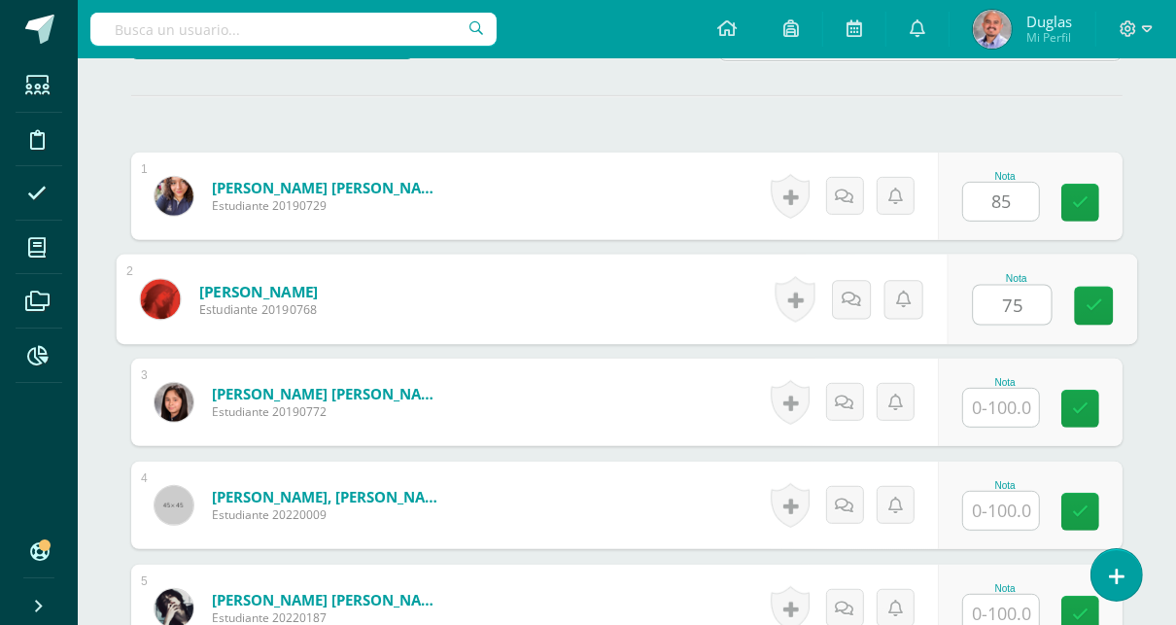
type input "75"
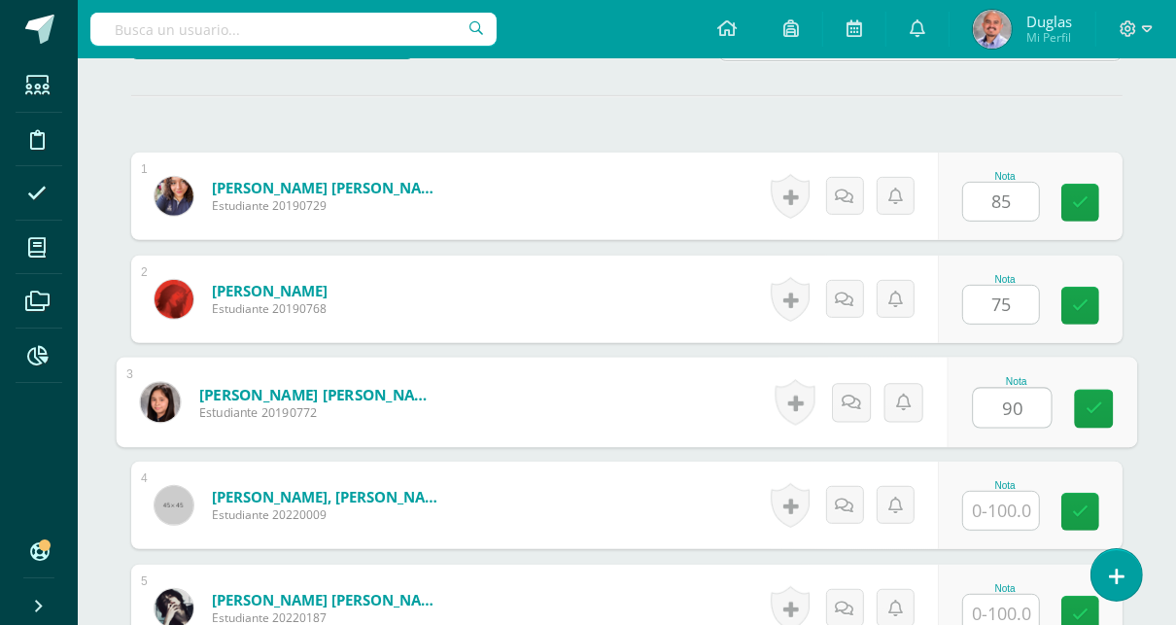
type input "90"
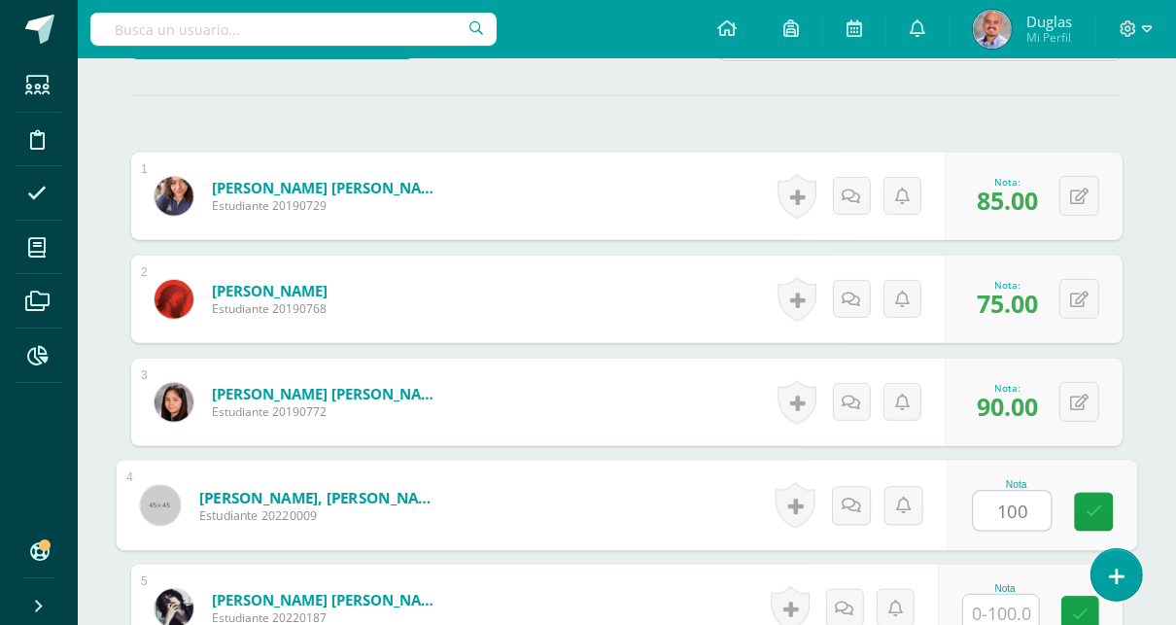
type input "100"
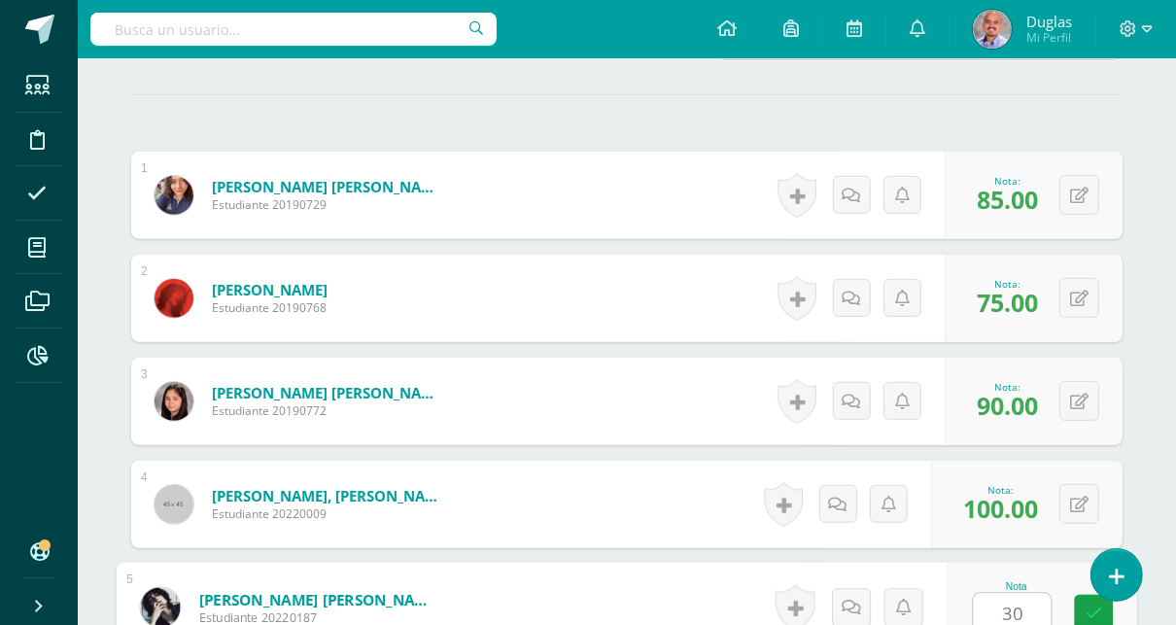
type input "30"
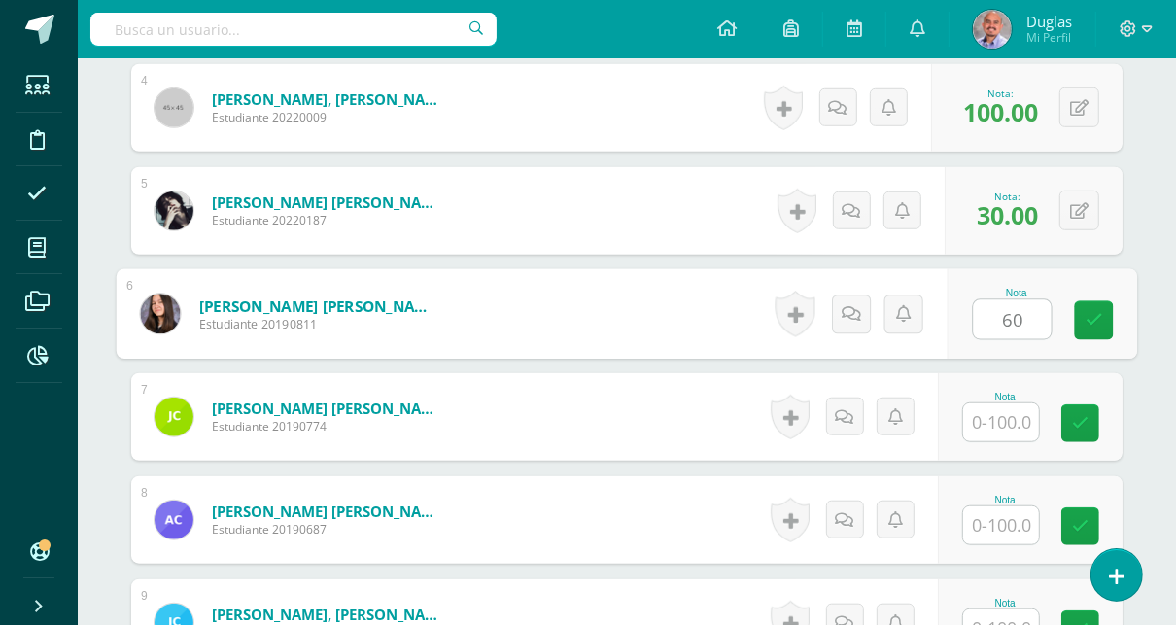
type input "60"
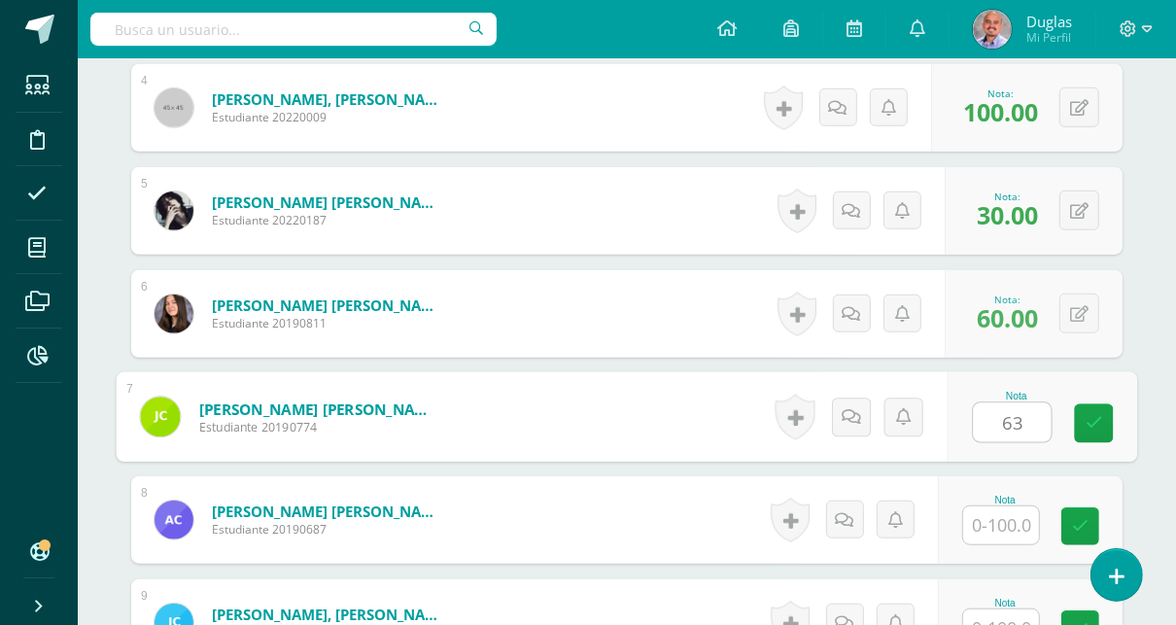
type input "63"
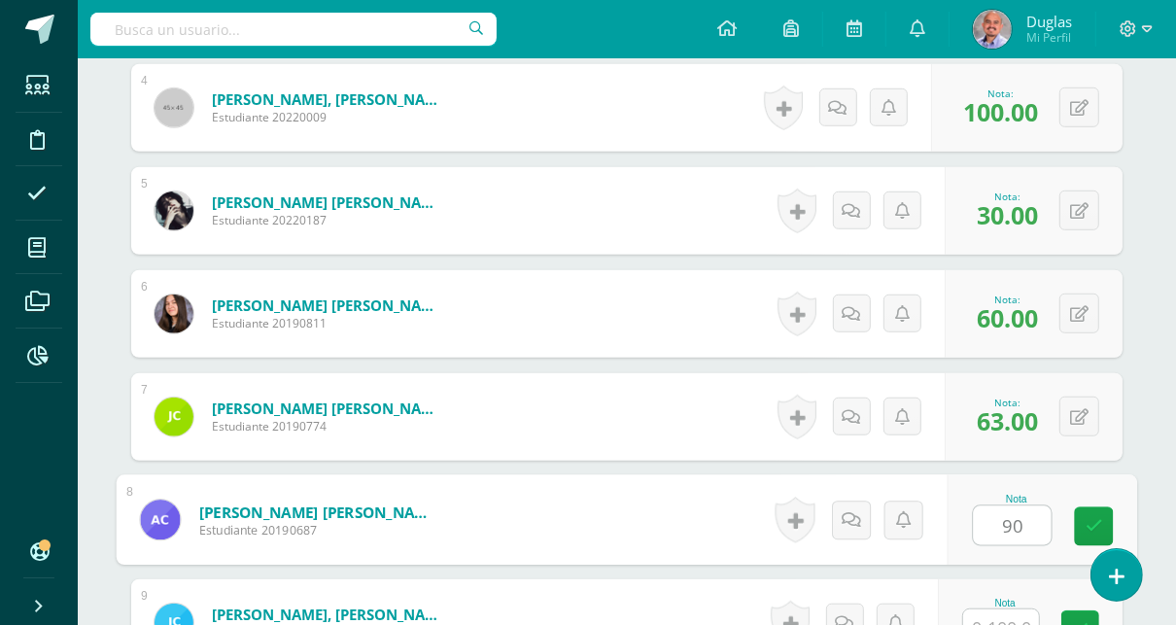
type input "90"
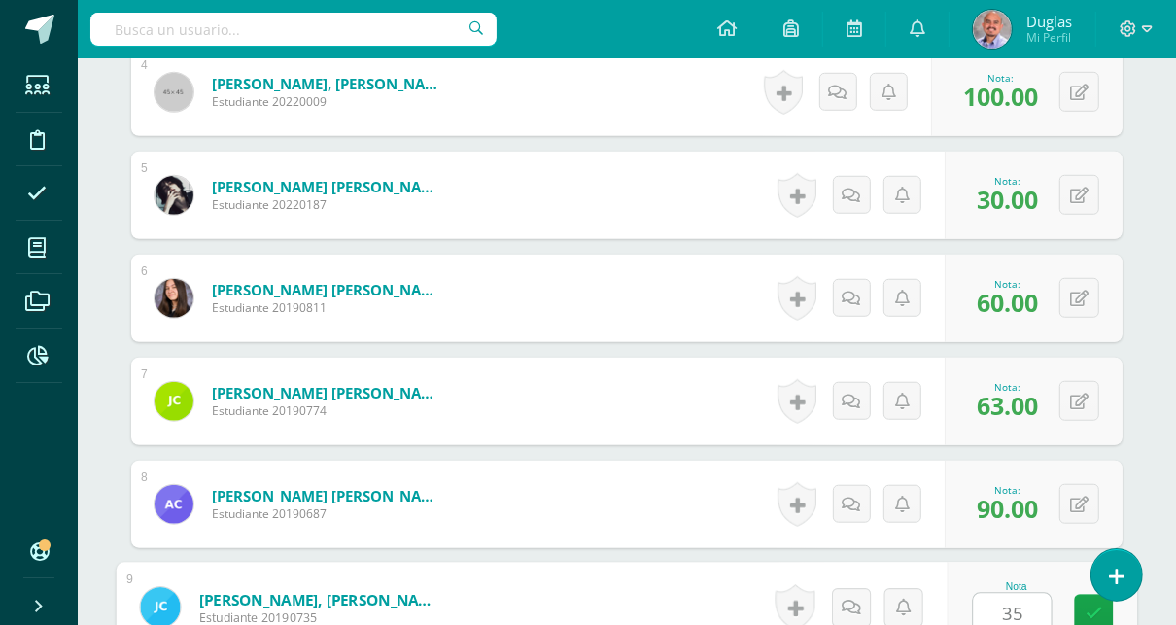
type input "35"
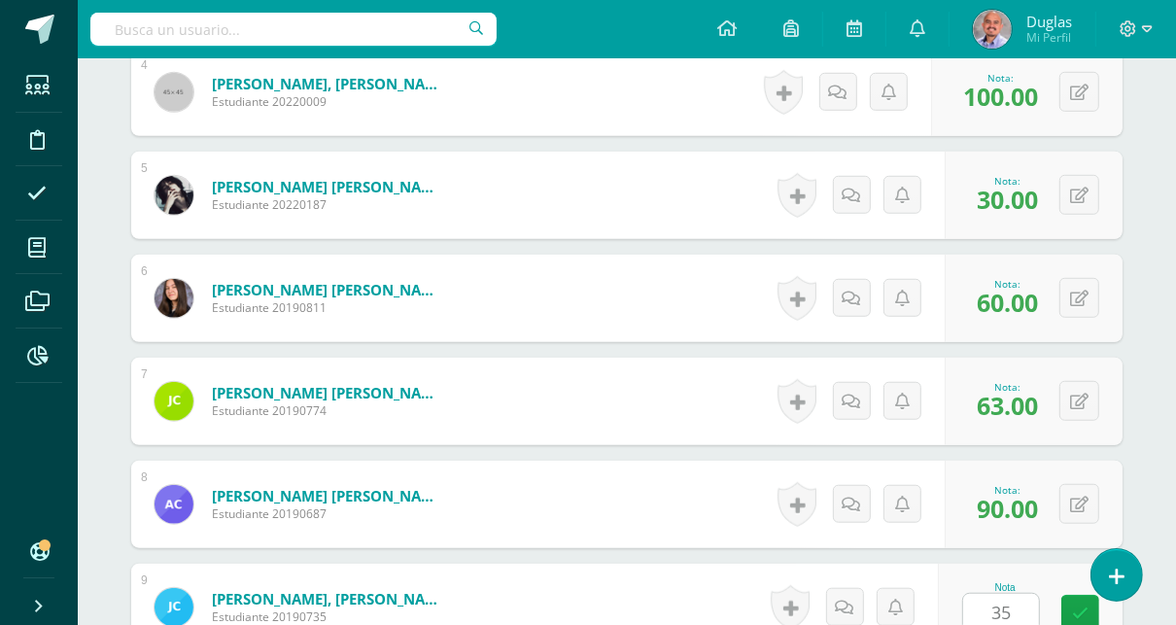
scroll to position [1333, 0]
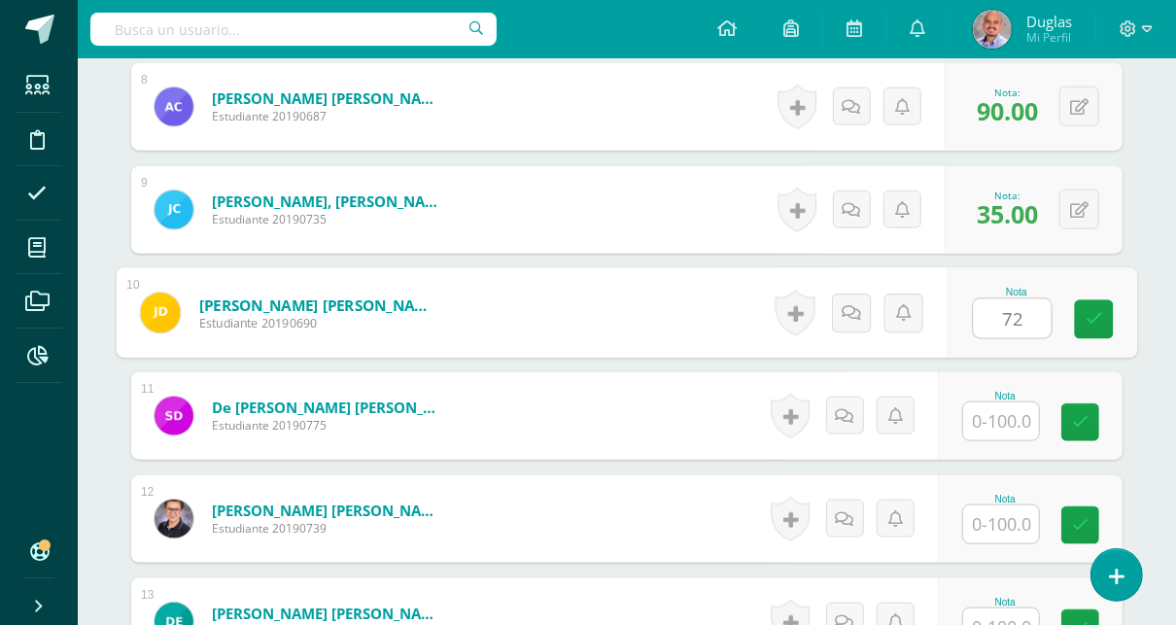
type input "72"
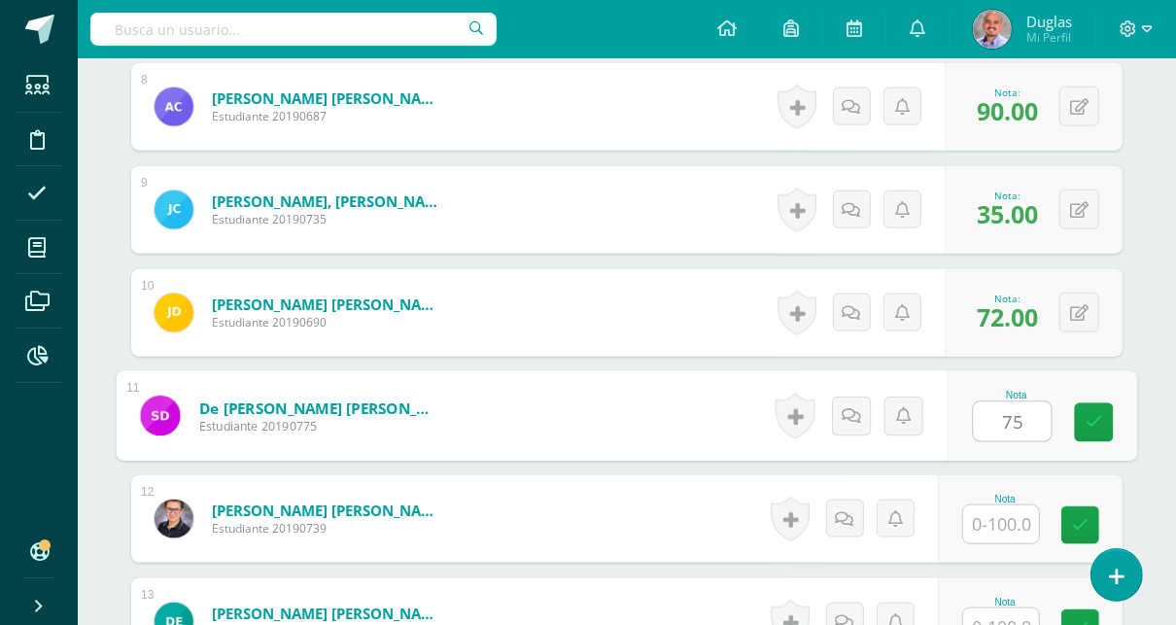
type input "75"
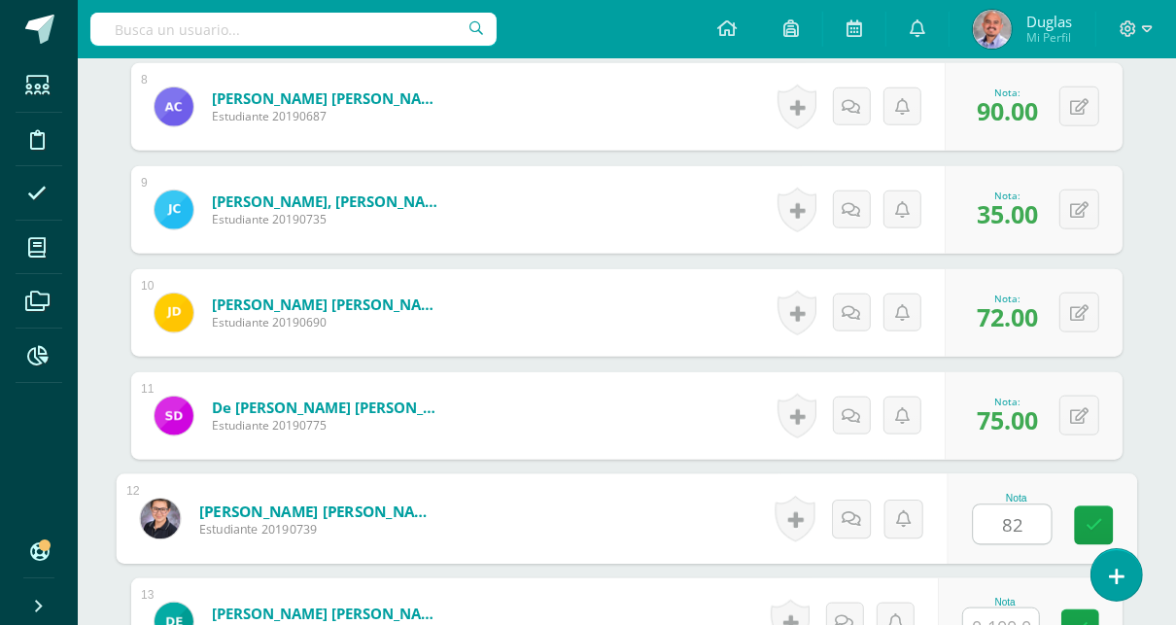
type input "82"
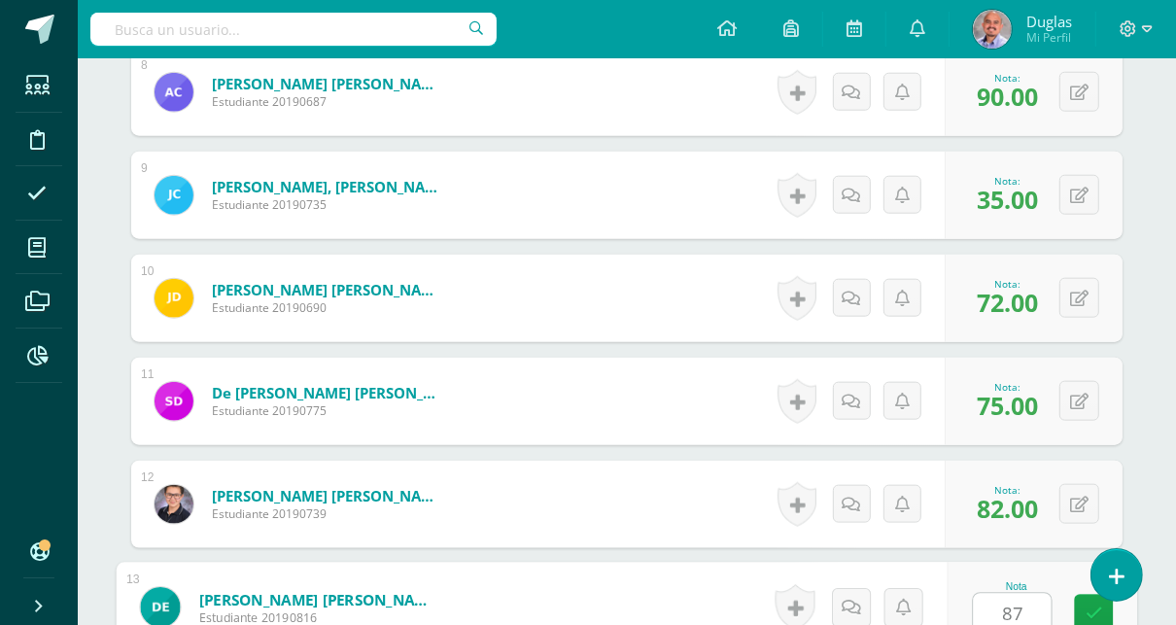
type input "87"
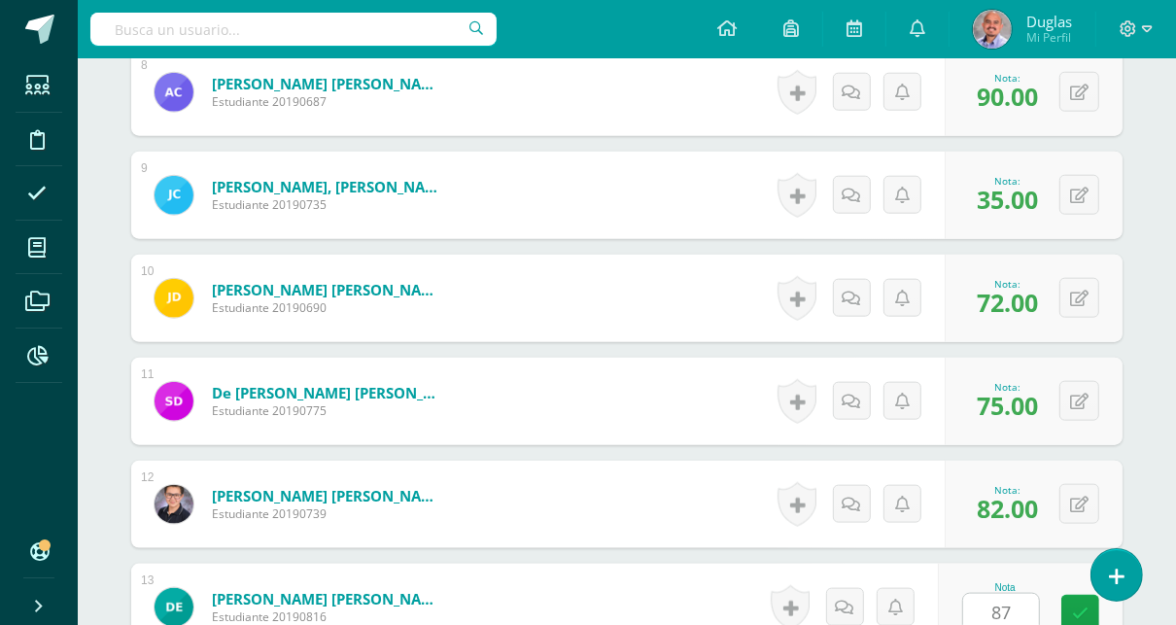
scroll to position [1744, 0]
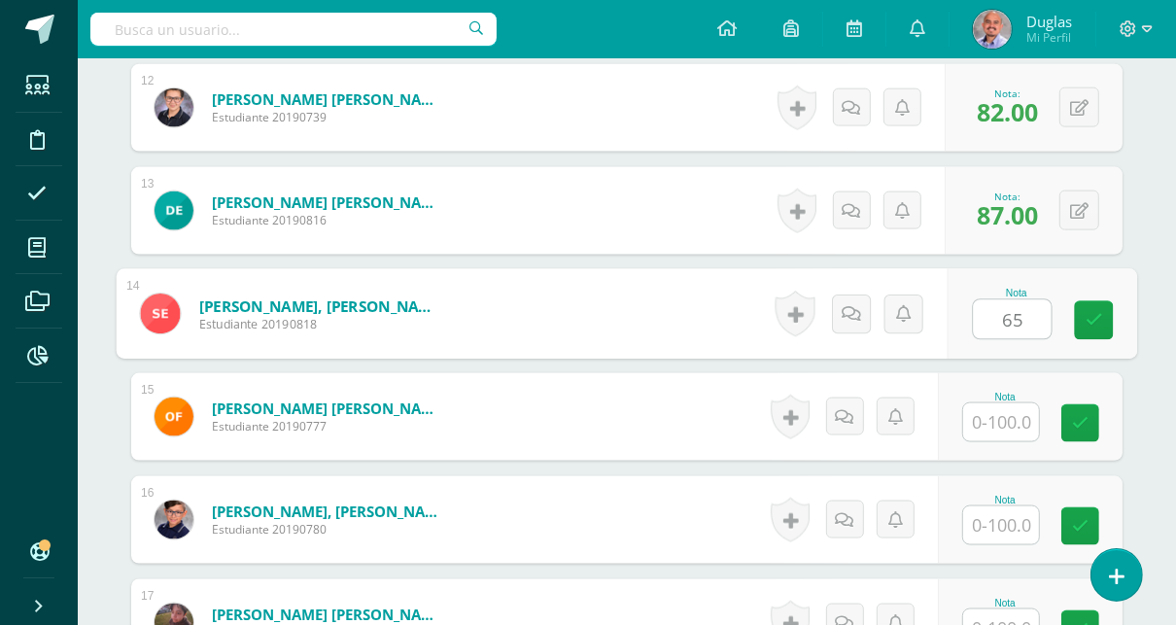
type input "65"
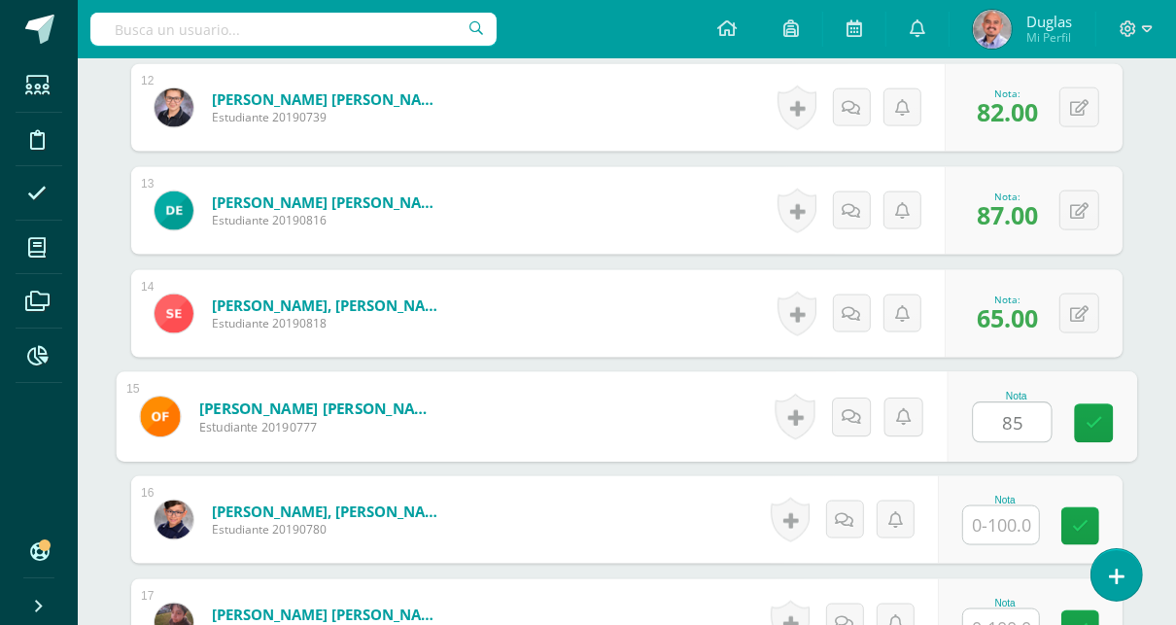
type input "85"
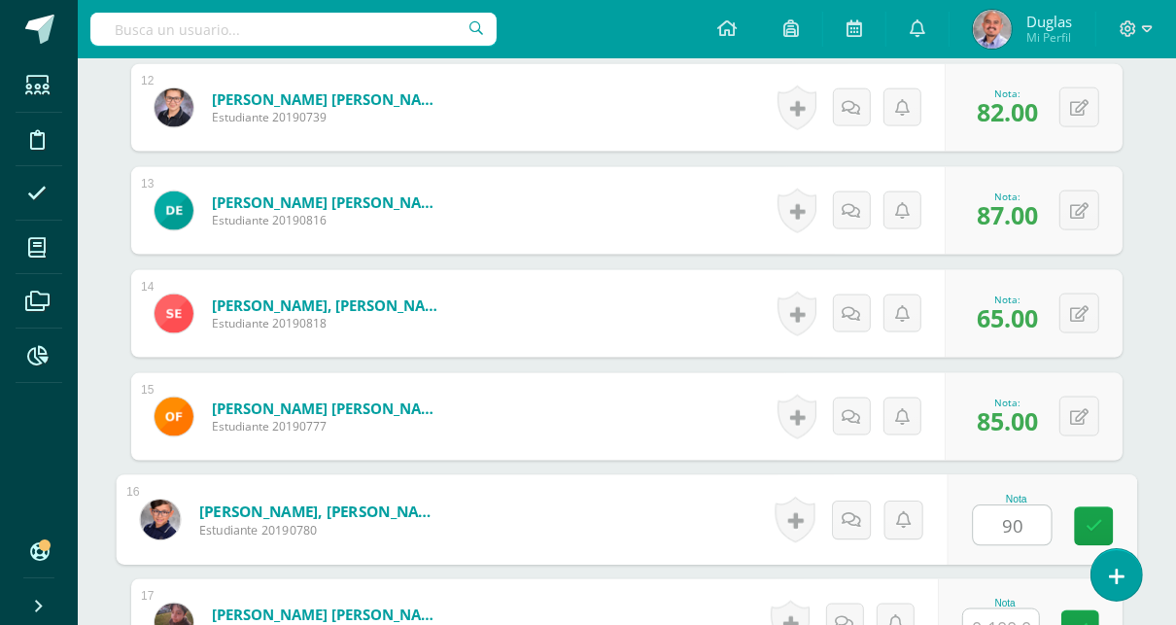
type input "90"
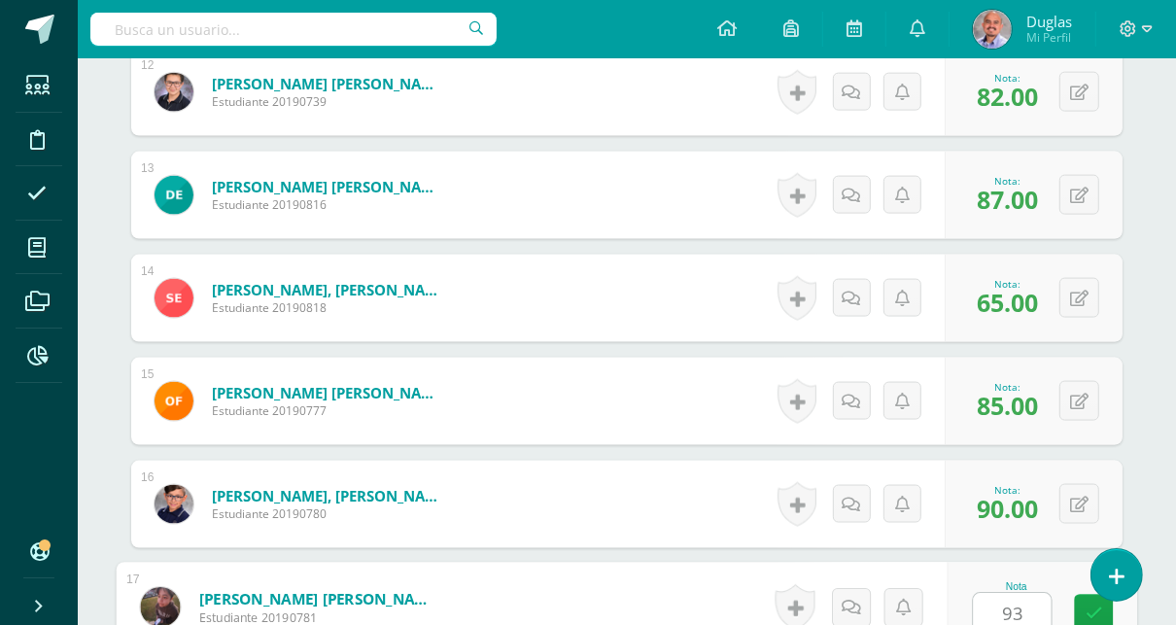
type input "93"
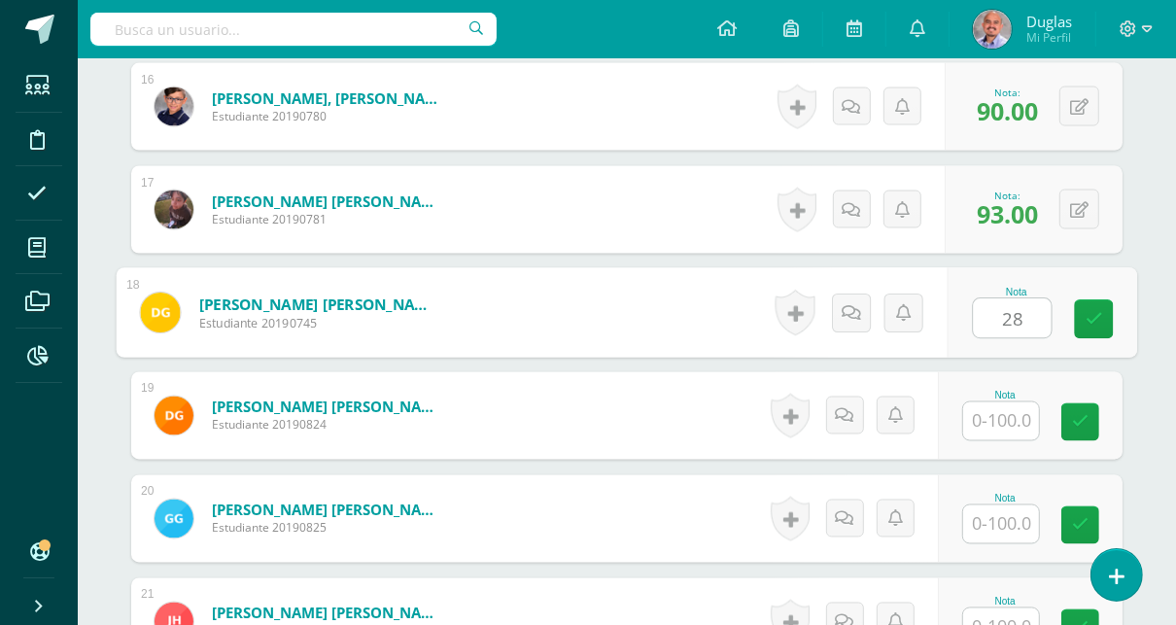
type input "28"
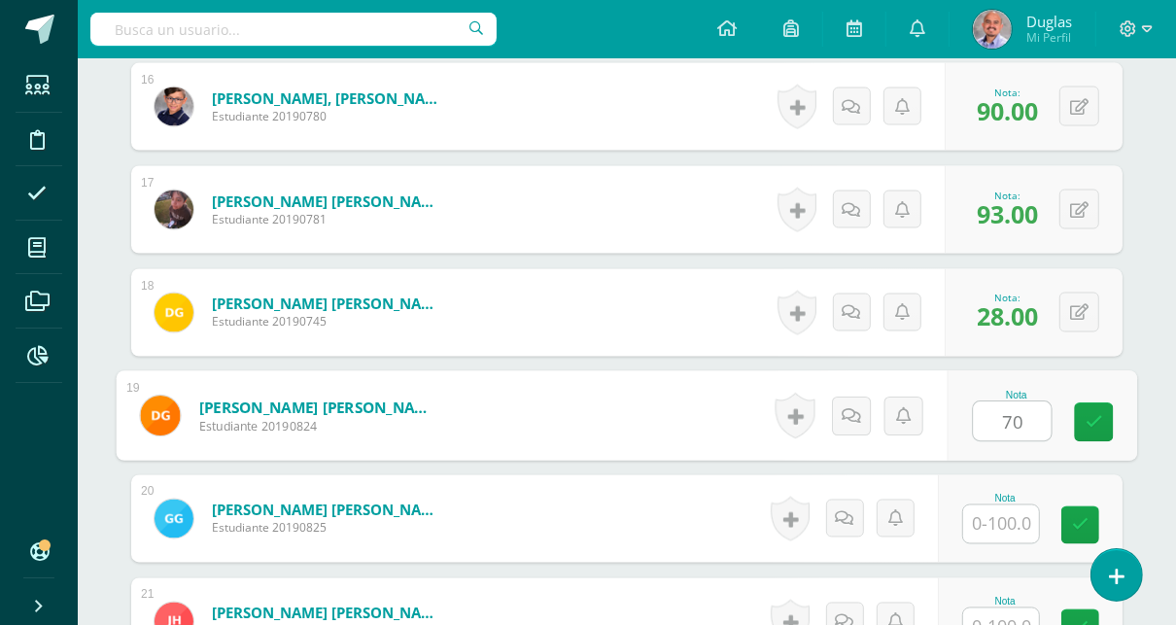
type input "70"
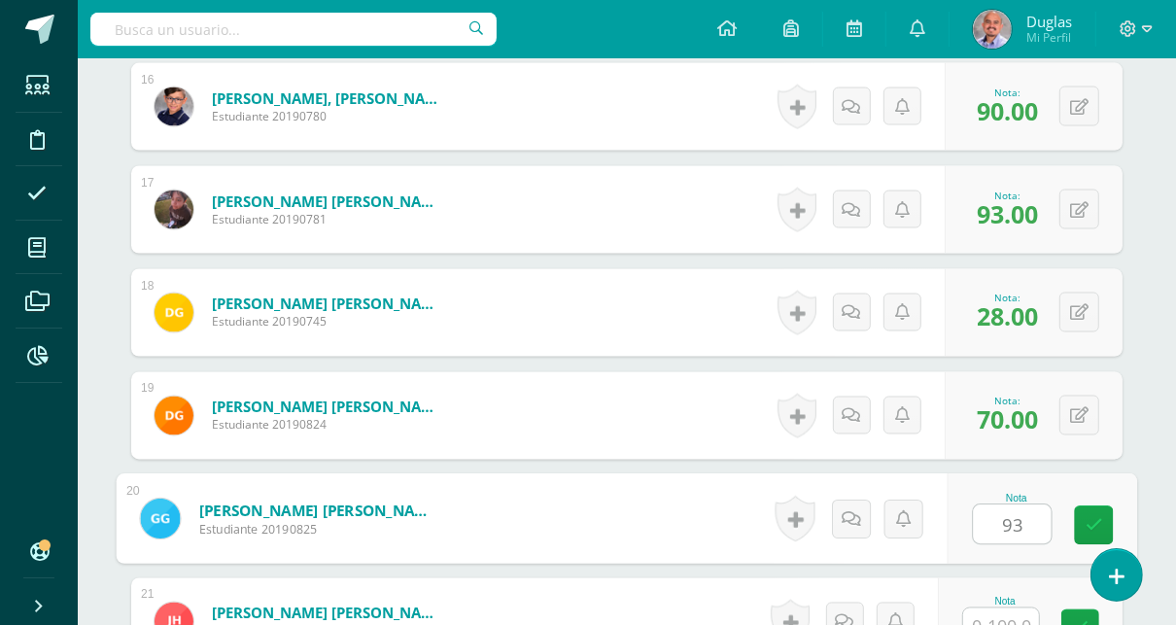
type input "93"
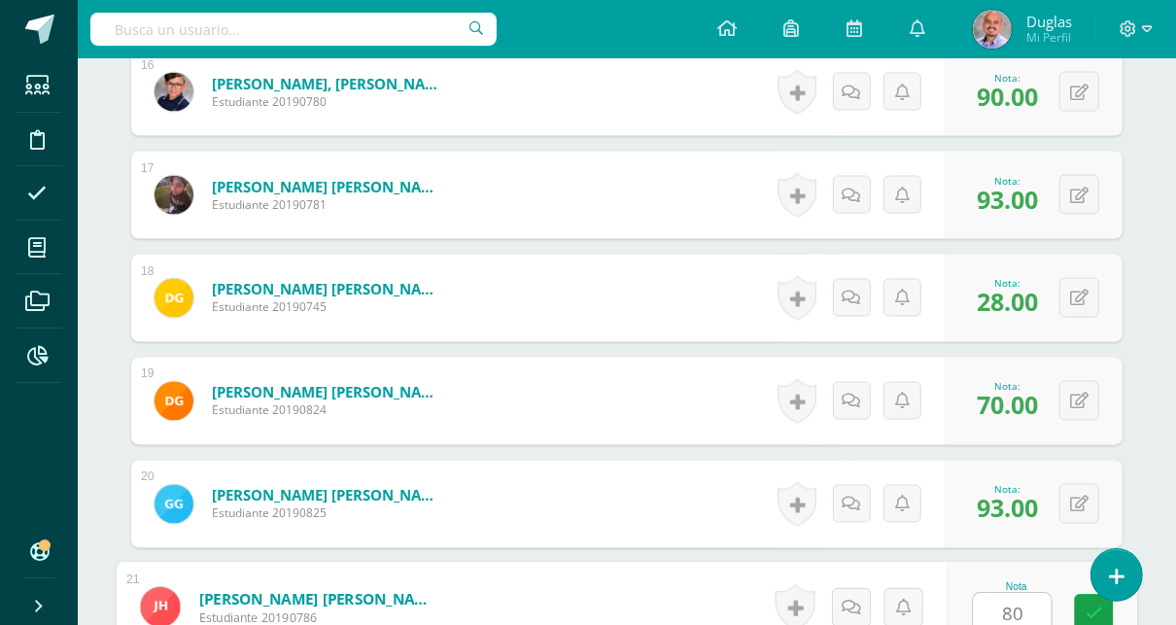
type input "80"
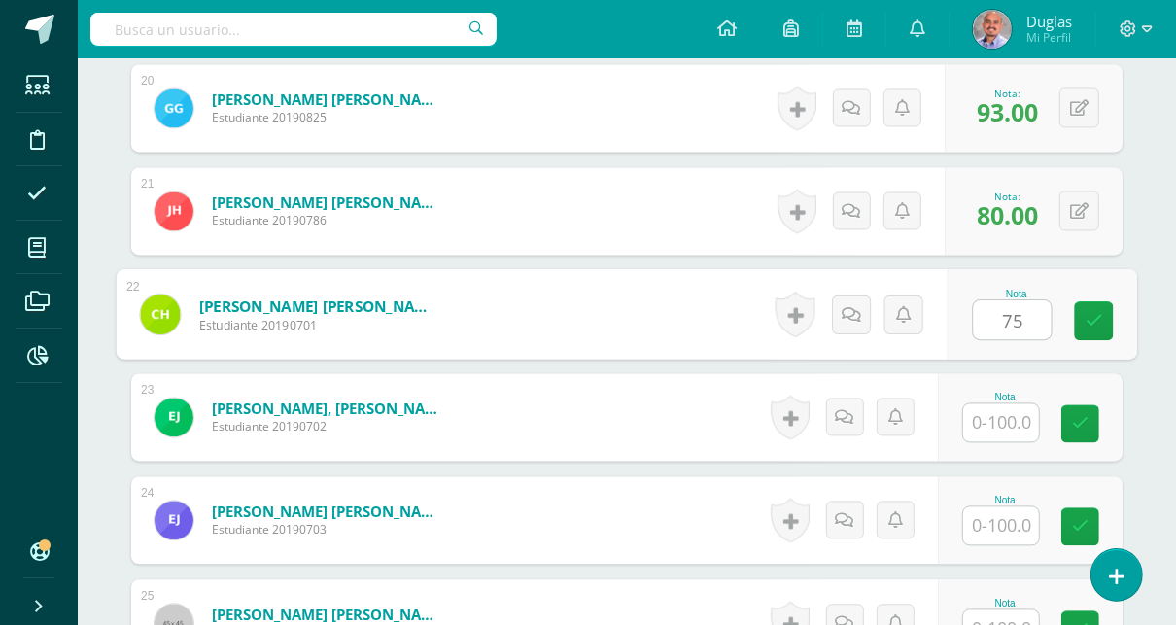
type input "75"
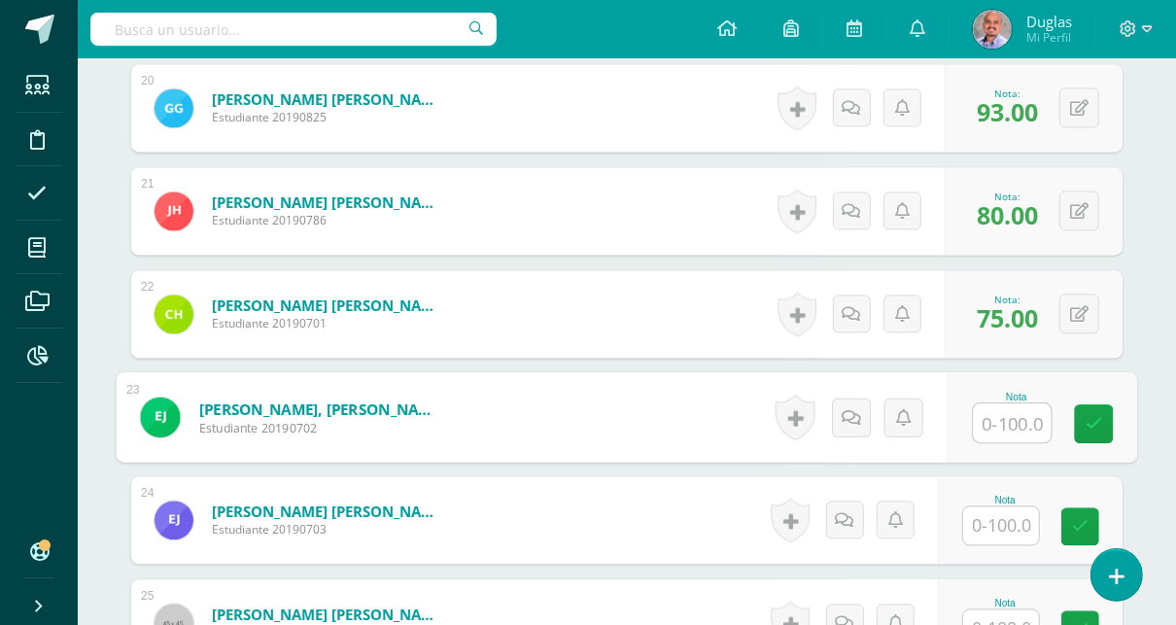
click at [1009, 411] on input "text" at bounding box center [1013, 422] width 78 height 39
type input "90"
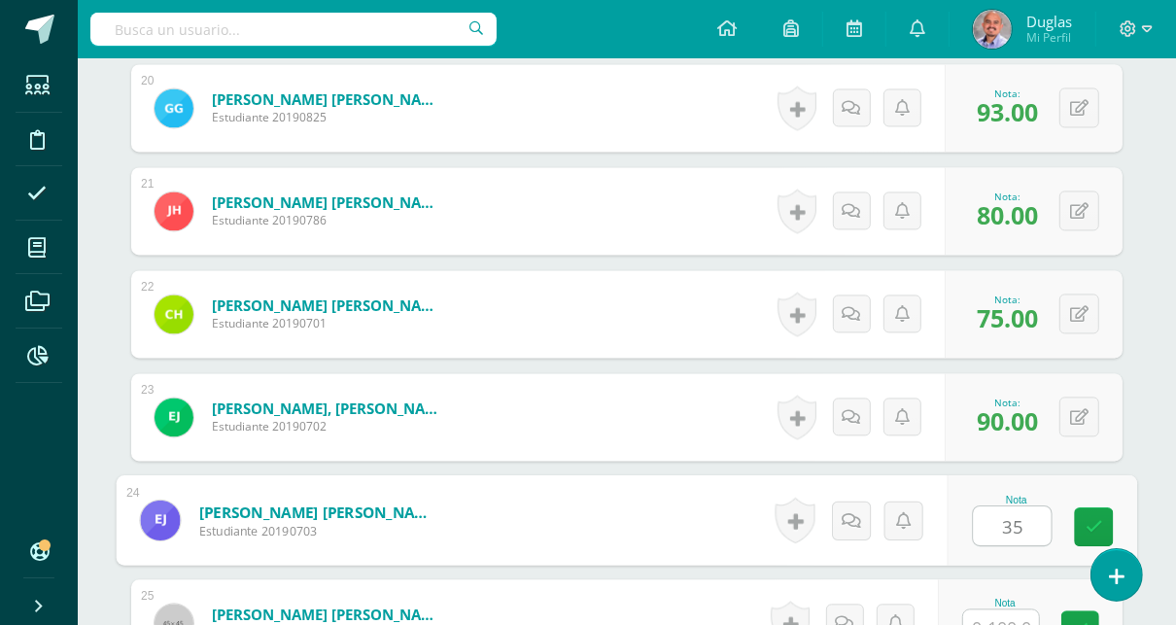
type input "35"
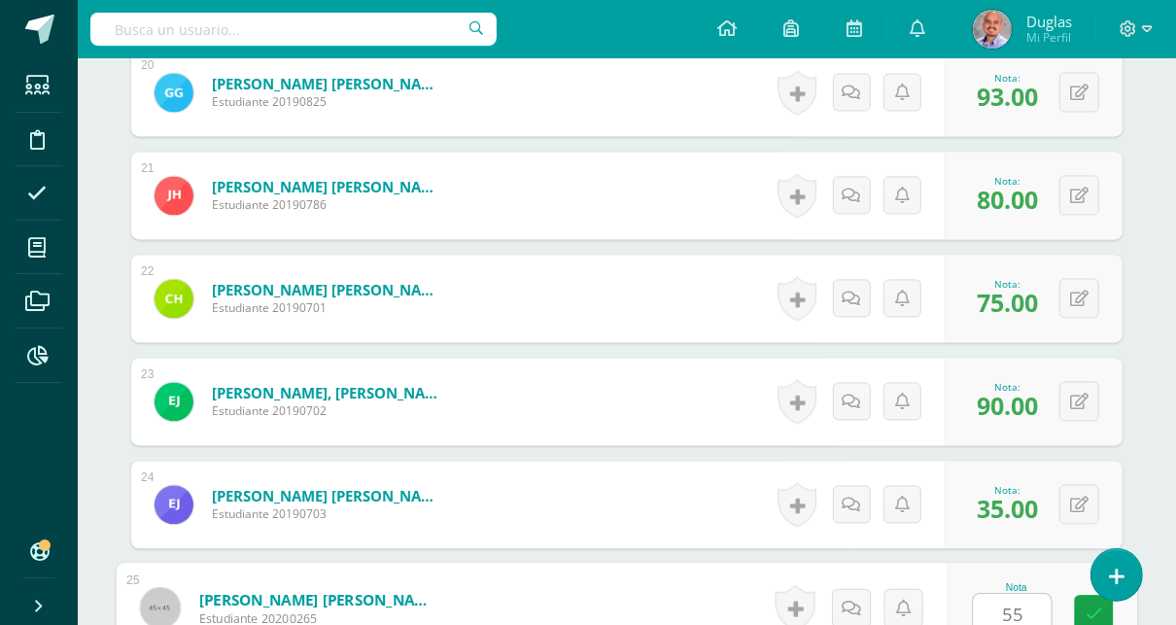
type input "55"
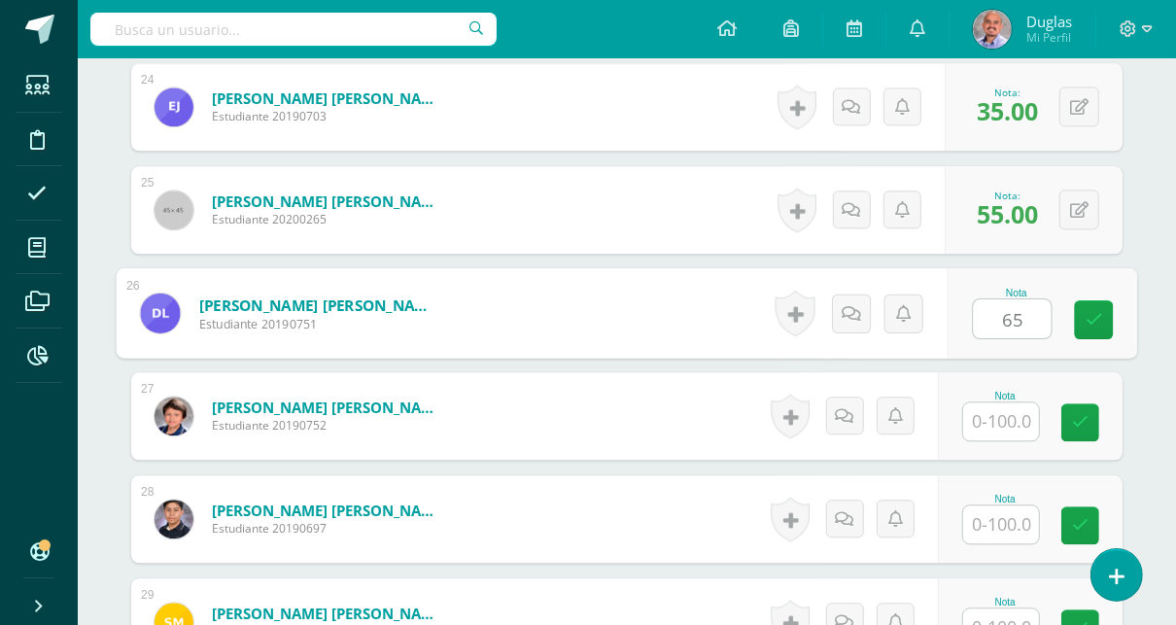
type input "65"
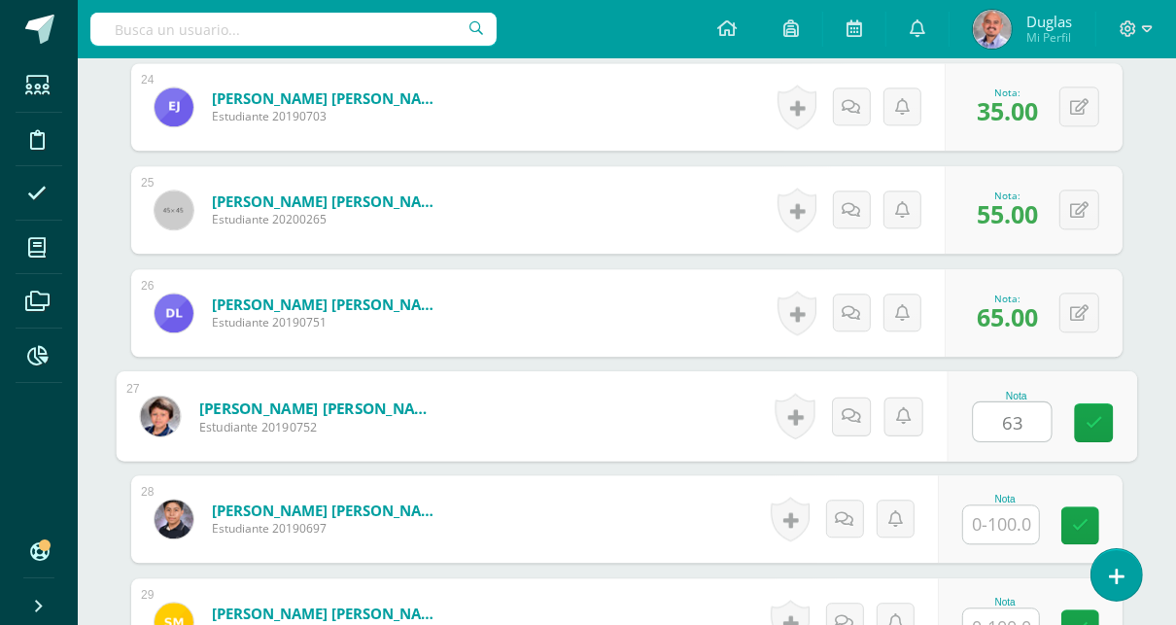
type input "63"
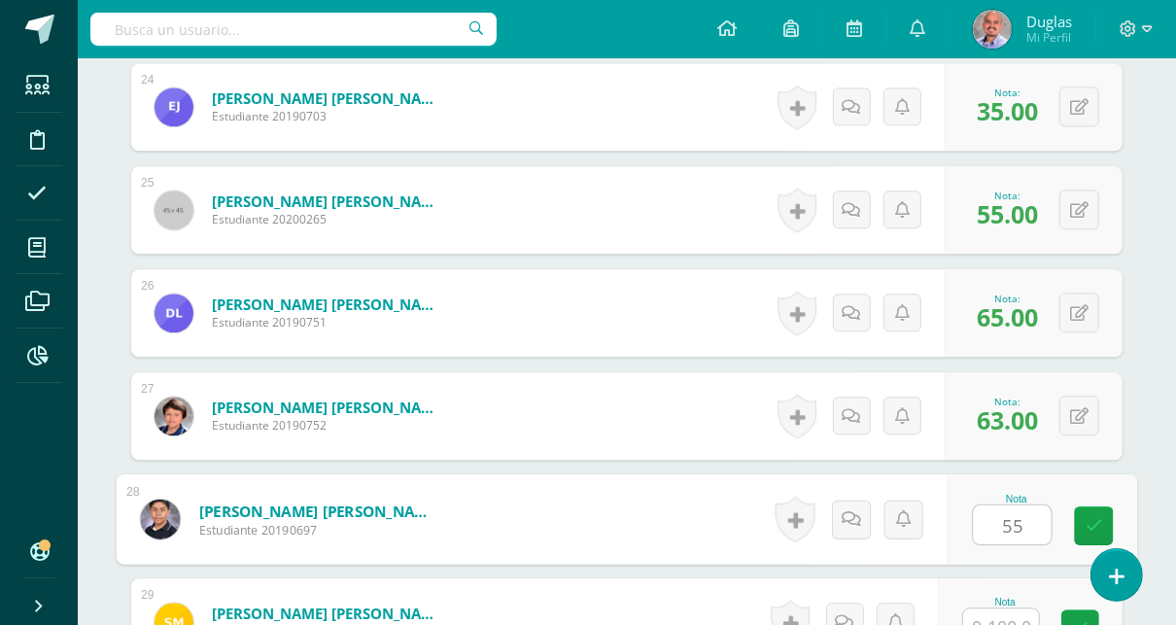
type input "55"
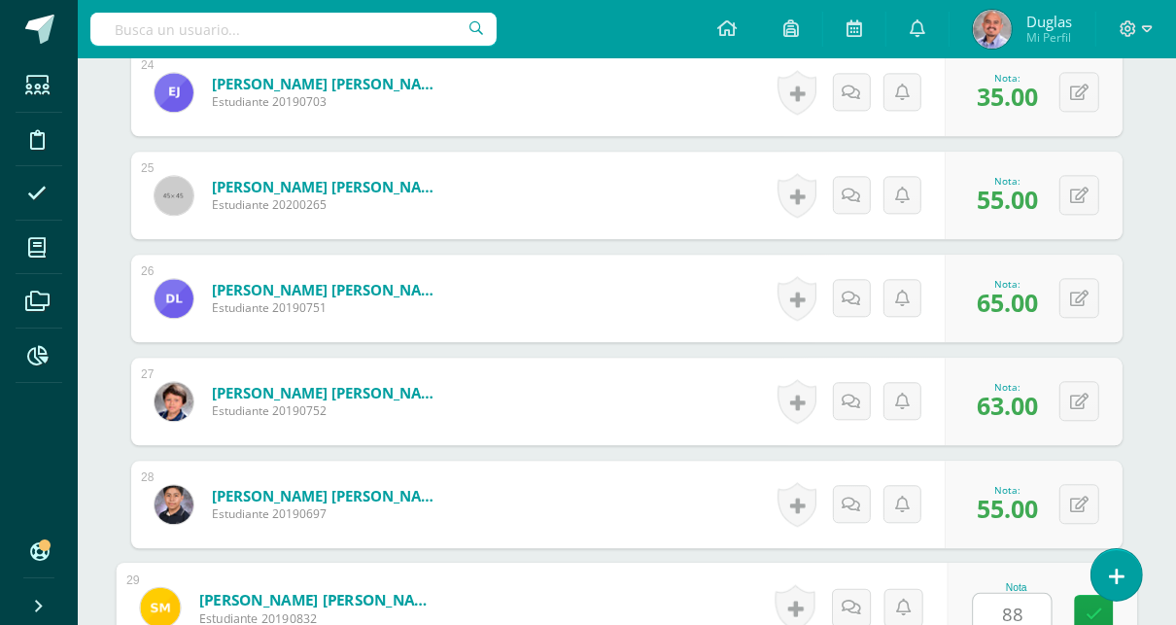
type input "88"
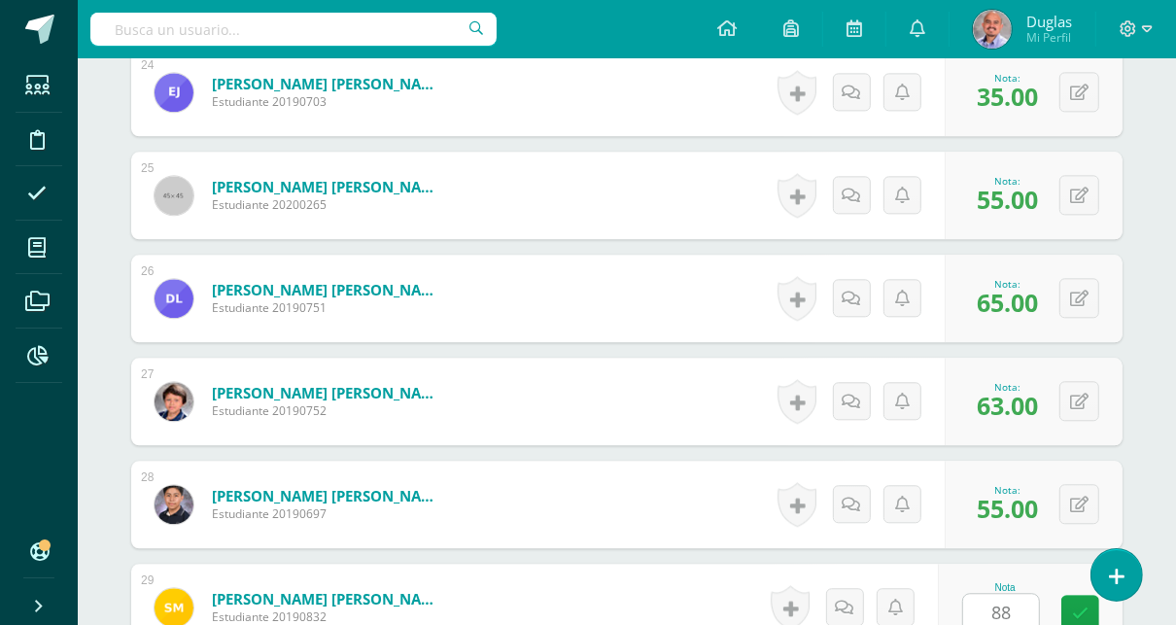
scroll to position [3392, 0]
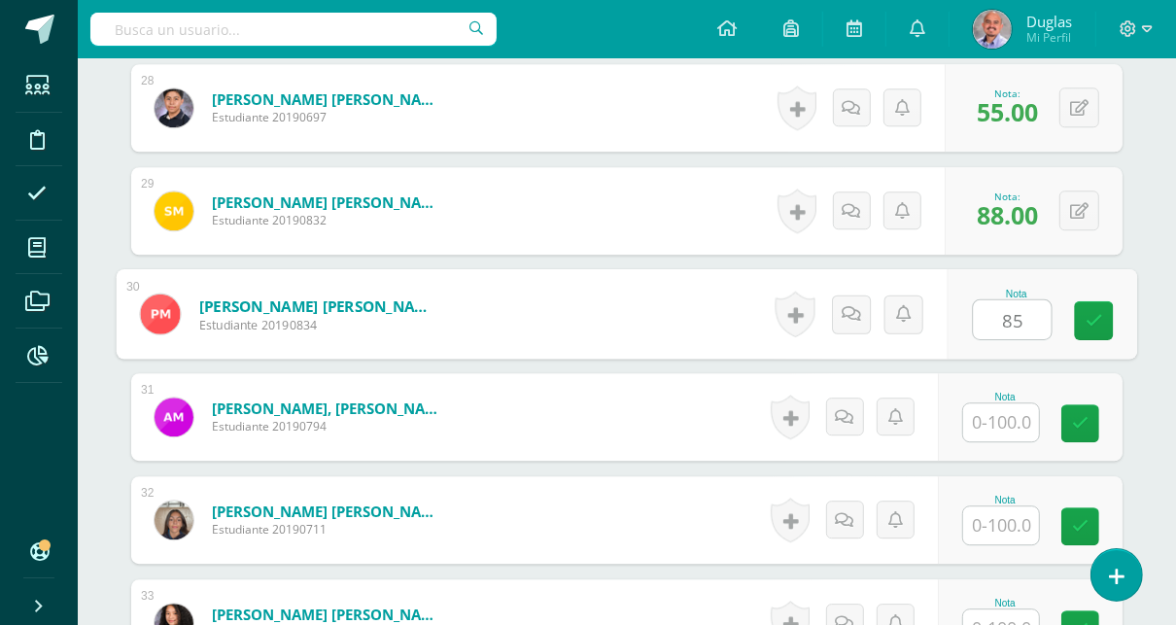
type input "85"
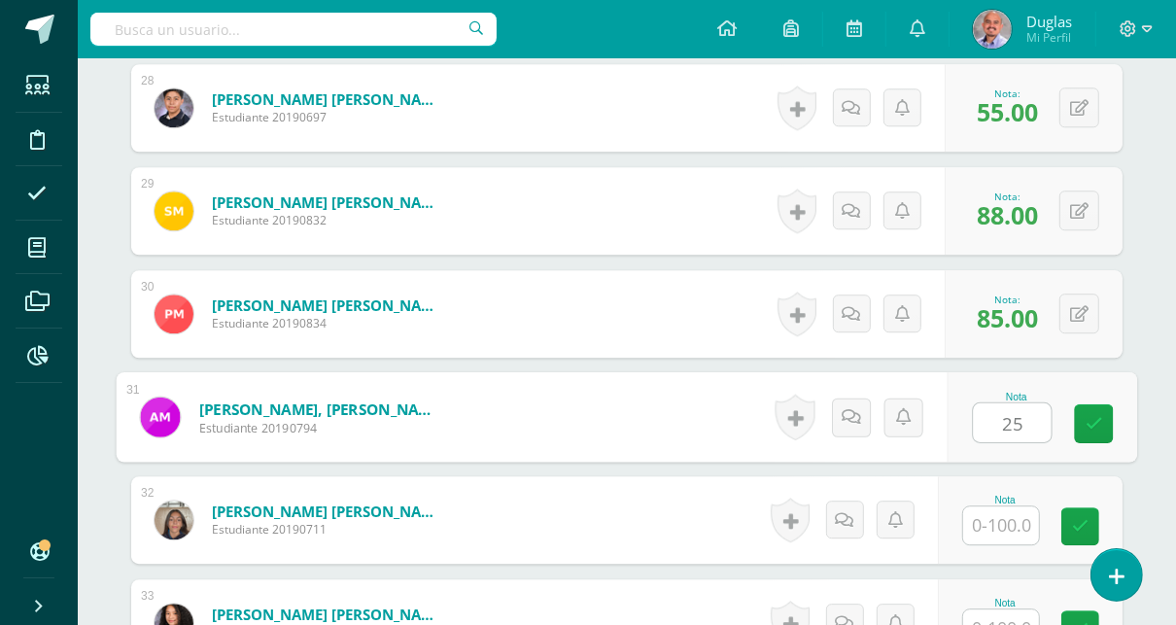
type input "25"
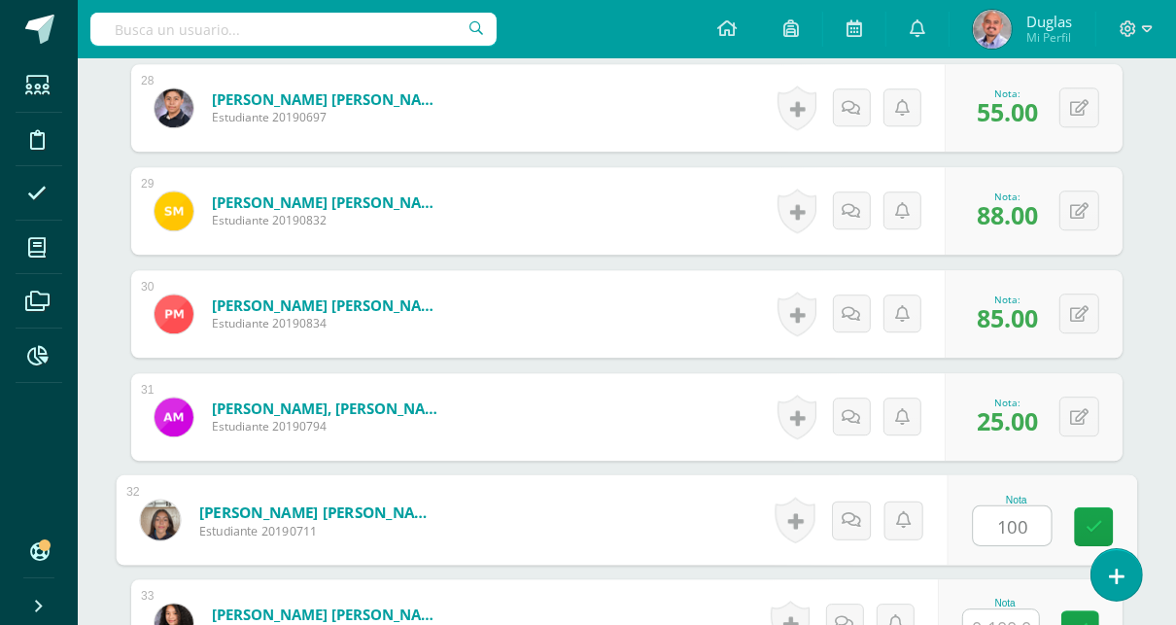
type input "100"
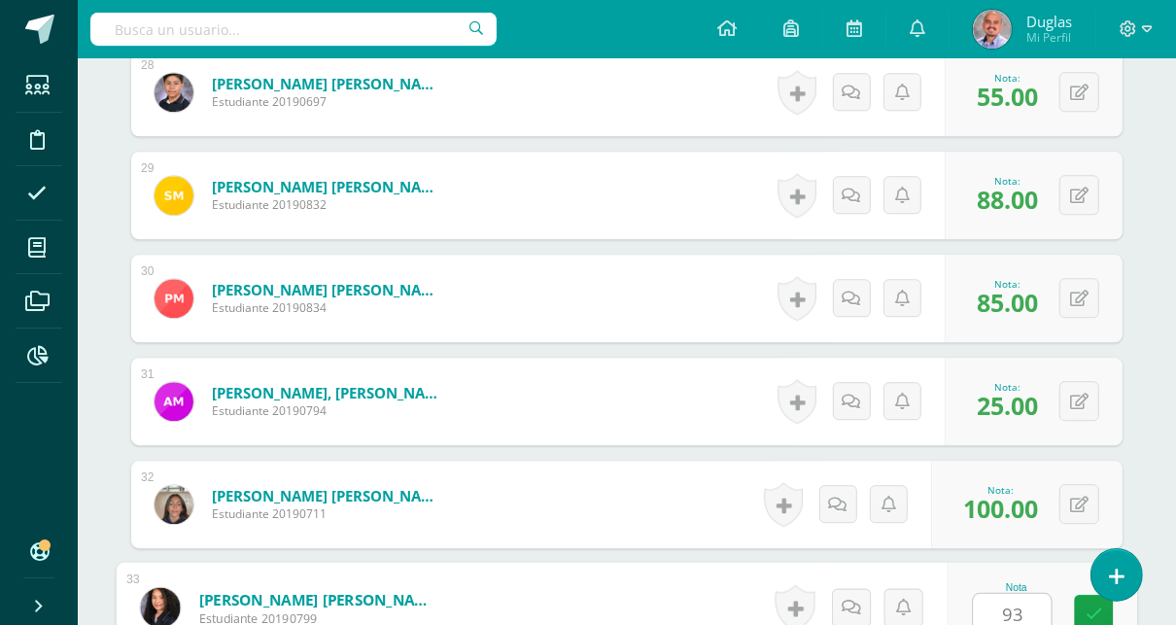
type input "93"
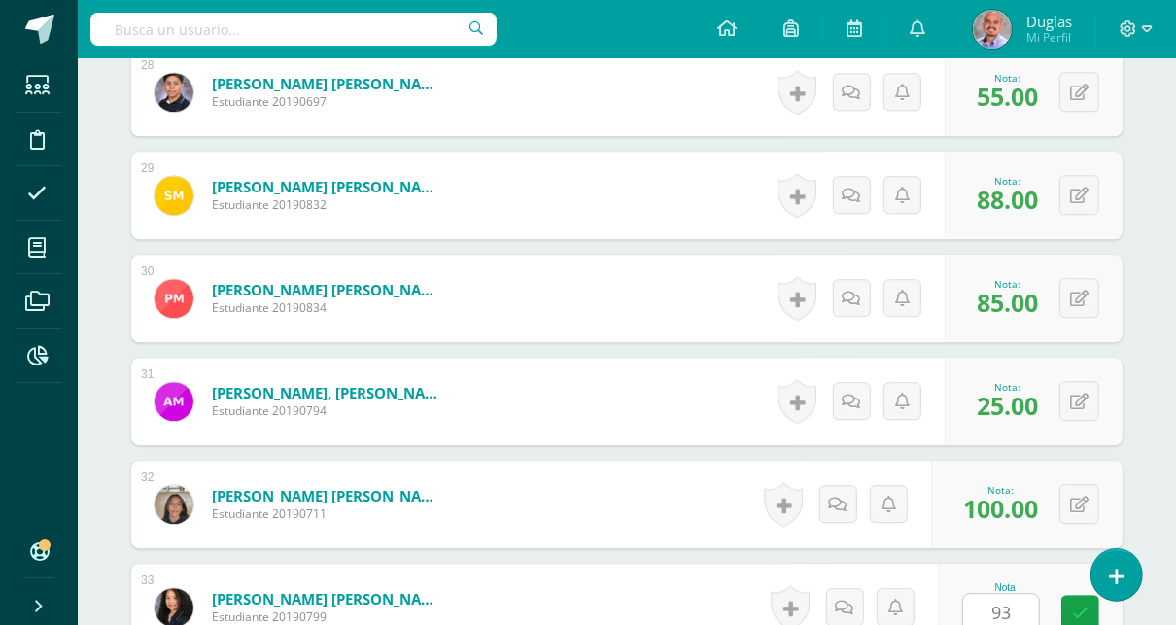
scroll to position [3805, 0]
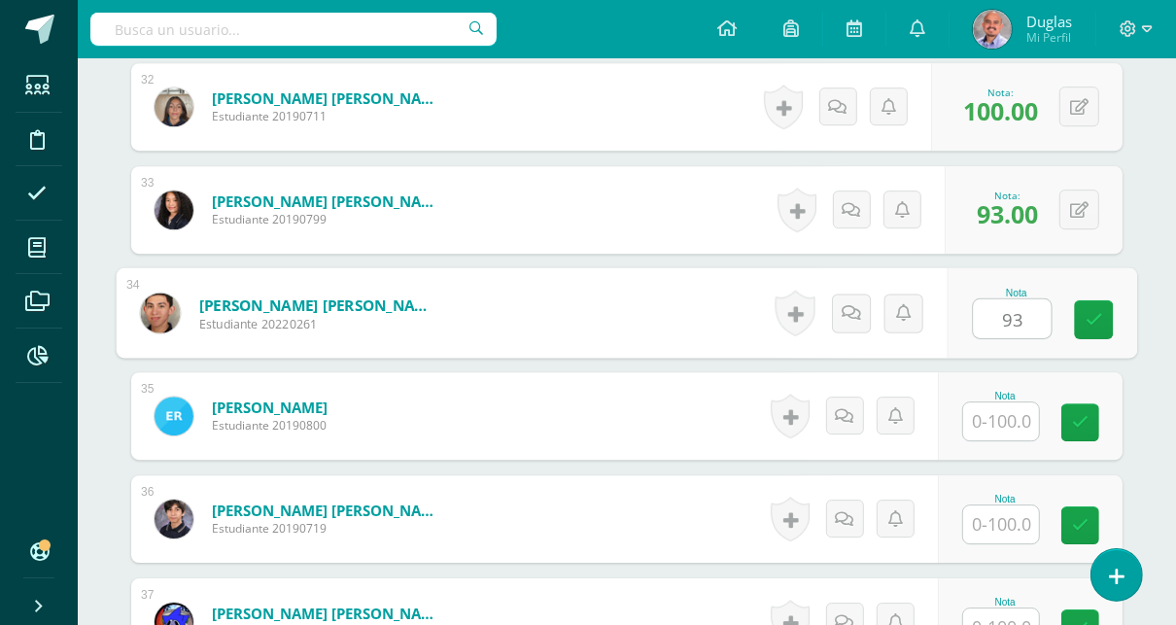
type input "93"
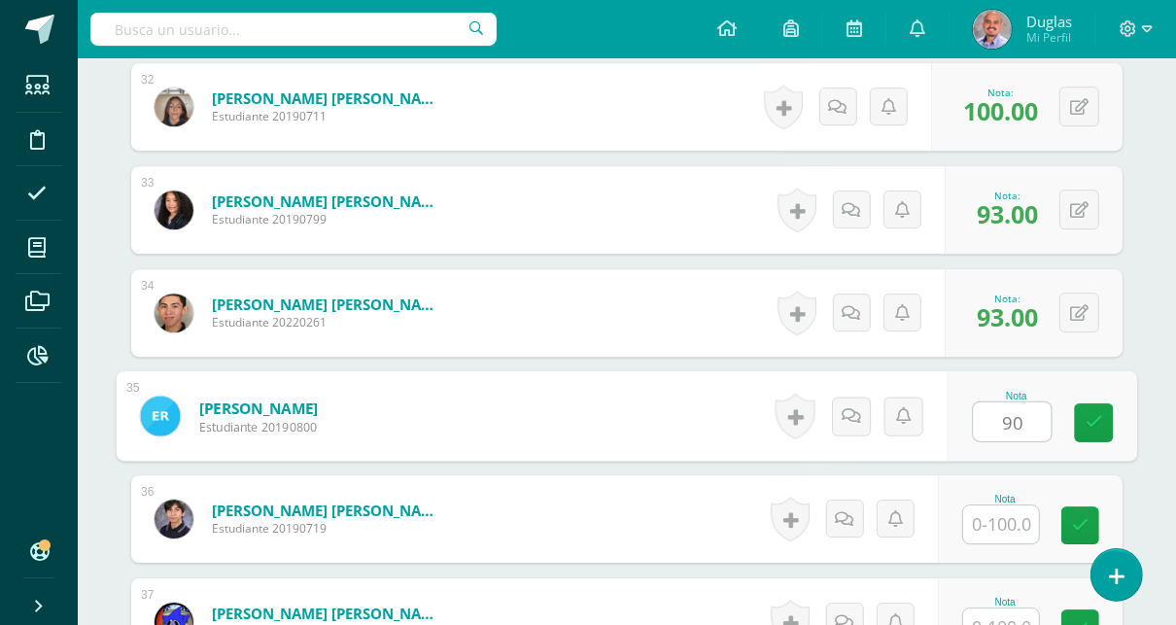
type input "90"
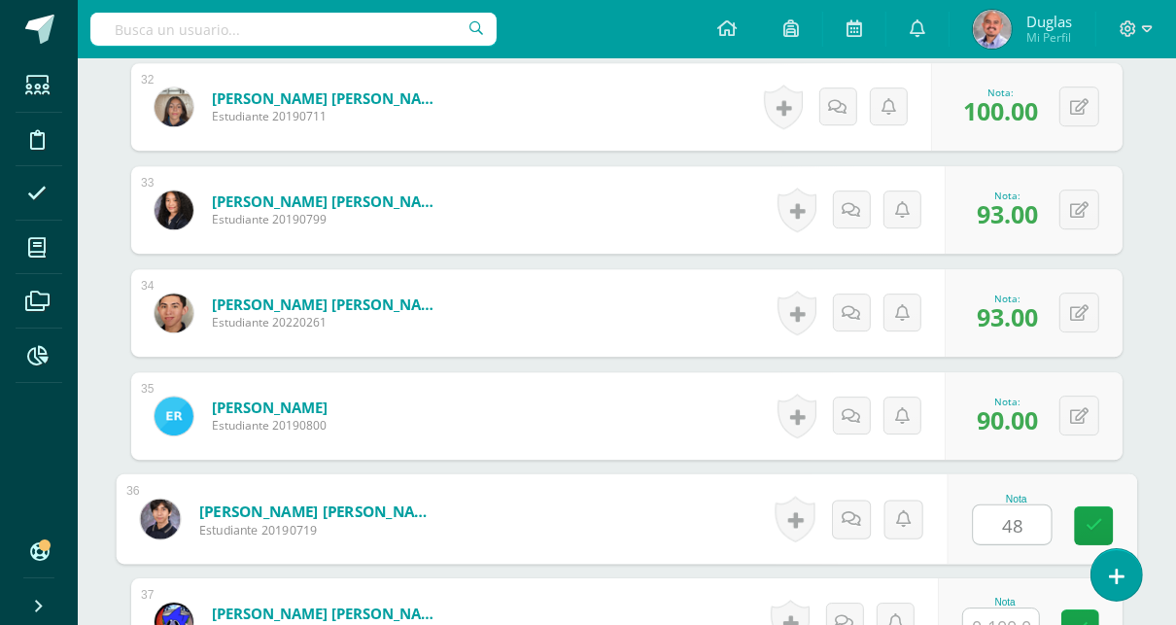
type input "48"
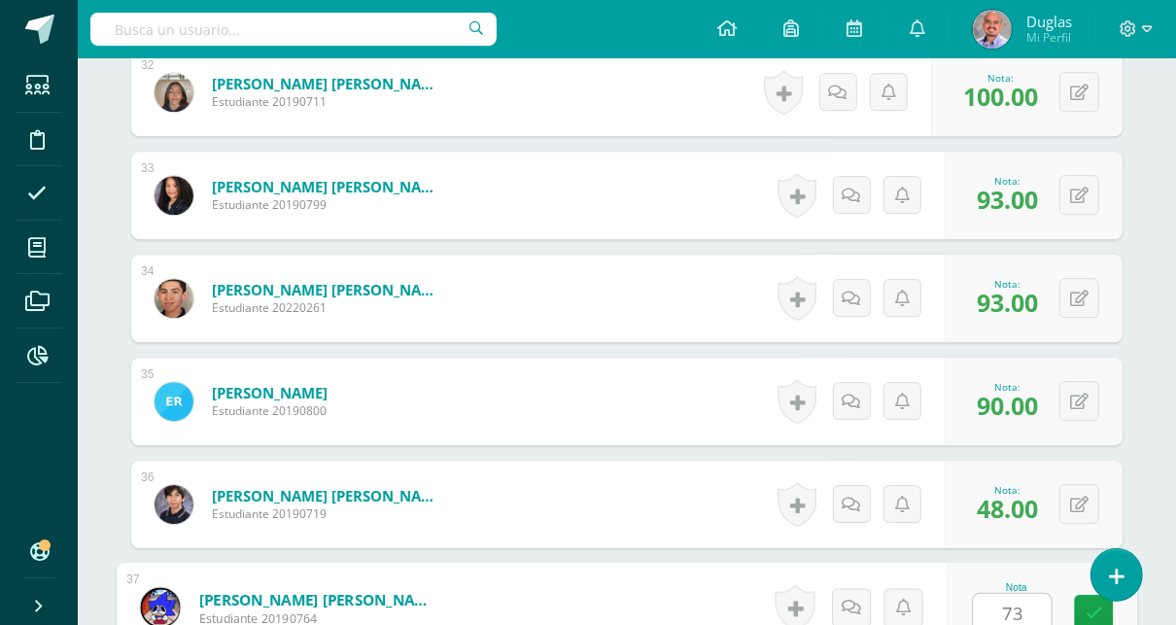
type input "73"
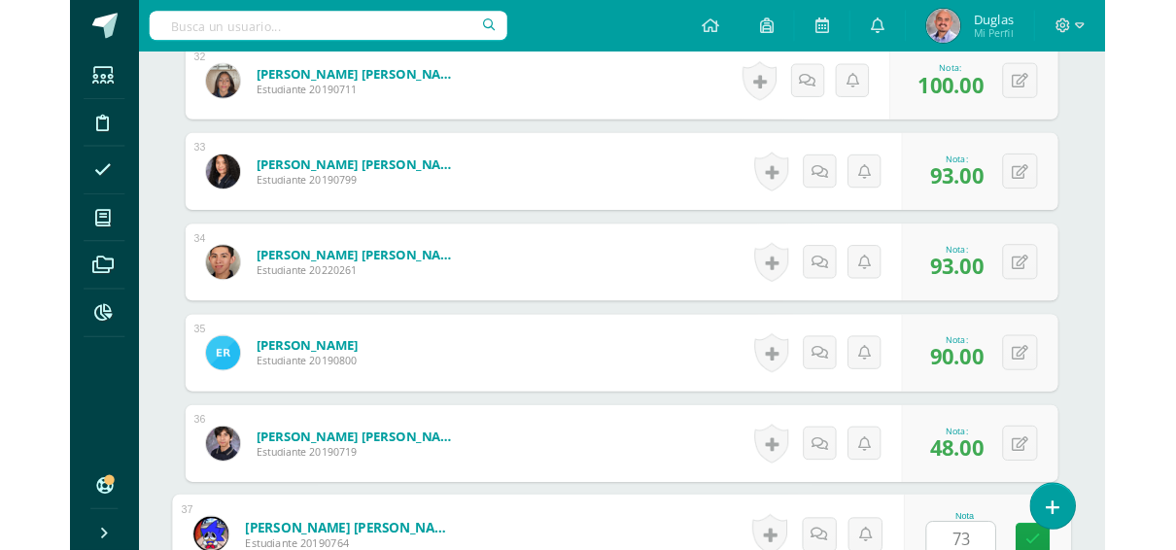
scroll to position [4216, 0]
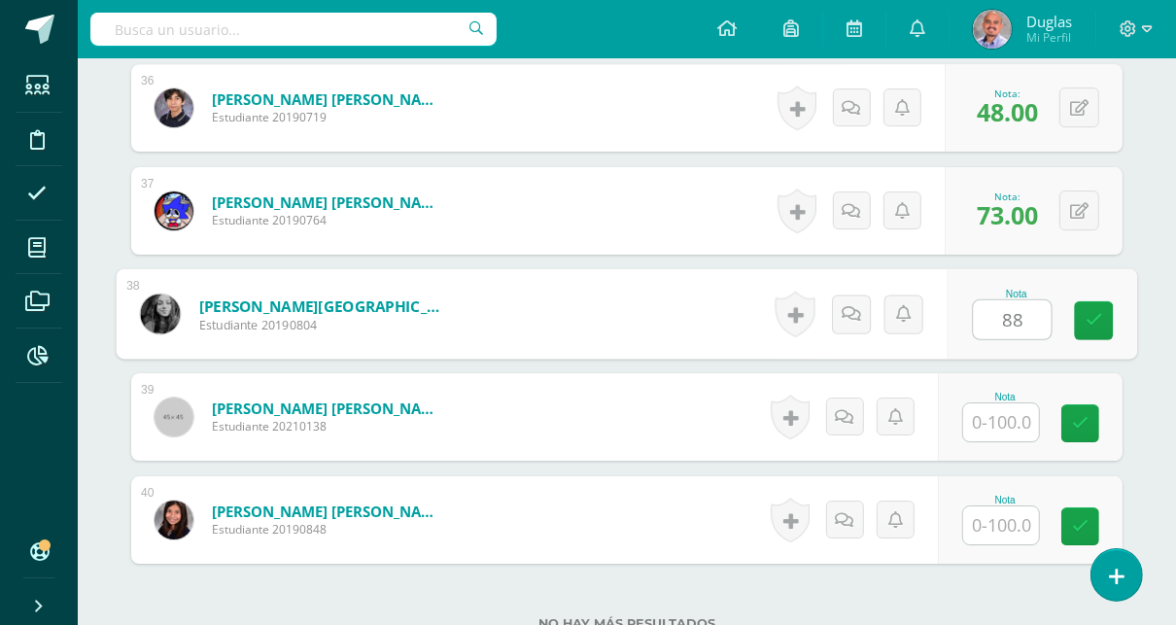
type input "88"
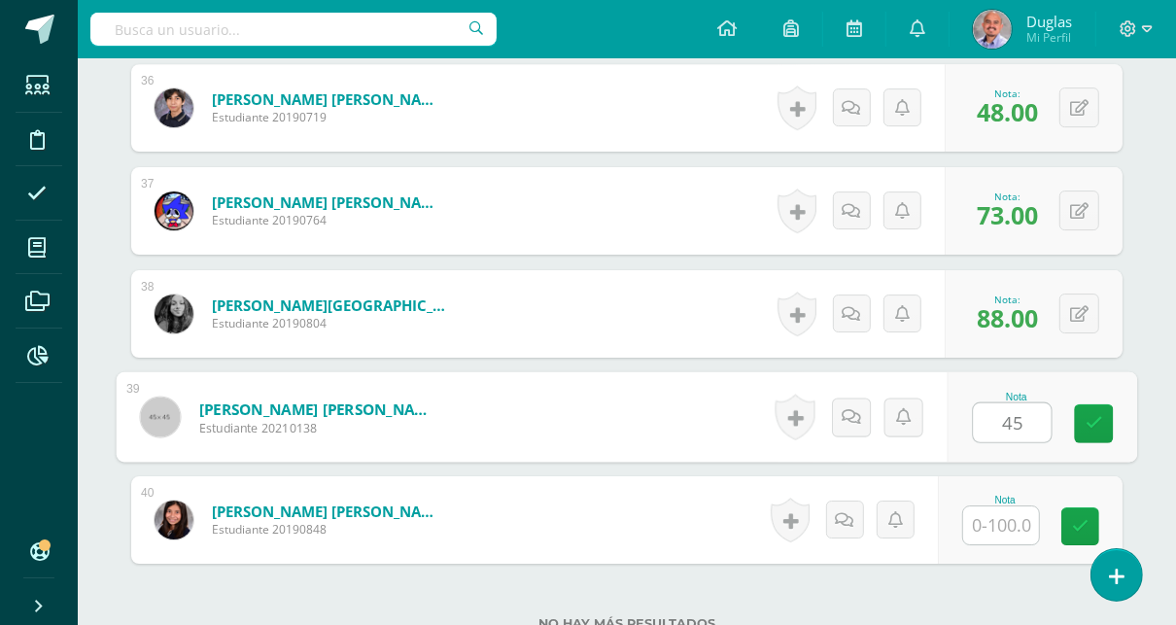
type input "45"
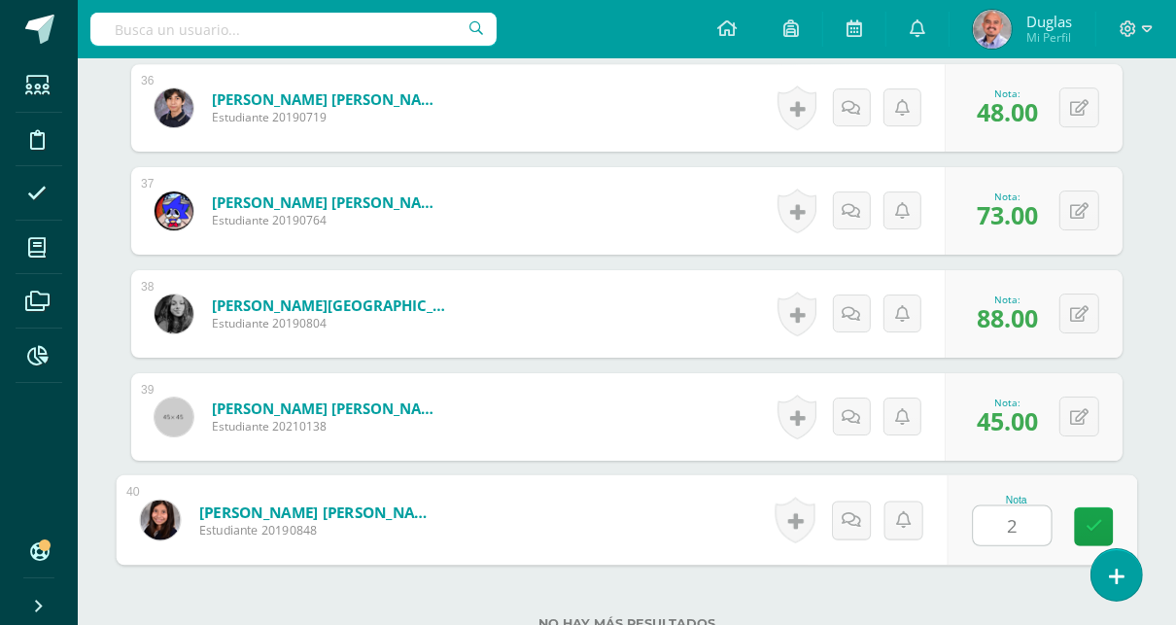
type input "23"
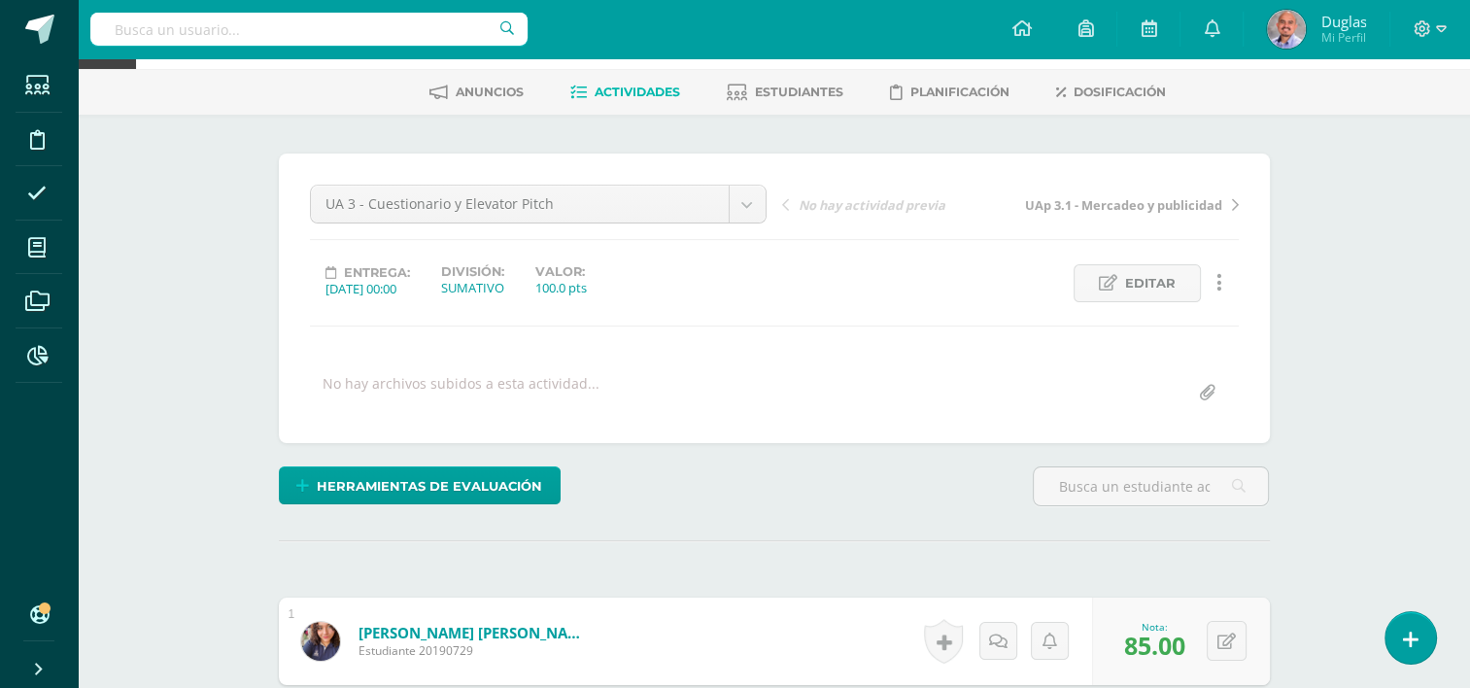
scroll to position [0, 0]
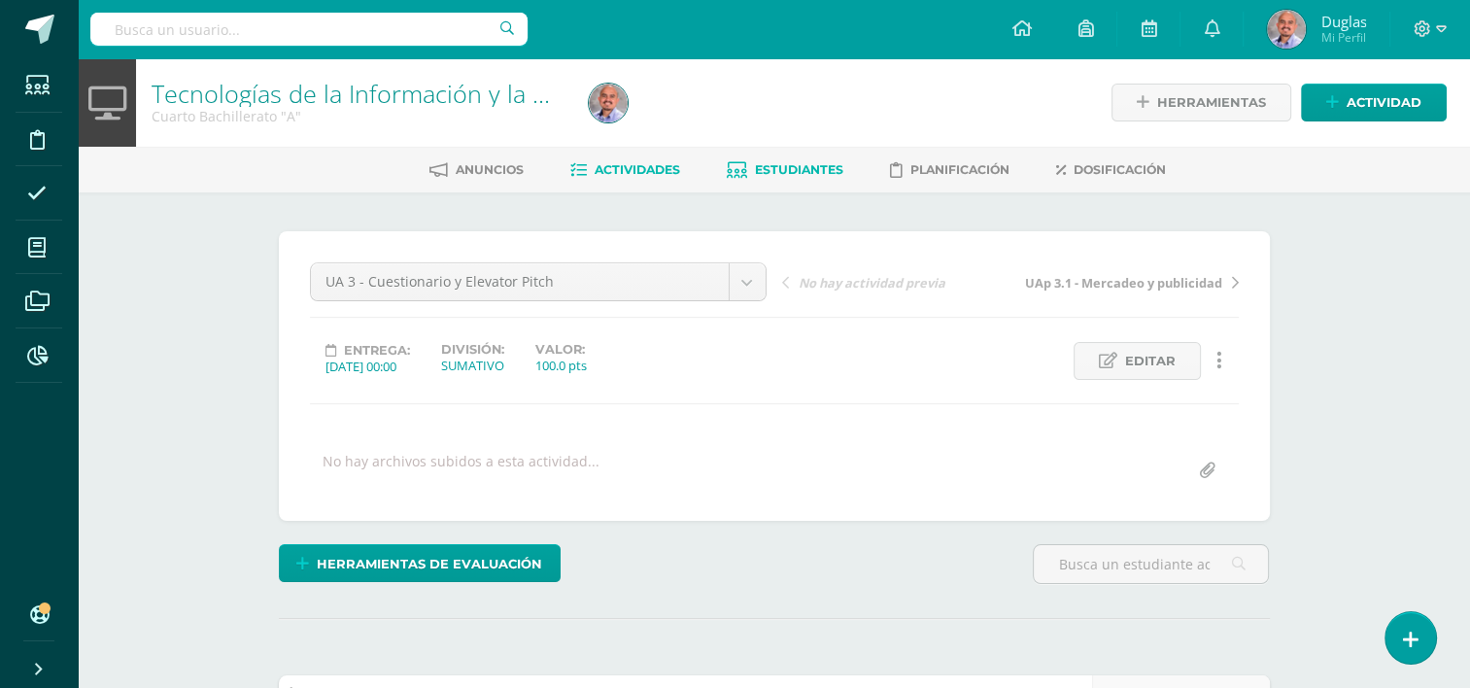
click at [807, 175] on span "Estudiantes" at bounding box center [799, 169] width 88 height 15
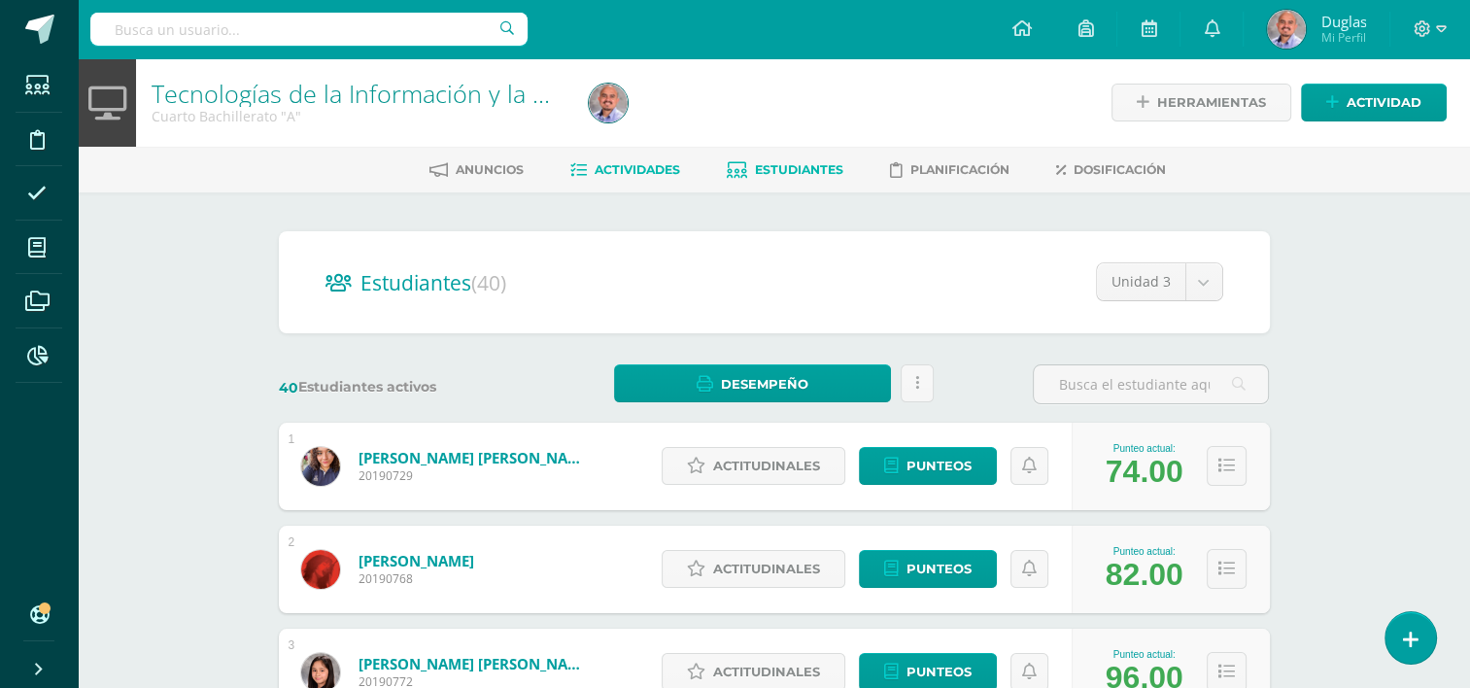
click at [626, 172] on span "Actividades" at bounding box center [638, 169] width 86 height 15
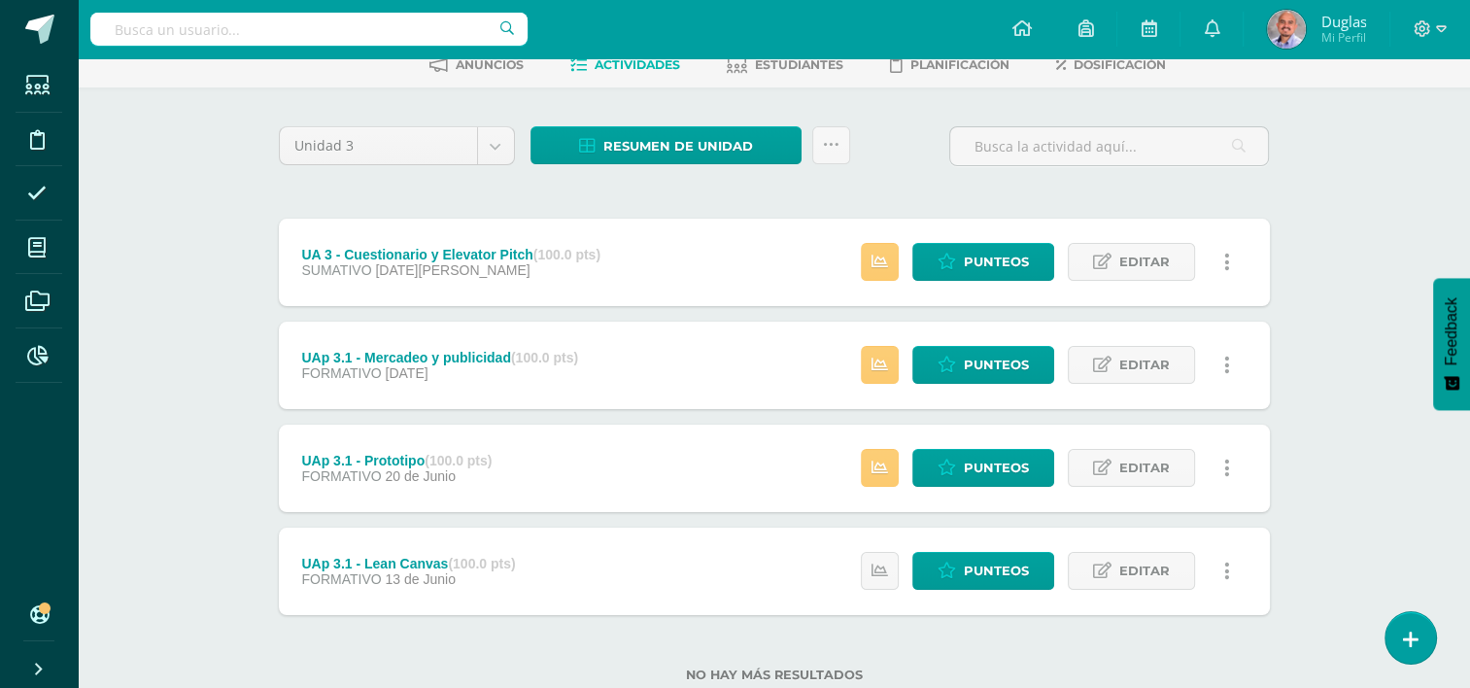
scroll to position [161, 0]
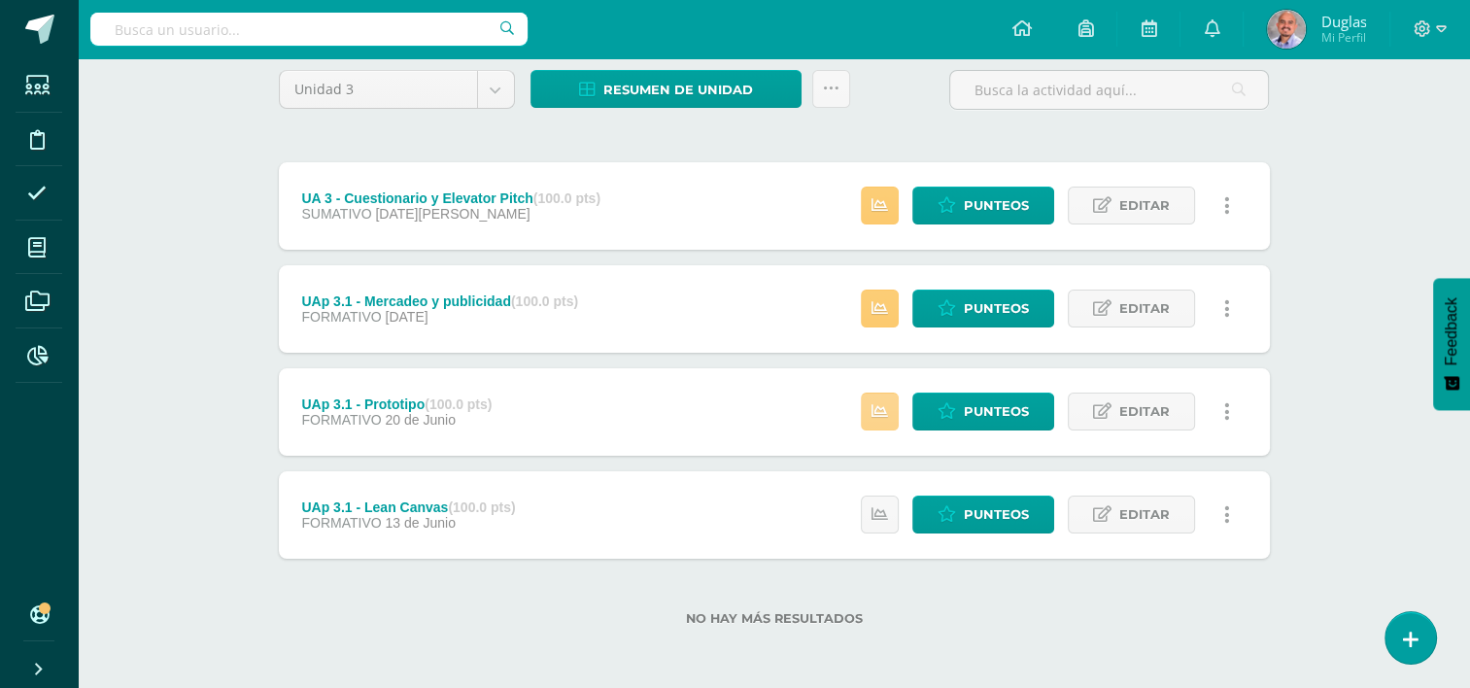
click at [899, 421] on link at bounding box center [880, 412] width 38 height 38
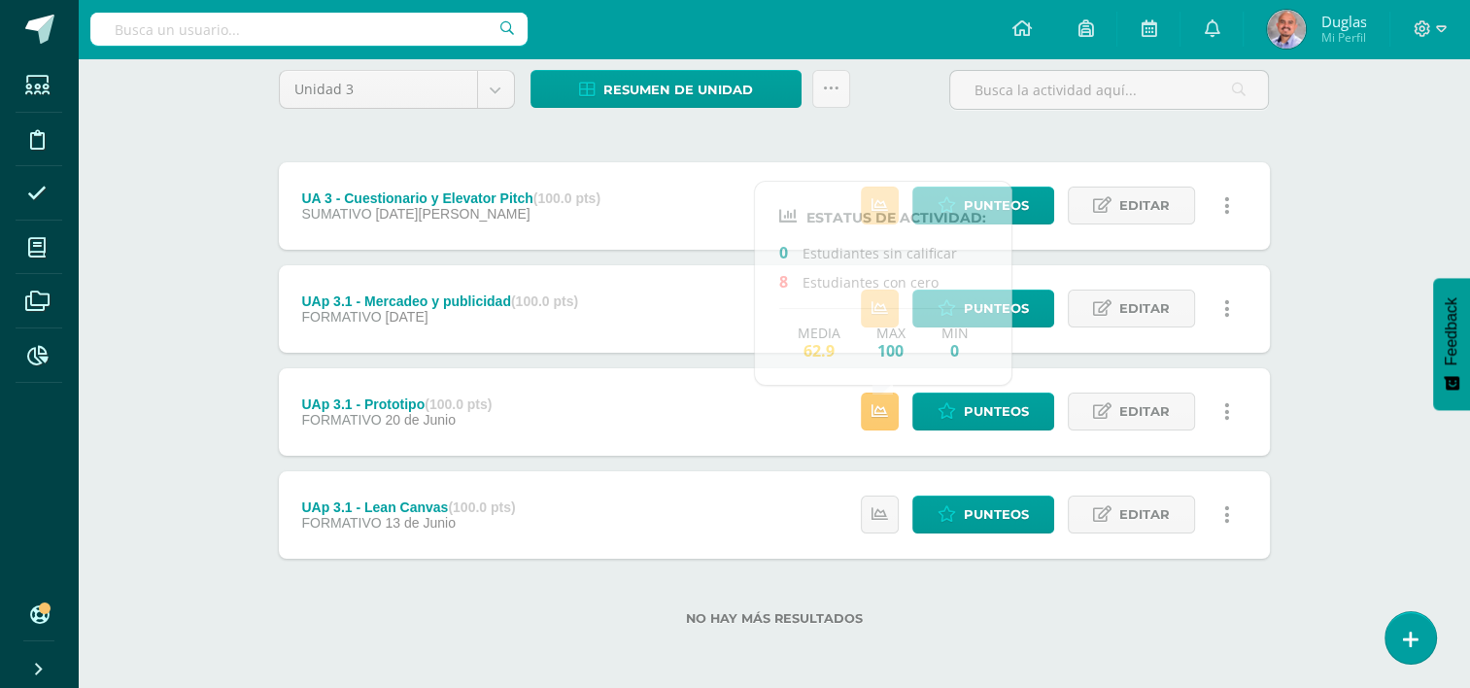
click at [1356, 328] on div "Tecnologías de la Información y la Comunicación Cuarto Bachillerato "A" Herrami…" at bounding box center [774, 292] width 1392 height 791
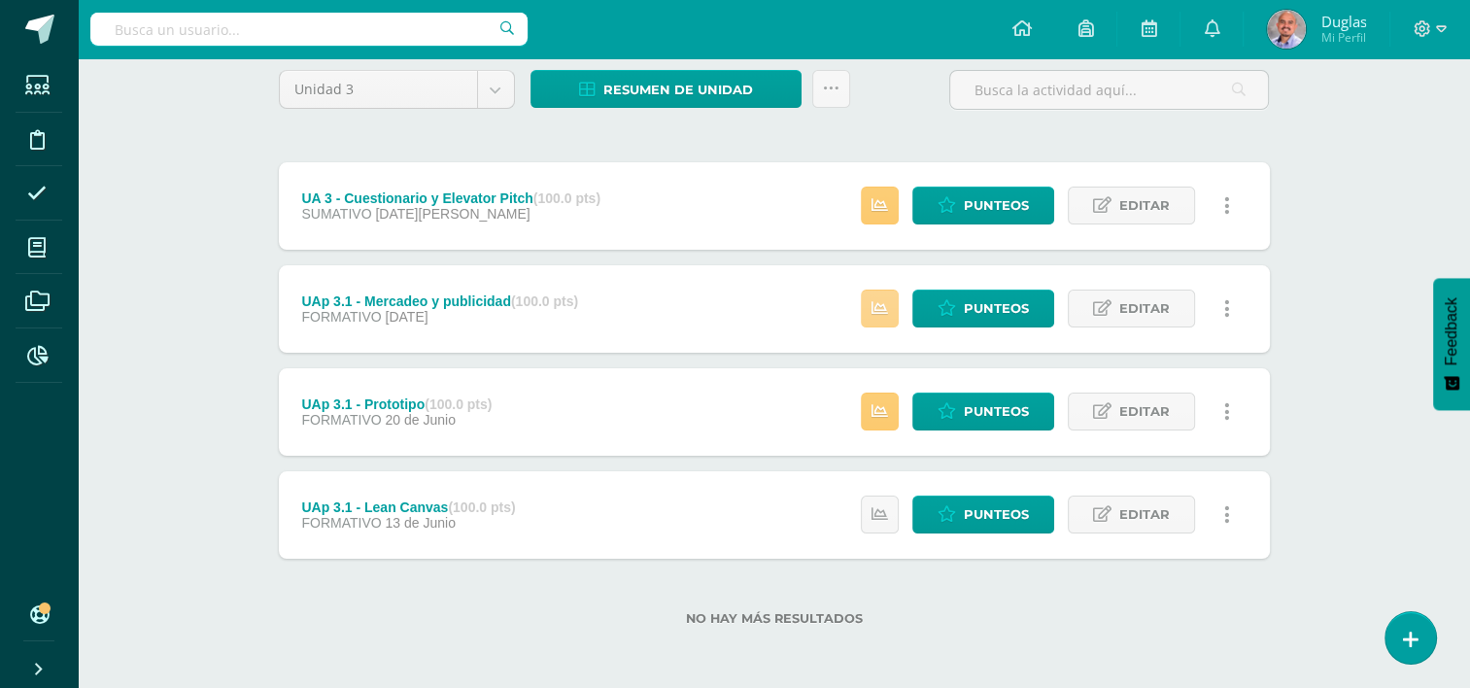
click at [883, 311] on icon at bounding box center [880, 308] width 17 height 17
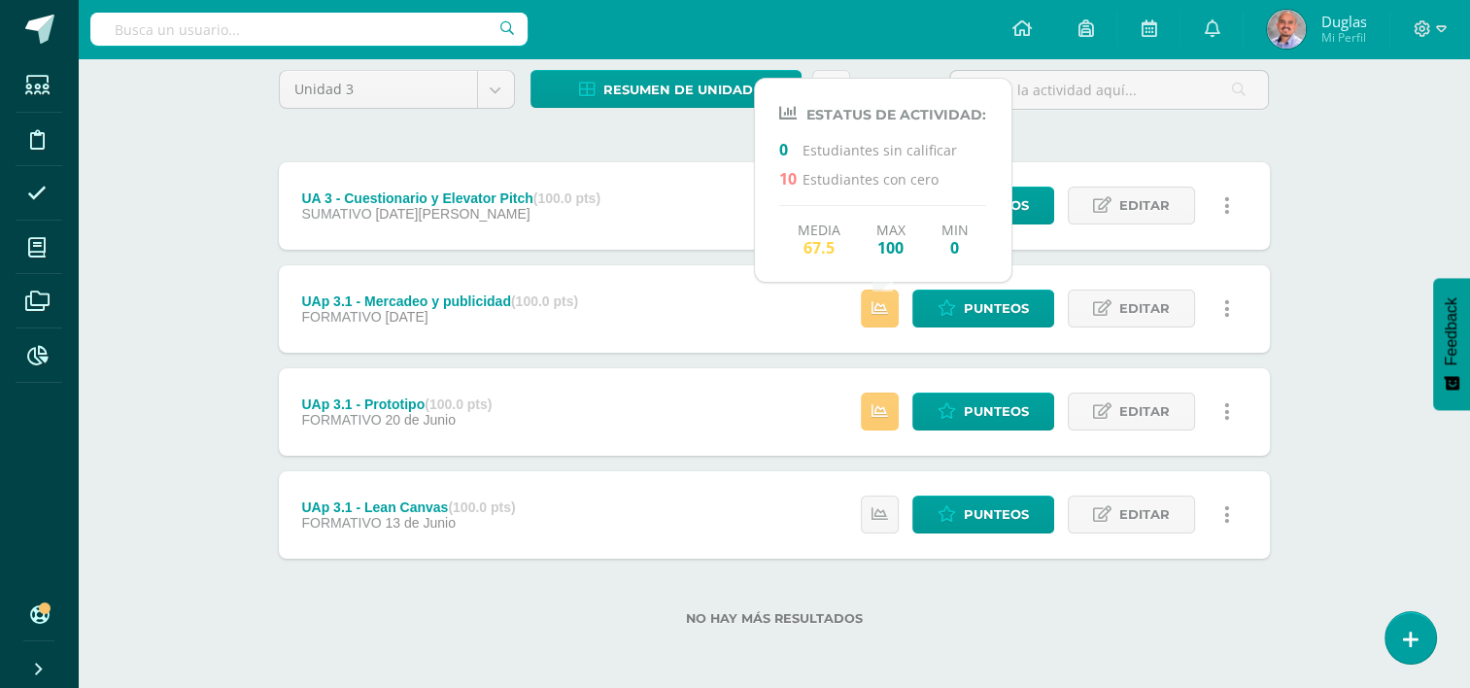
click at [1386, 310] on div "Tecnologías de la Información y la Comunicación Cuarto Bachillerato "A" Herrami…" at bounding box center [774, 292] width 1392 height 791
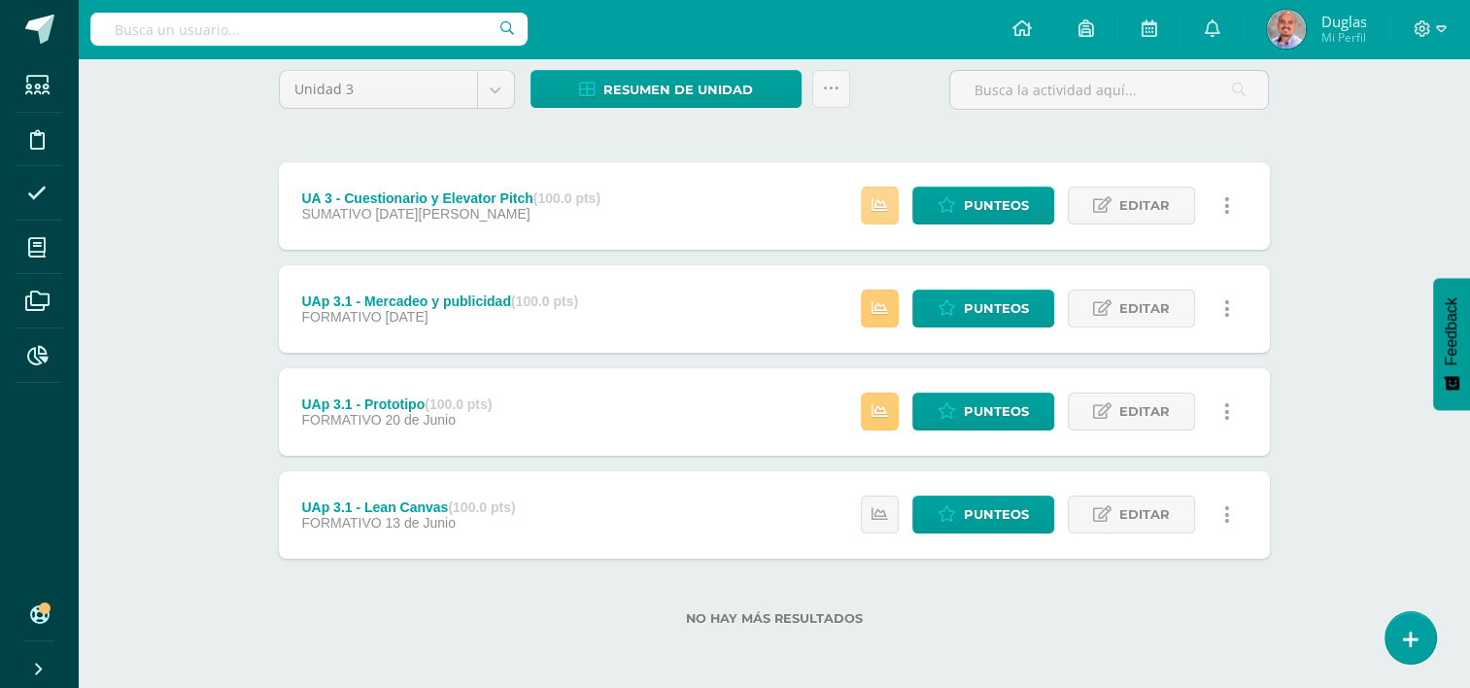
click at [881, 190] on link at bounding box center [880, 206] width 38 height 38
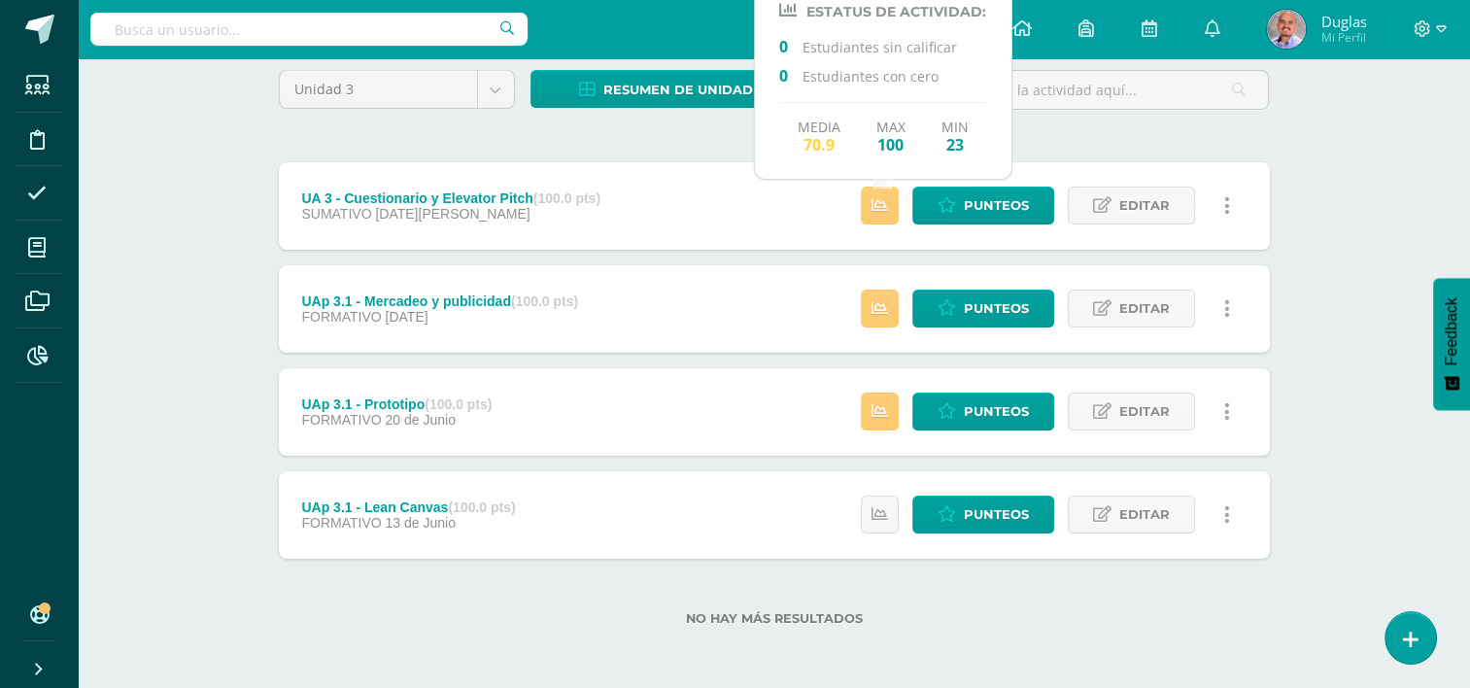
click at [1346, 230] on div "Tecnologías de la Información y la Comunicación Cuarto Bachillerato "A" Herrami…" at bounding box center [774, 292] width 1392 height 791
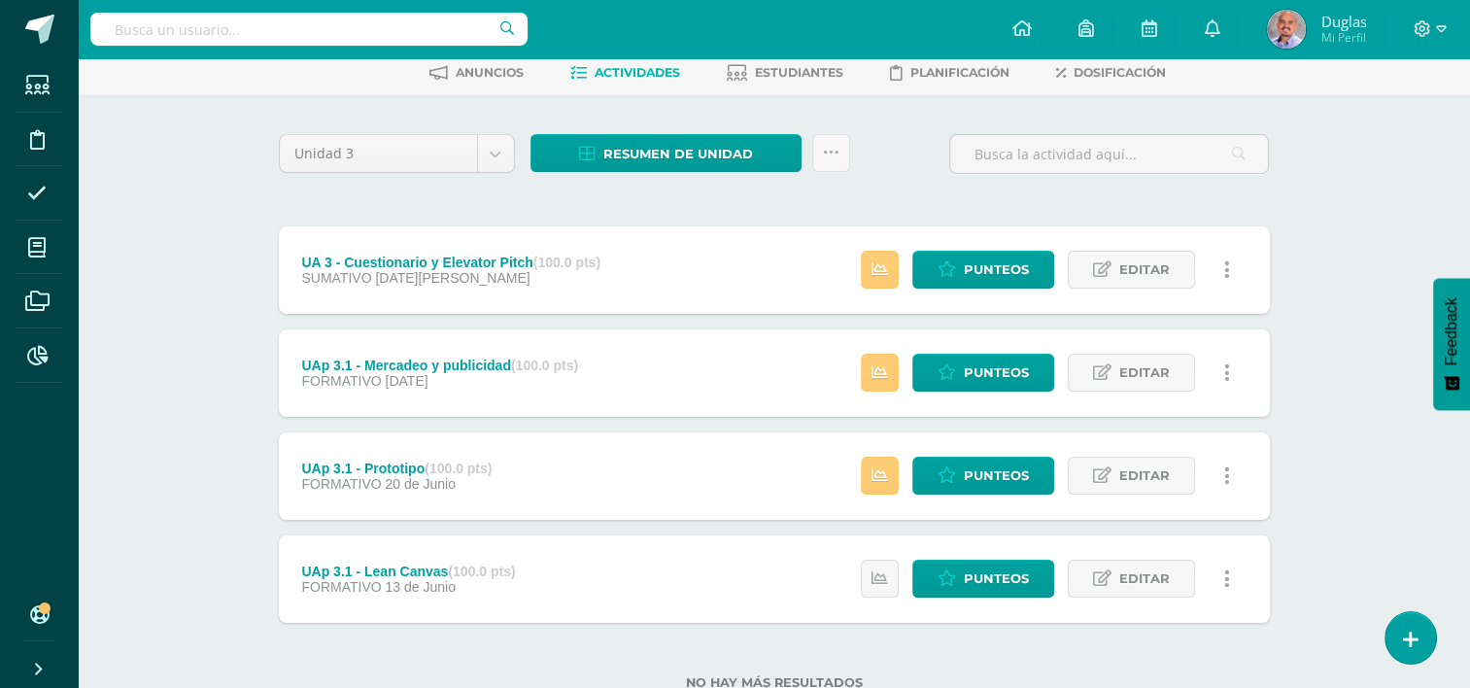
scroll to position [64, 0]
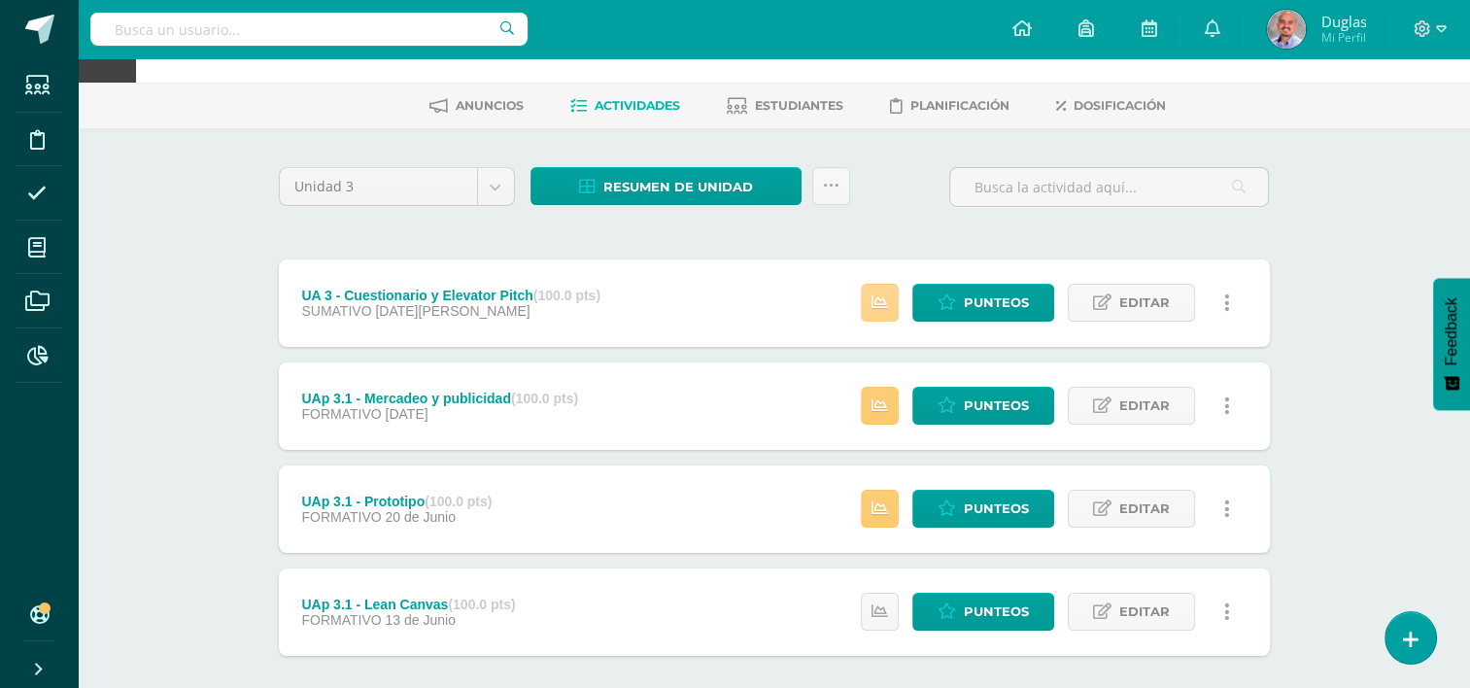
click at [878, 300] on icon at bounding box center [880, 302] width 17 height 17
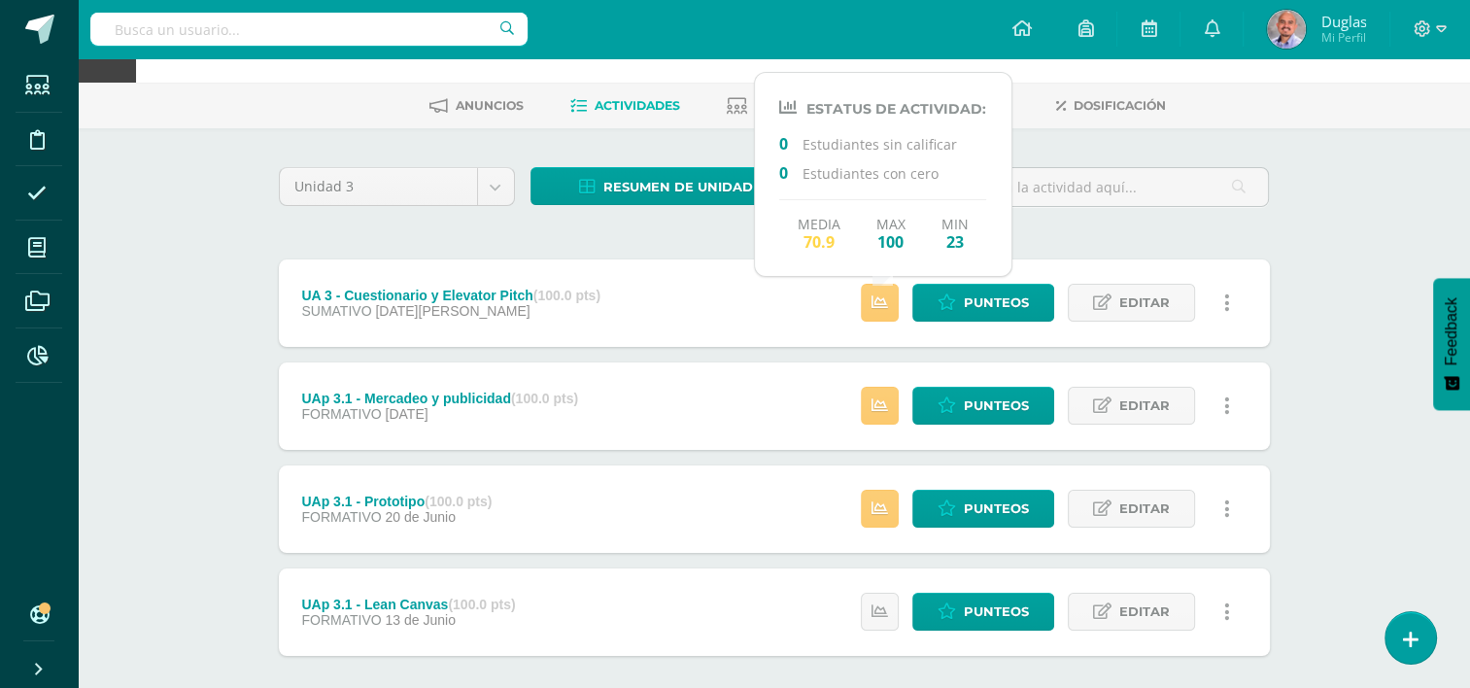
click at [1357, 279] on div "Tecnologías de la Información y la Comunicación Cuarto Bachillerato "A" Herrami…" at bounding box center [774, 389] width 1392 height 791
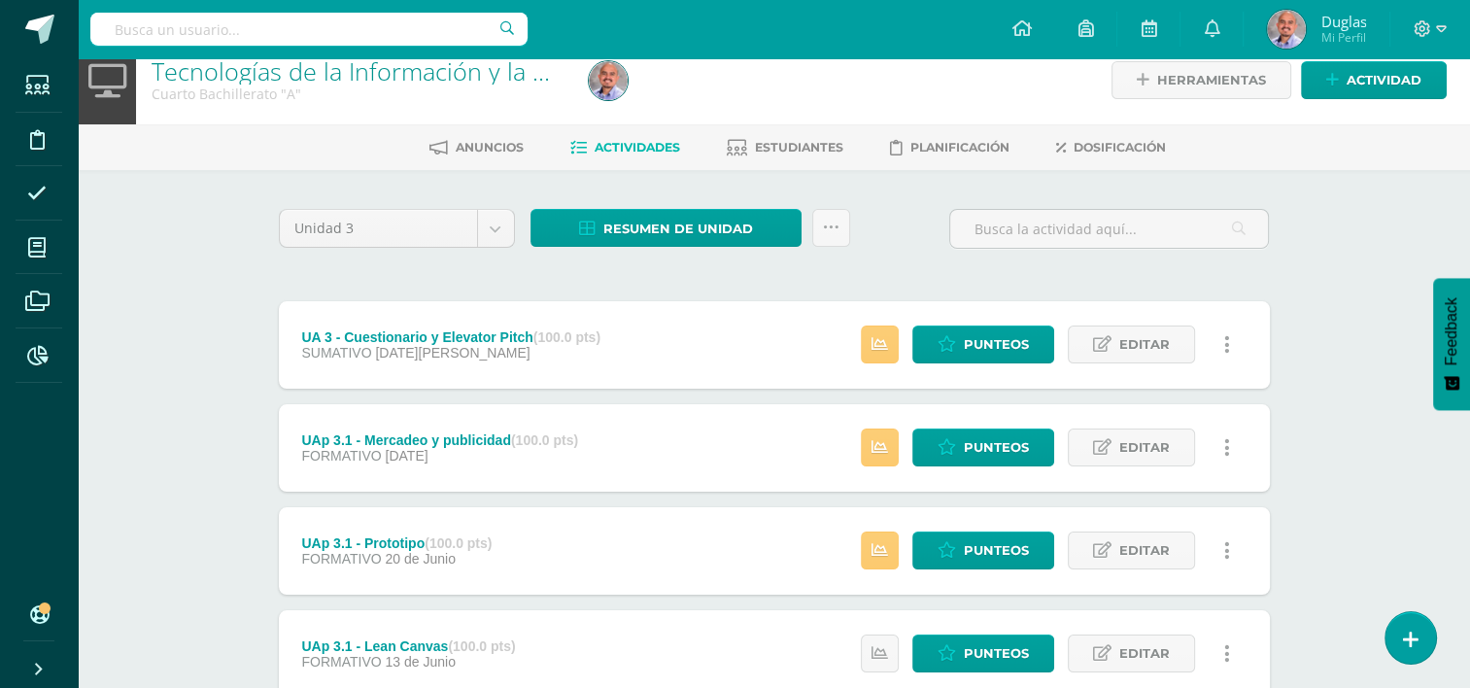
scroll to position [0, 0]
